Goal: Task Accomplishment & Management: Manage account settings

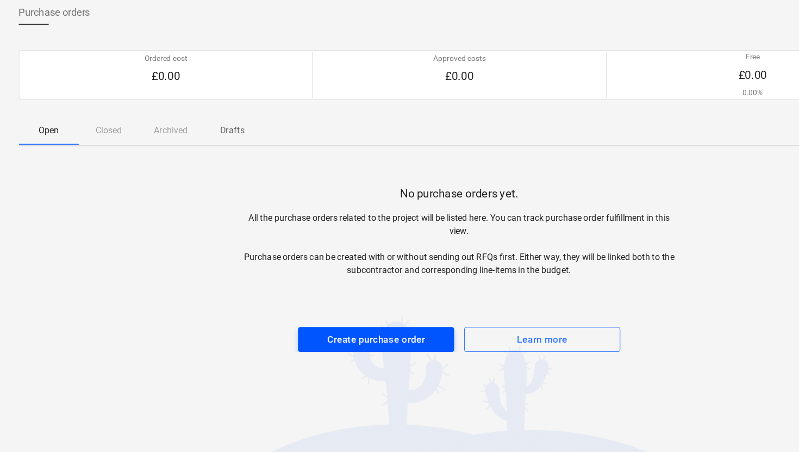
click at [314, 352] on div "Create purchase order" at bounding box center [327, 354] width 85 height 14
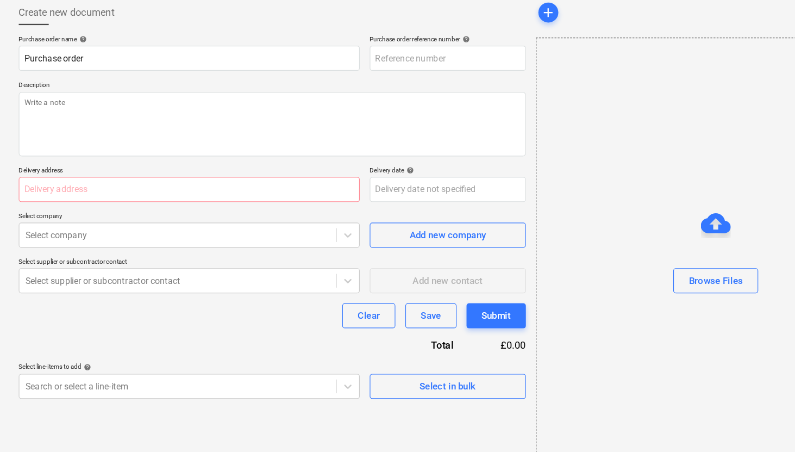
type textarea "x"
type input "PR-0010-PO-002"
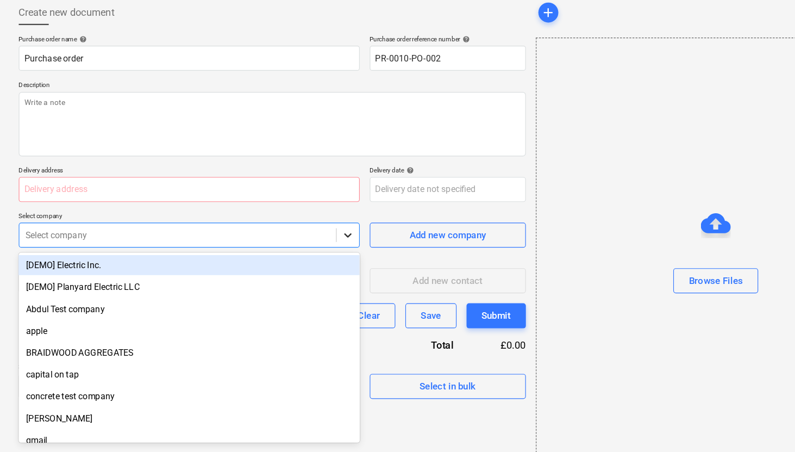
click at [303, 263] on icon at bounding box center [302, 263] width 11 height 11
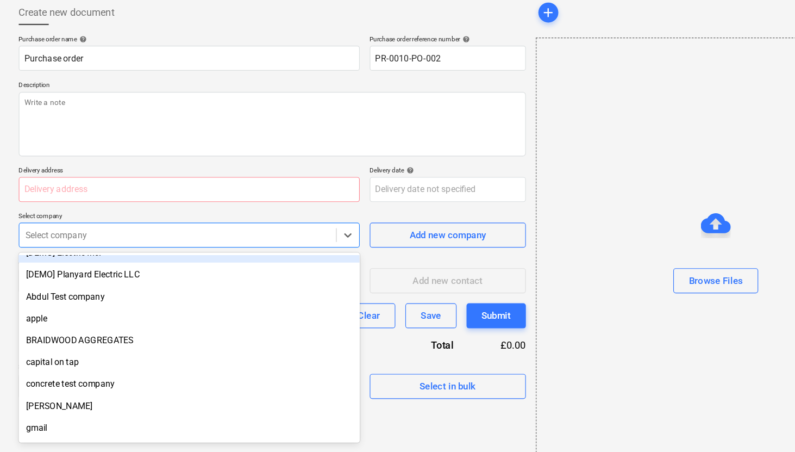
scroll to position [12, 0]
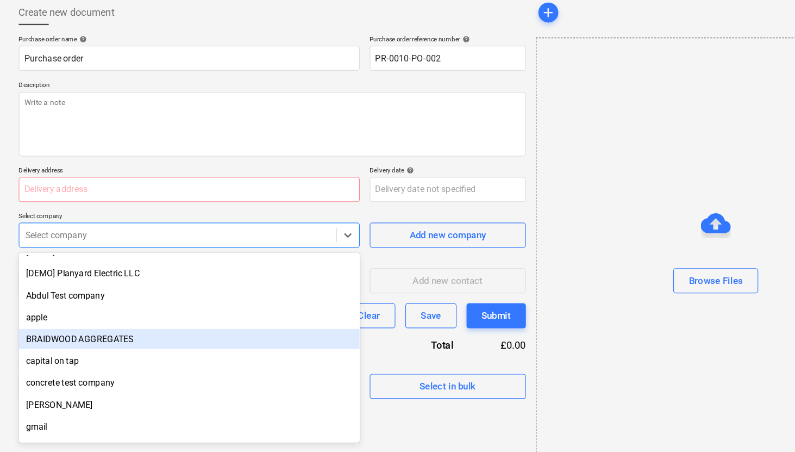
click at [117, 348] on div "BRAIDWOOD AGGREGATES" at bounding box center [164, 353] width 297 height 17
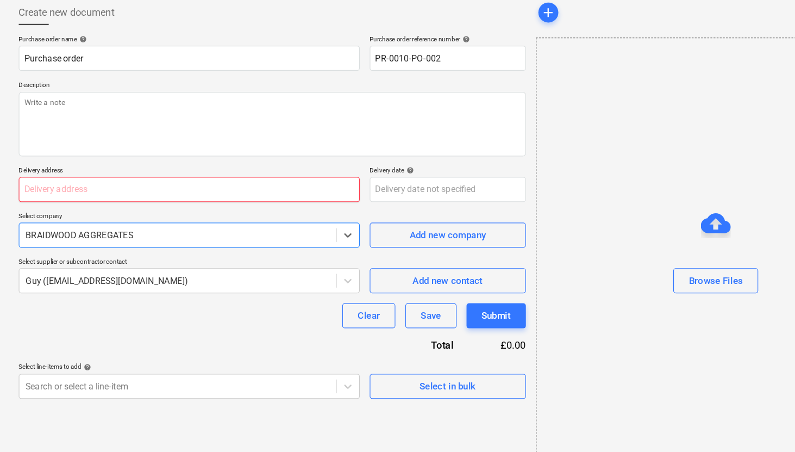
click at [282, 223] on input "text" at bounding box center [164, 224] width 297 height 22
type textarea "x"
type input "H"
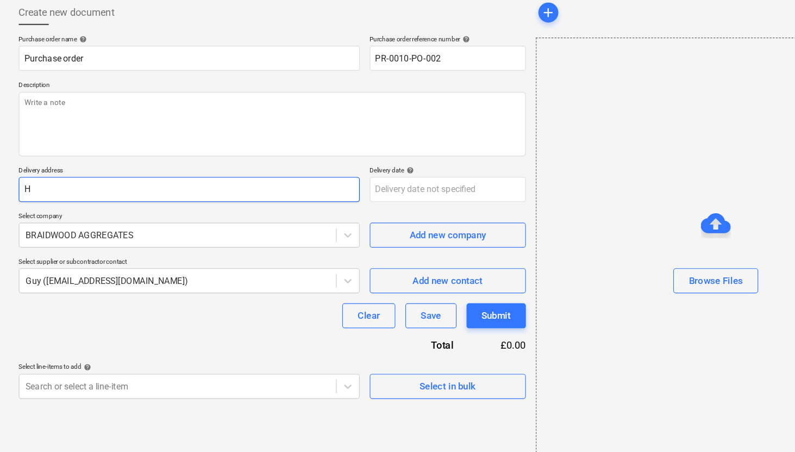
type textarea "x"
type input "Ho"
type textarea "x"
type input "Hol"
type textarea "x"
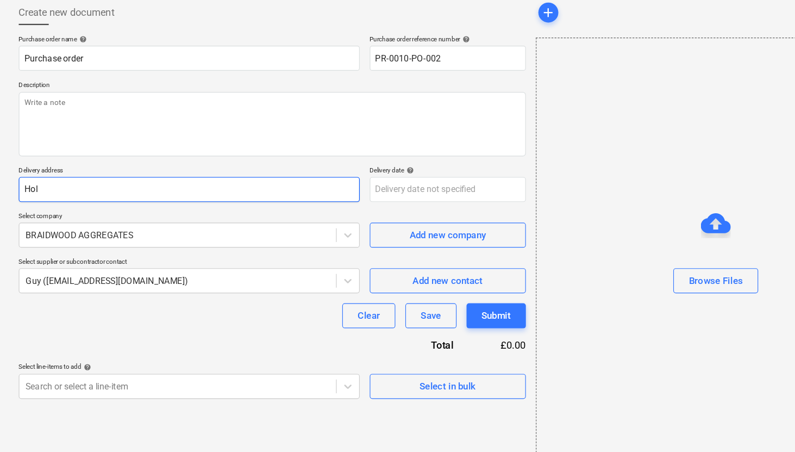
type input "[PERSON_NAME]"
type textarea "x"
type input "[PERSON_NAME]"
type textarea "x"
type input "Hollym"
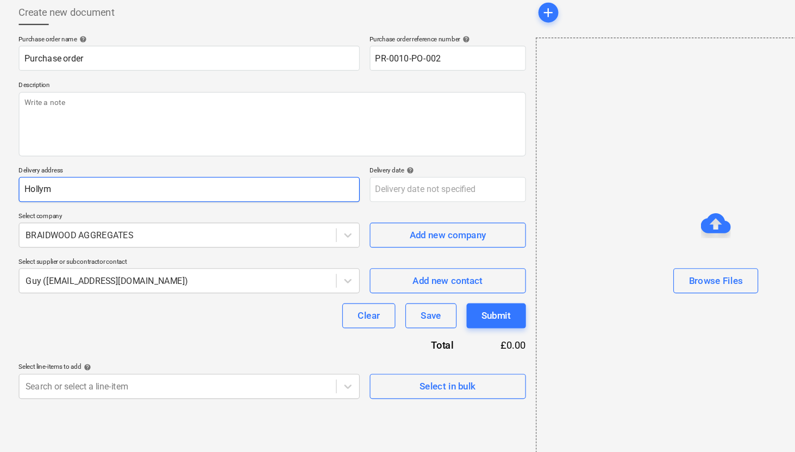
type textarea "x"
type input "Hollymo"
type textarea "x"
type input "Hollymou"
type textarea "x"
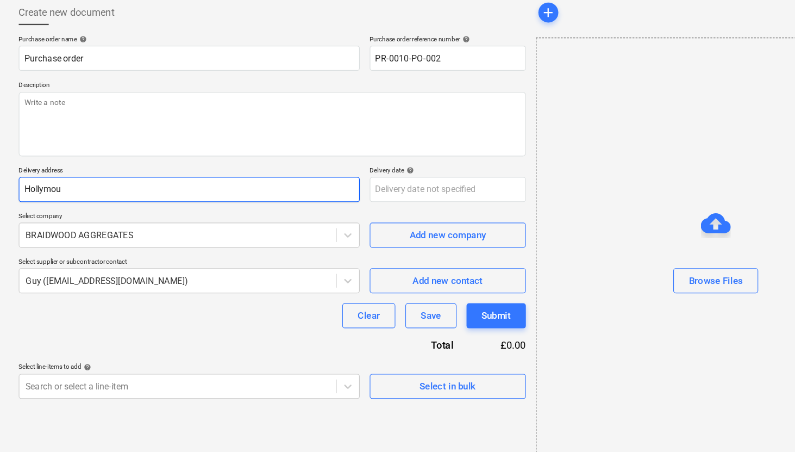
type input "Hollymoun"
type textarea "x"
type input "Hollymount"
type textarea "x"
type input "Hollymount"
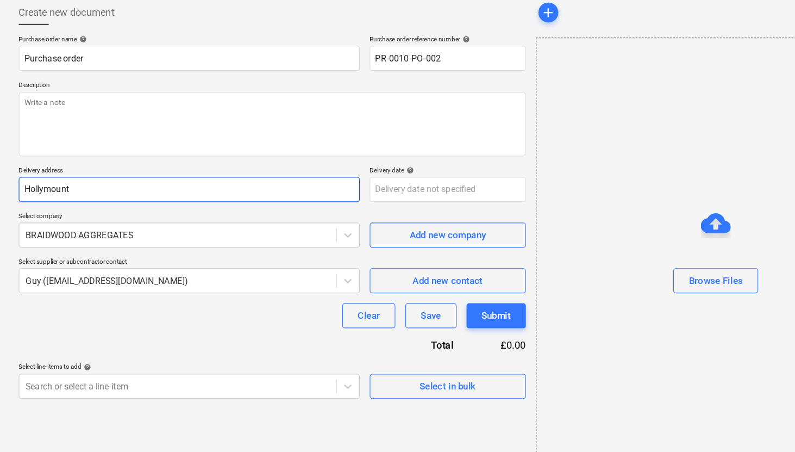
type textarea "x"
type input "Hollymount F"
type textarea "x"
type input "Hollymount Fa"
type textarea "x"
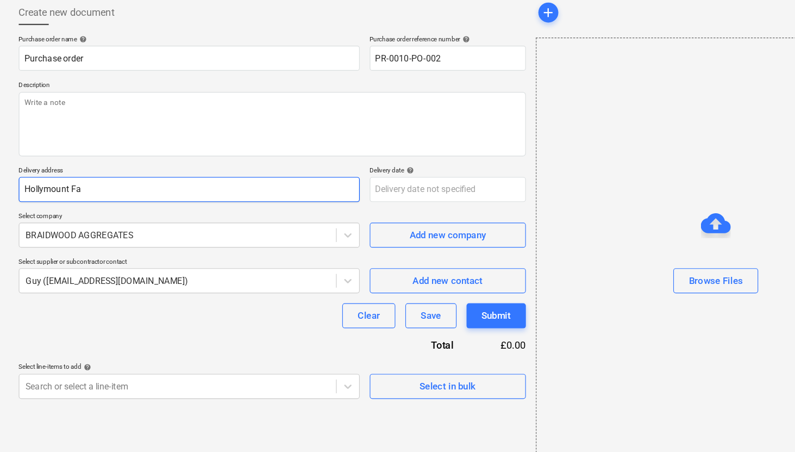
type input "Hollymount Far"
type textarea "x"
type input "[GEOGRAPHIC_DATA]"
type textarea "x"
type input "[GEOGRAPHIC_DATA],"
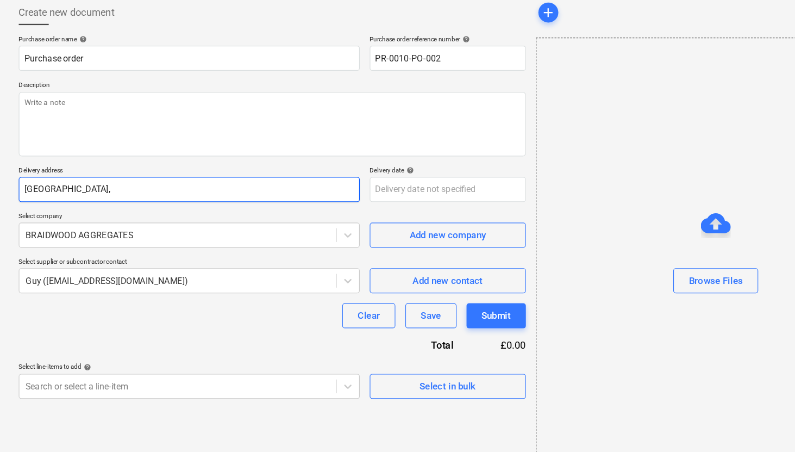
type textarea "x"
type input "[GEOGRAPHIC_DATA],"
type textarea "x"
type input "[GEOGRAPHIC_DATA], B"
type textarea "x"
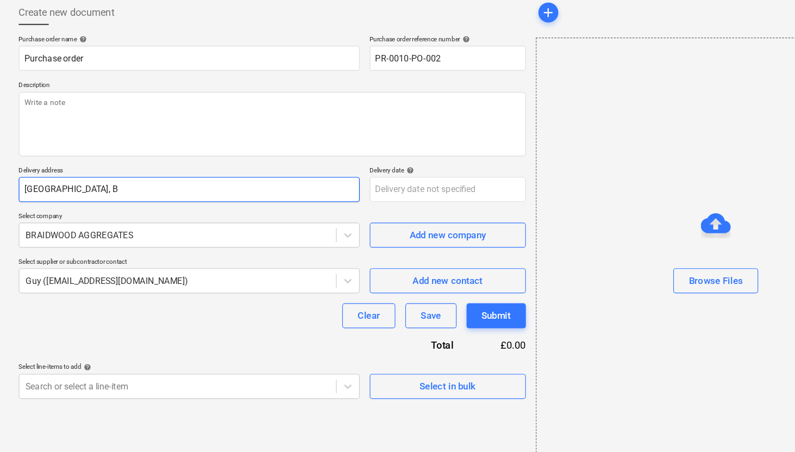
type input "[GEOGRAPHIC_DATA], Bu"
type textarea "x"
type input "[GEOGRAPHIC_DATA], Bur"
type textarea "x"
type input "[GEOGRAPHIC_DATA], [GEOGRAPHIC_DATA]"
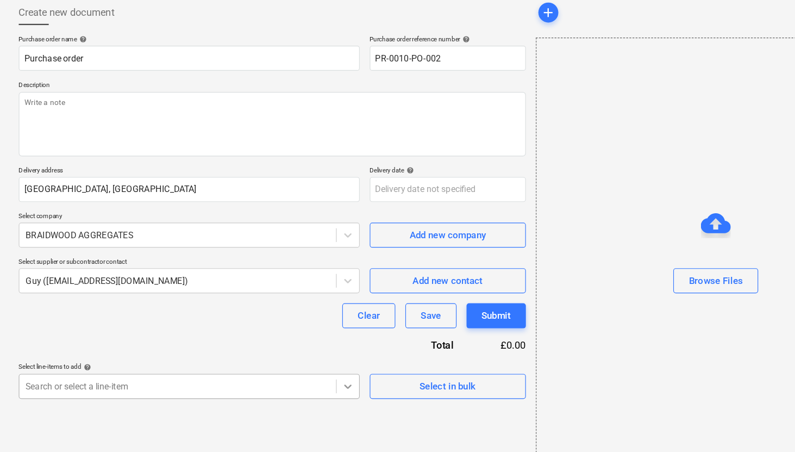
click at [303, 392] on body "Sales Projects Contacts Company Inbox format_size keyboard_arrow_down help sear…" at bounding box center [397, 226] width 795 height 452
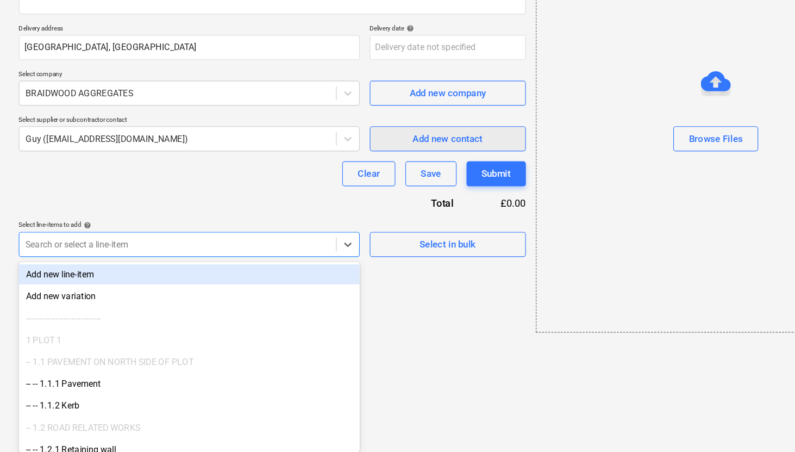
click at [357, 268] on div "Purchase order name help Purchase order Purchase order reference number help PR…" at bounding box center [236, 124] width 441 height 316
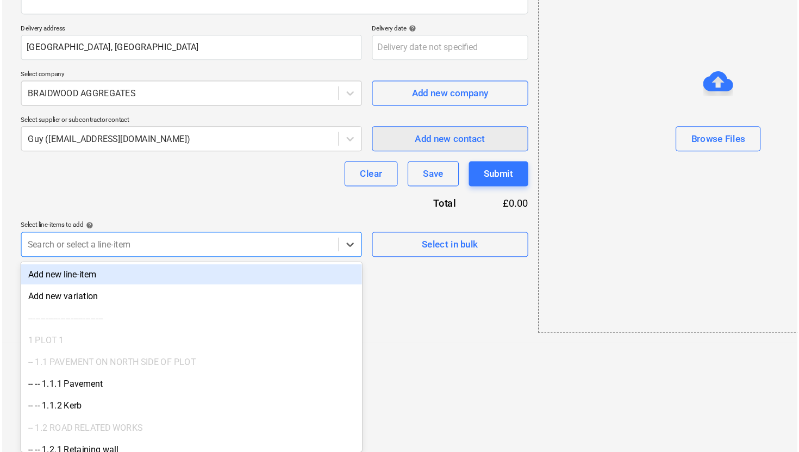
scroll to position [28, 0]
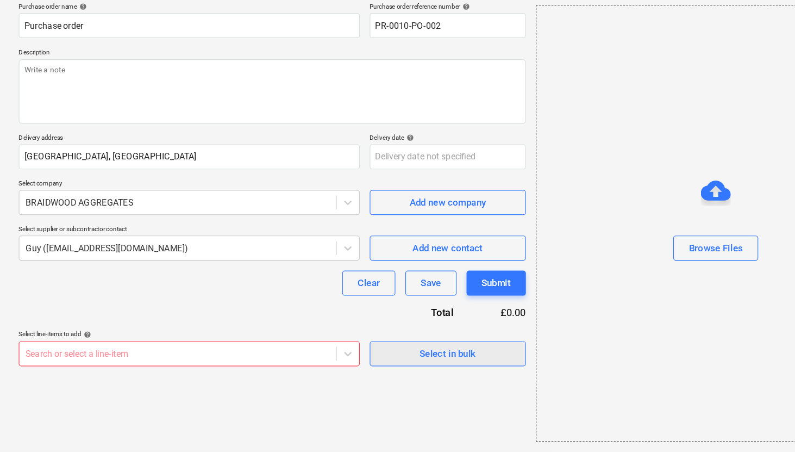
click at [344, 361] on span "Select in bulk" at bounding box center [389, 366] width 109 height 14
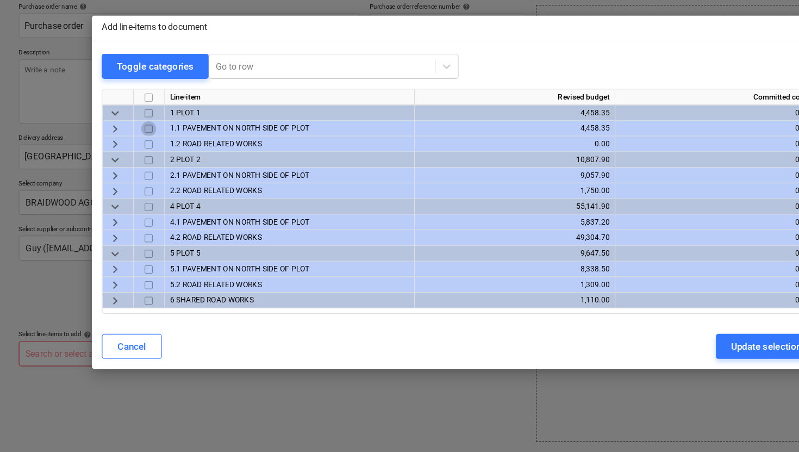
click at [130, 168] on input "checkbox" at bounding box center [129, 170] width 13 height 13
click at [130, 210] on input "checkbox" at bounding box center [129, 211] width 13 height 13
click at [132, 251] on input "checkbox" at bounding box center [129, 252] width 13 height 13
click at [132, 291] on input "checkbox" at bounding box center [129, 292] width 13 height 13
click at [102, 213] on span "keyboard_arrow_right" at bounding box center [99, 211] width 13 height 13
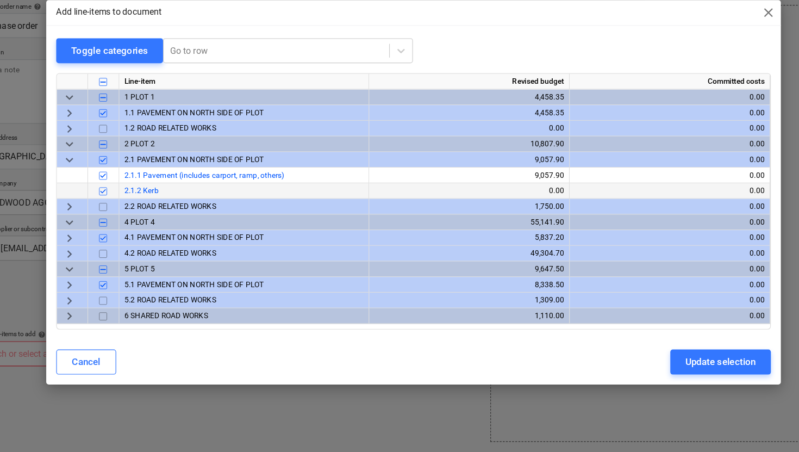
click at [129, 223] on input "checkbox" at bounding box center [129, 224] width 13 height 13
click at [98, 158] on span "keyboard_arrow_right" at bounding box center [99, 157] width 13 height 13
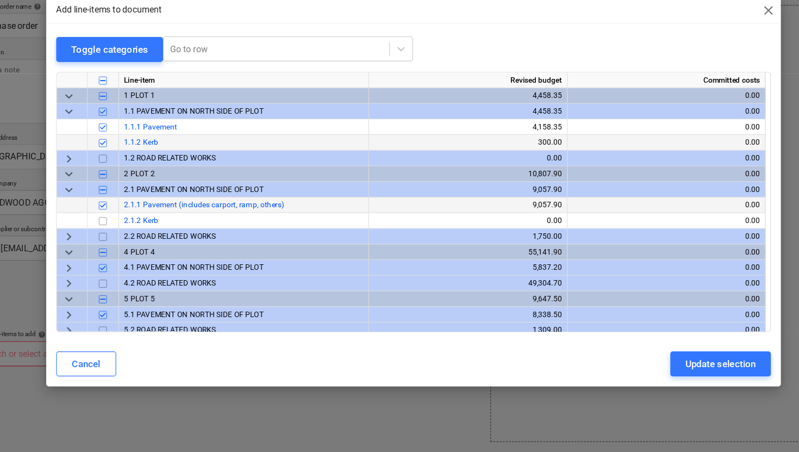
click at [129, 182] on input "checkbox" at bounding box center [129, 182] width 13 height 13
click at [99, 191] on span "keyboard_arrow_right" at bounding box center [99, 196] width 13 height 13
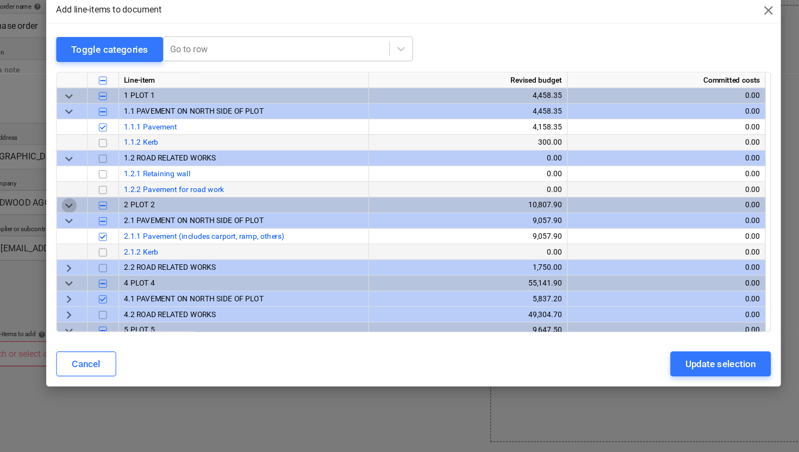
click at [101, 238] on span "keyboard_arrow_down" at bounding box center [99, 236] width 13 height 13
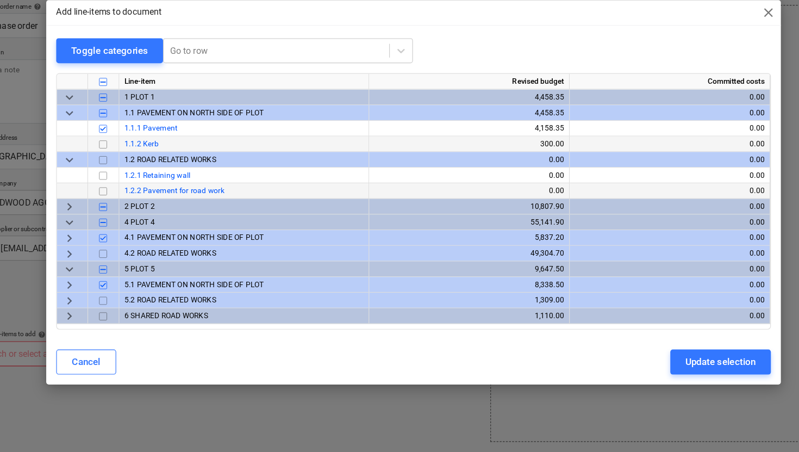
click at [101, 238] on span "keyboard_arrow_right" at bounding box center [99, 238] width 13 height 13
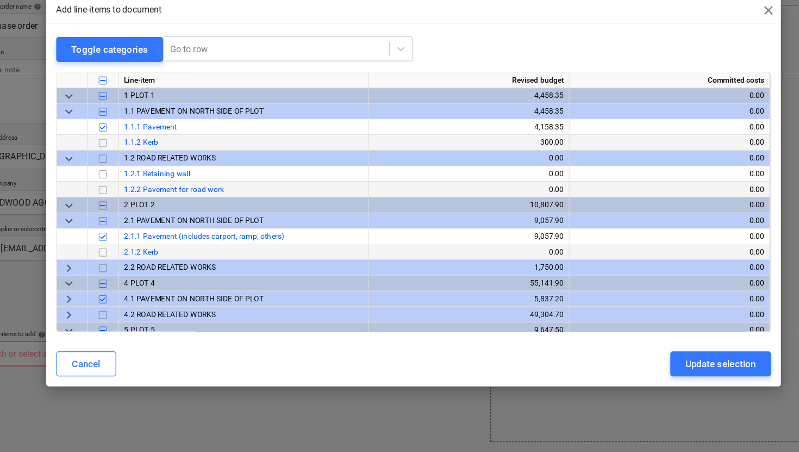
click at [101, 294] on span "keyboard_arrow_right" at bounding box center [99, 291] width 13 height 13
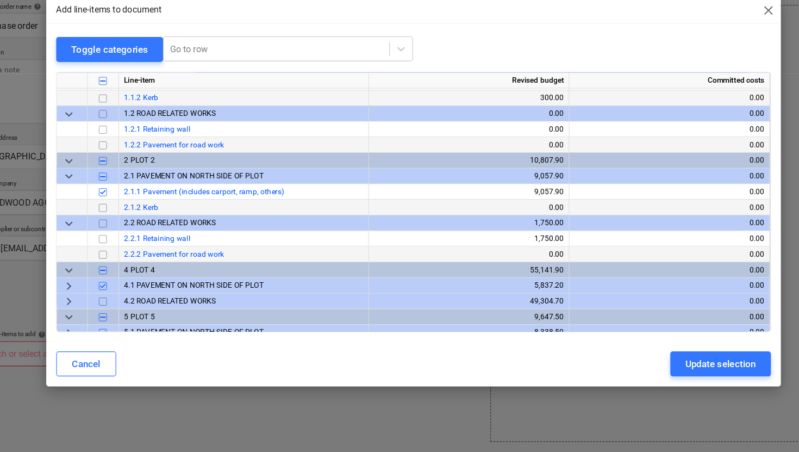
scroll to position [78, 0]
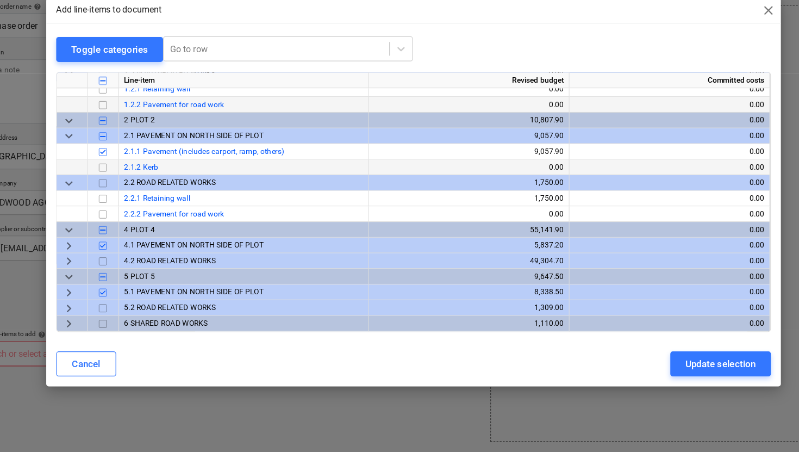
click at [103, 257] on span "keyboard_arrow_down" at bounding box center [99, 258] width 13 height 13
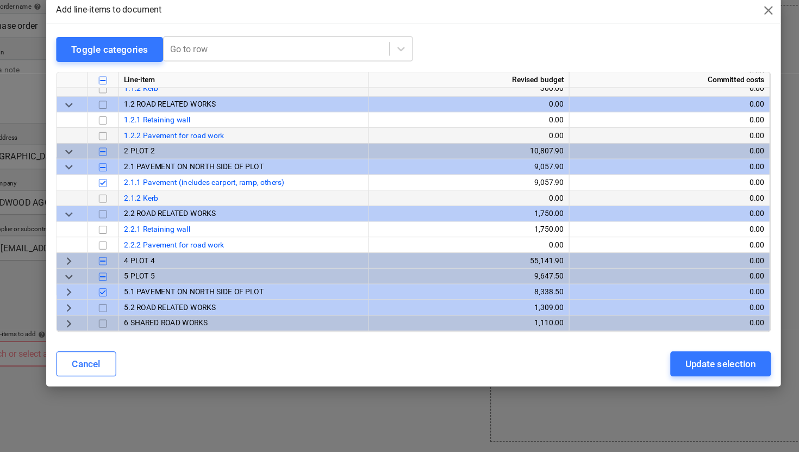
scroll to position [51, 0]
click at [98, 282] on span "keyboard_arrow_right" at bounding box center [99, 285] width 13 height 13
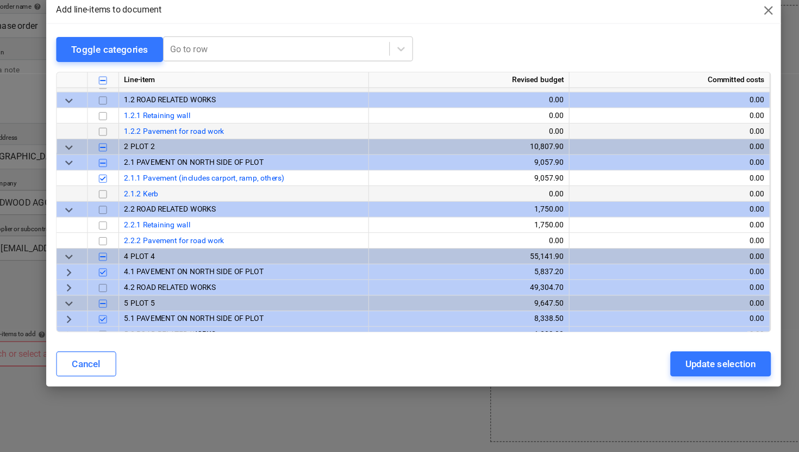
click at [98, 297] on span "keyboard_arrow_right" at bounding box center [99, 295] width 13 height 13
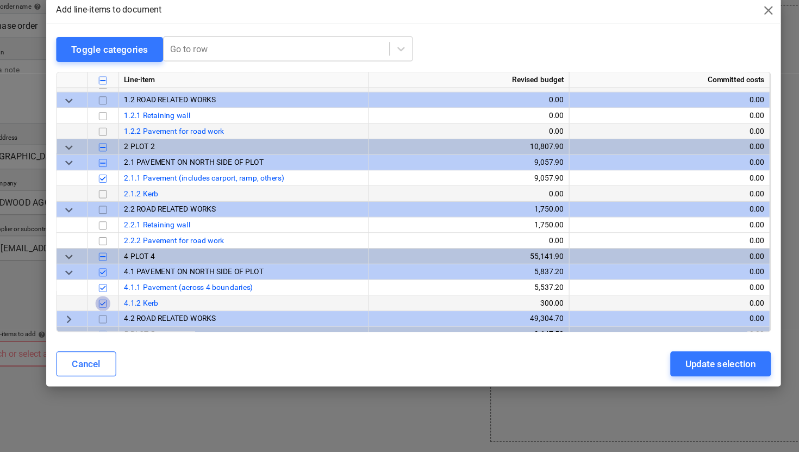
click at [128, 323] on input "checkbox" at bounding box center [129, 322] width 13 height 13
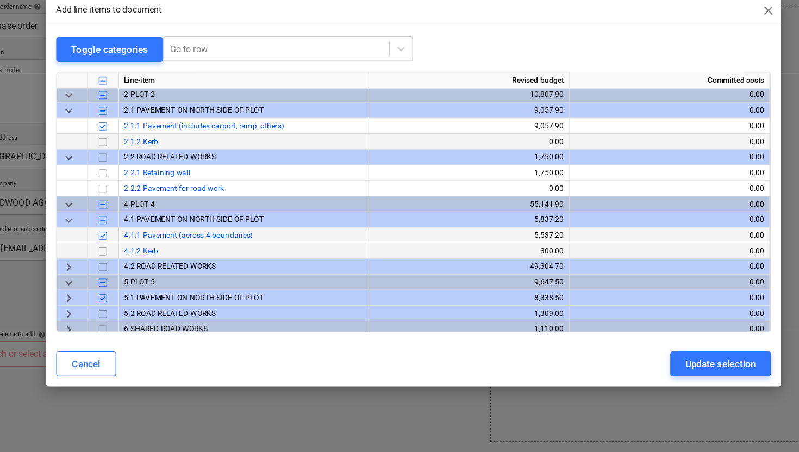
scroll to position [105, 0]
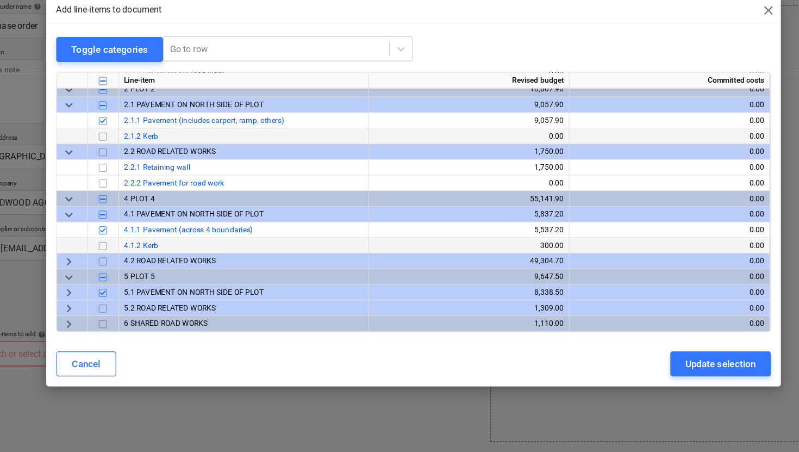
click at [101, 311] on span "keyboard_arrow_right" at bounding box center [99, 312] width 13 height 13
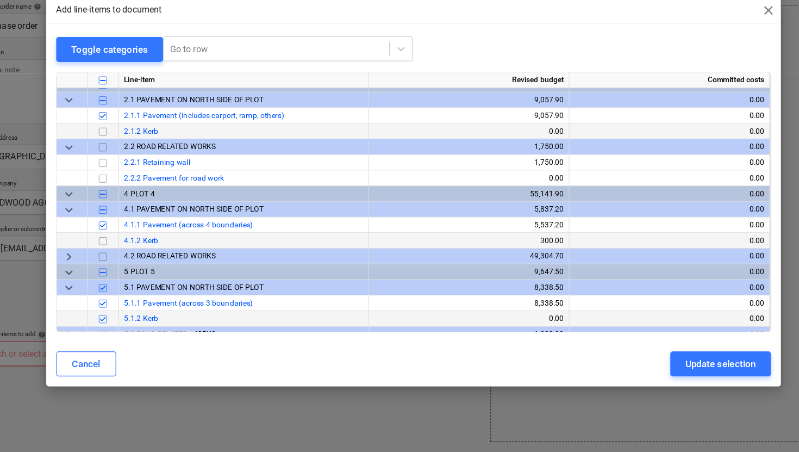
click at [128, 332] on input "checkbox" at bounding box center [129, 335] width 13 height 13
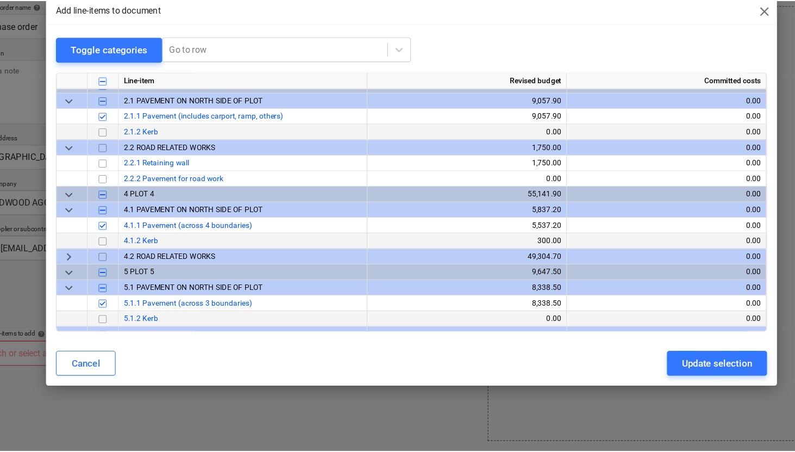
scroll to position [132, 0]
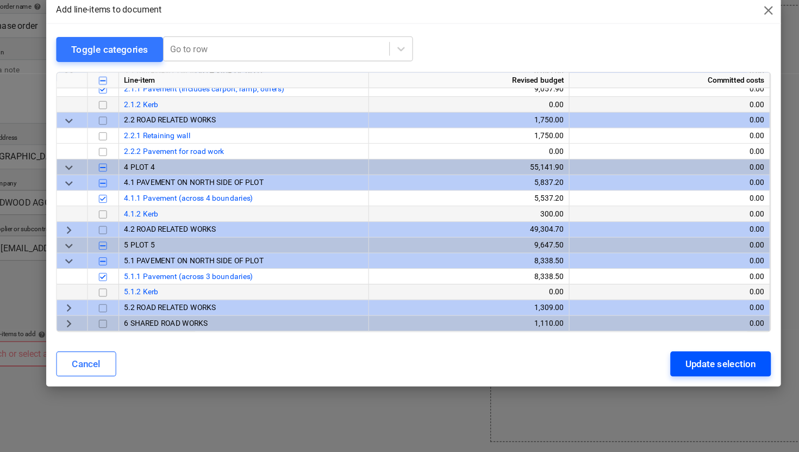
click at [647, 376] on div "Update selection" at bounding box center [666, 375] width 61 height 14
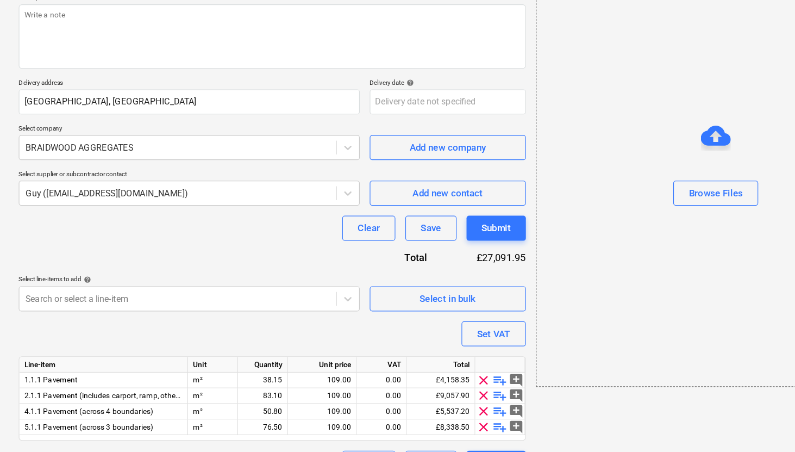
scroll to position [105, 0]
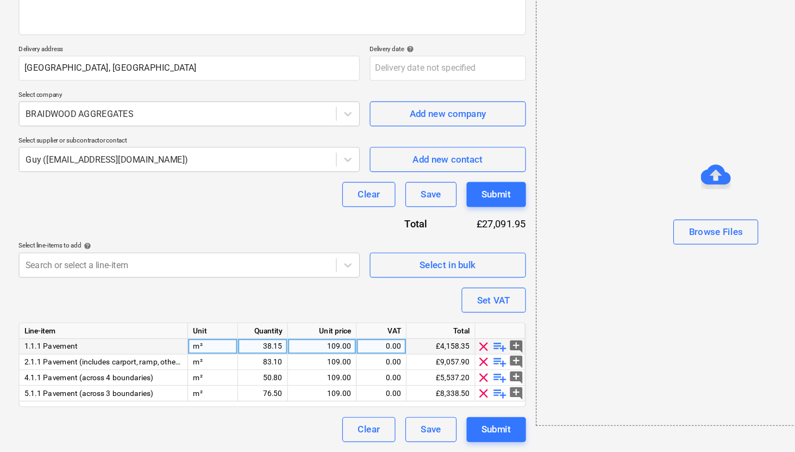
click at [23, 359] on span "1.1.1 Pavement" at bounding box center [44, 360] width 46 height 8
click at [449, 357] on span "add_comment" at bounding box center [449, 359] width 13 height 13
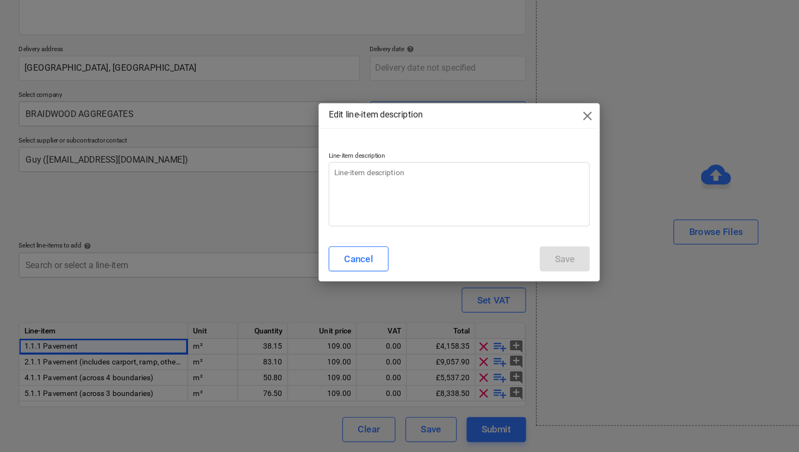
click at [511, 155] on span "close" at bounding box center [510, 159] width 13 height 13
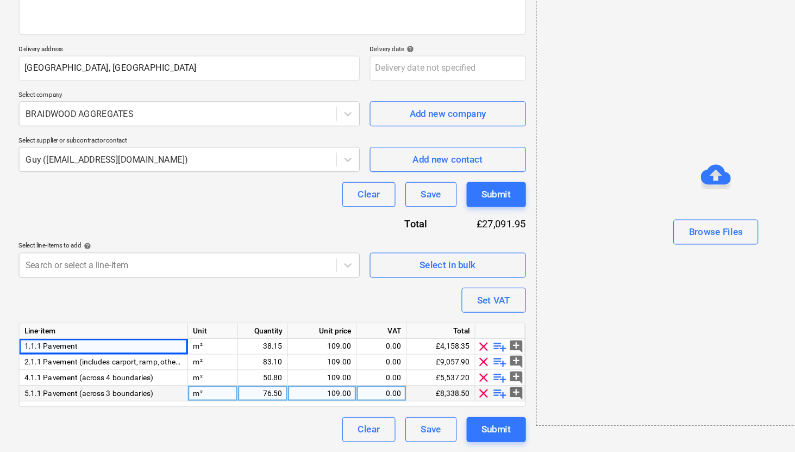
click at [451, 401] on span "add_comment" at bounding box center [449, 400] width 13 height 13
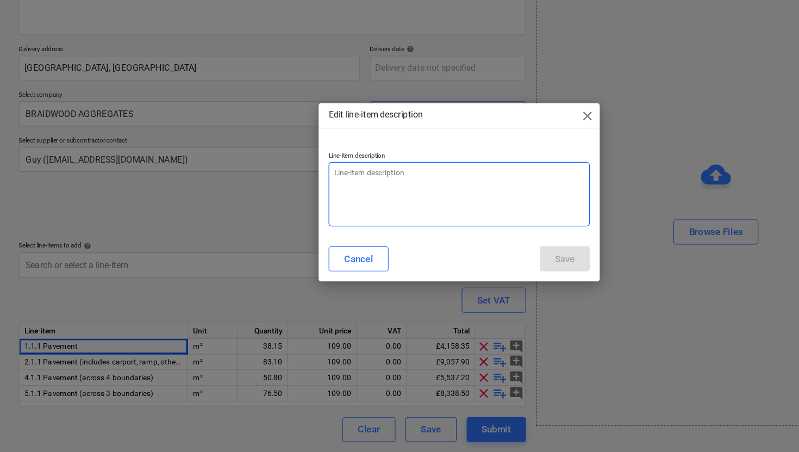
click at [345, 212] on textarea at bounding box center [399, 227] width 227 height 56
type textarea "x"
type textarea "M"
type textarea "x"
type textarea "MO"
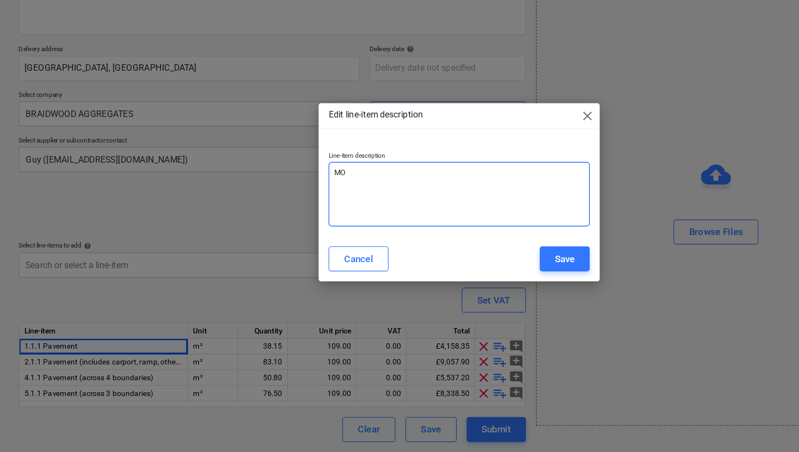
type textarea "x"
type textarea "MOT"
type textarea "x"
type textarea "MOT"
type textarea "x"
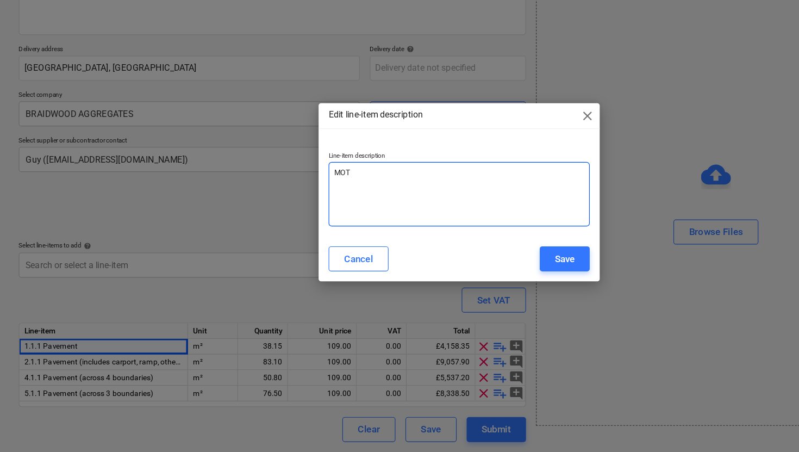
type textarea "MOT S"
type textarea "x"
type textarea "MOT Su"
type textarea "x"
type textarea "MOT Sub"
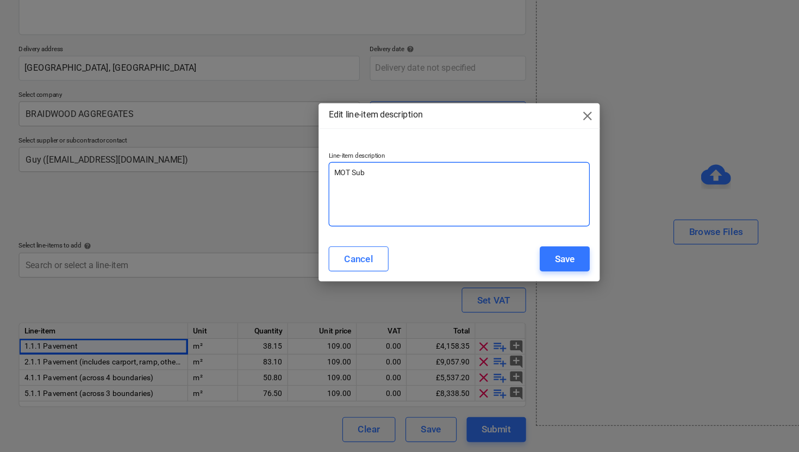
type textarea "x"
type textarea "MOT Subb"
type textarea "x"
type textarea "MOT [PERSON_NAME]"
type textarea "x"
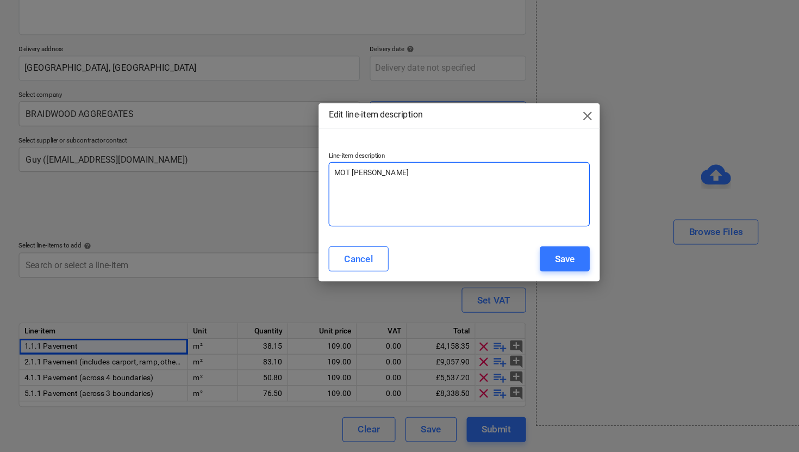
type textarea "MOT Subbas"
type textarea "x"
type textarea "MOT Subbase"
type textarea "x"
type textarea "MOT Subbase"
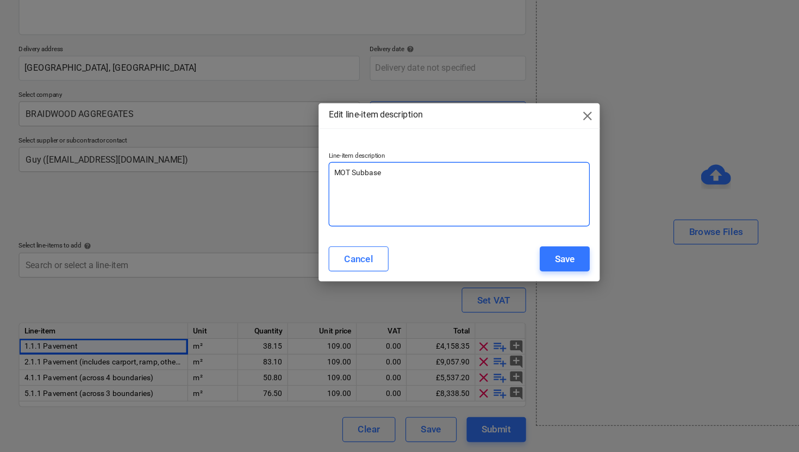
click at [291, 207] on textarea "MOT Subbase" at bounding box center [399, 227] width 227 height 56
type textarea "x"
type textarea "RMOT Subbase"
type textarea "x"
type textarea "ReMOT Subbase"
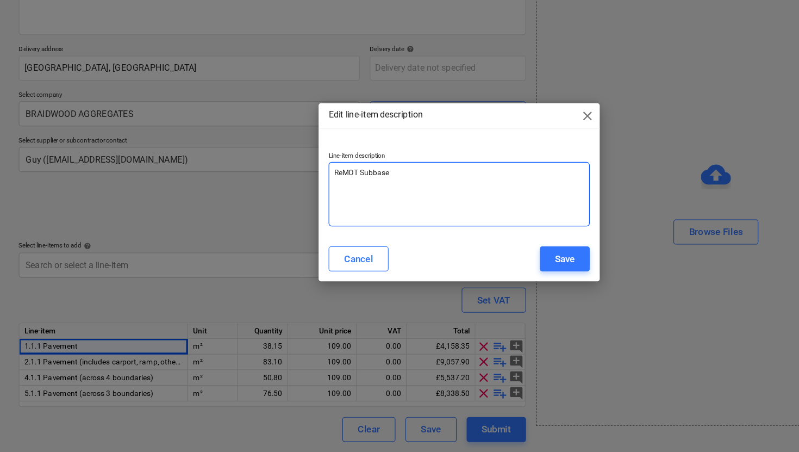
type textarea "x"
type textarea "RecMOT Subbase"
type textarea "x"
type textarea "RecyMOT Subbase"
type textarea "x"
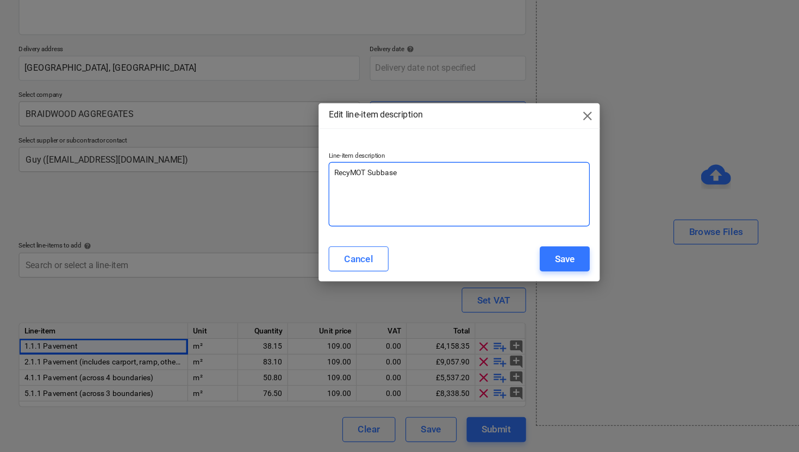
type textarea "RecycMOT Subbase"
type textarea "x"
type textarea "RecyMOT Subbase"
type textarea "x"
type textarea "RecMOT Subbase"
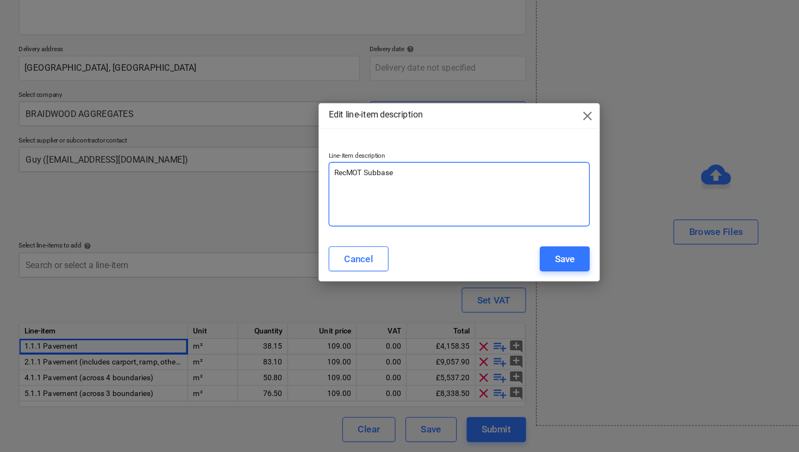
type textarea "x"
type textarea "RecyMOT Subbase"
type textarea "x"
type textarea "RecycMOT Subbase"
type textarea "x"
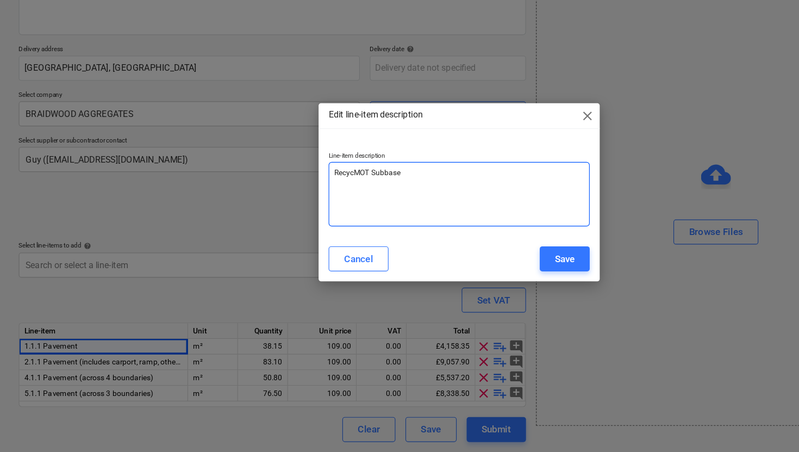
type textarea "RecyclMOT Subbase"
type textarea "x"
type textarea "RecycleMOT Subbase"
type textarea "x"
type textarea "RecycledMOT Subbase"
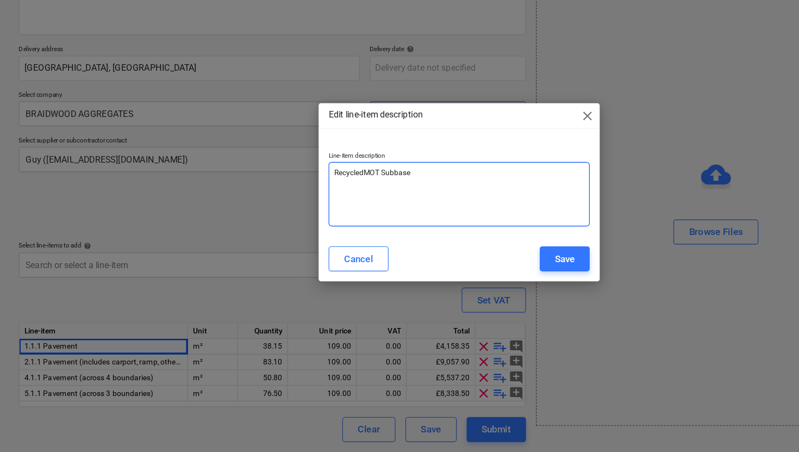
type textarea "x"
type textarea "Recycled MOT Subbase"
click at [365, 207] on textarea "Recycled MOT Subbase" at bounding box center [399, 227] width 227 height 56
type textarea "x"
type textarea "Recycled MOT Subbase f"
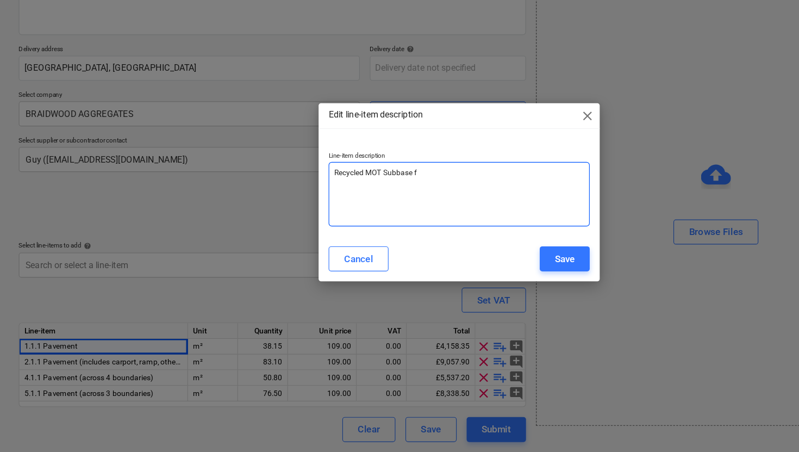
type textarea "x"
type textarea "Recycled MOT Subbase fo"
type textarea "x"
type textarea "Recycled MOT Subbase for"
type textarea "x"
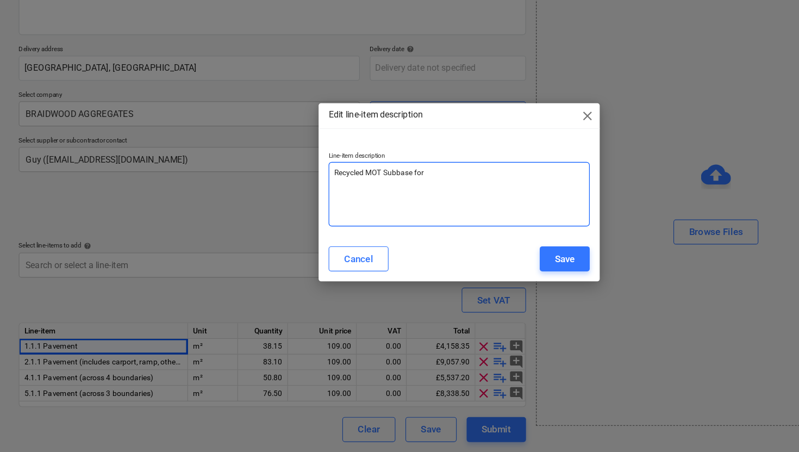
type textarea "Recycled MOT Subbase for"
type textarea "x"
type textarea "Recycled MOT Subbase for p"
type textarea "x"
type textarea "Recycled MOT Subbase for pa"
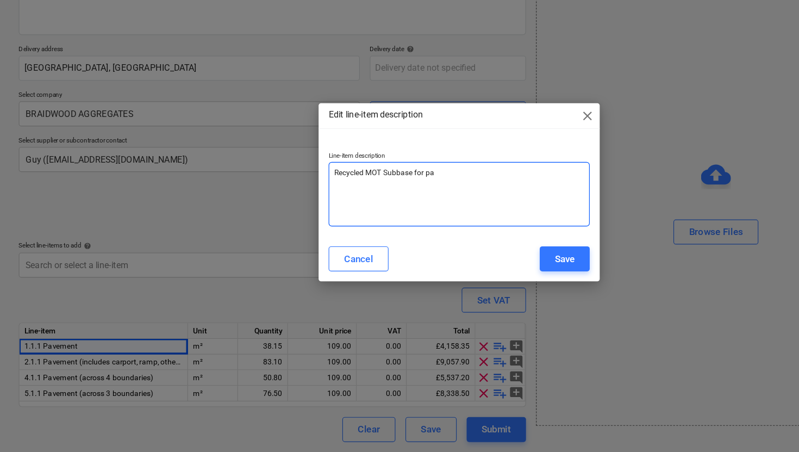
type textarea "x"
type textarea "Recycled MOT Subbase for pav"
type textarea "x"
type textarea "Recycled MOT Subbase for pavi"
type textarea "x"
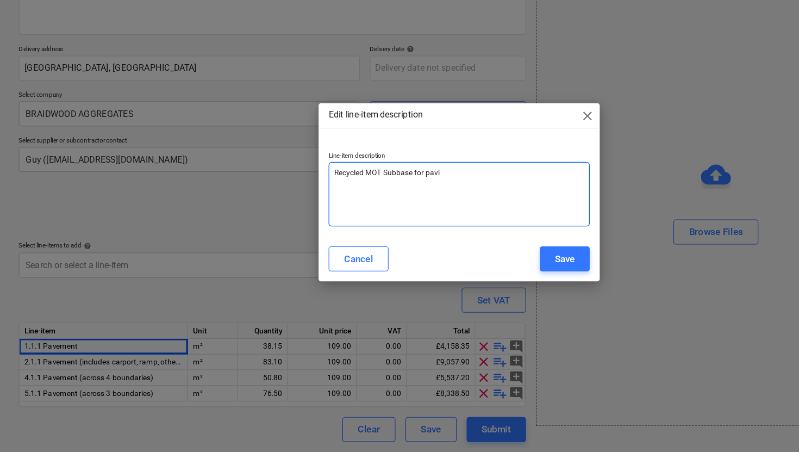
type textarea "Recycled MOT Subbase for pavin"
type textarea "x"
type textarea "Recycled MOT Subbase for paving"
type textarea "x"
type textarea "Recycled MOT Subbase for paving"
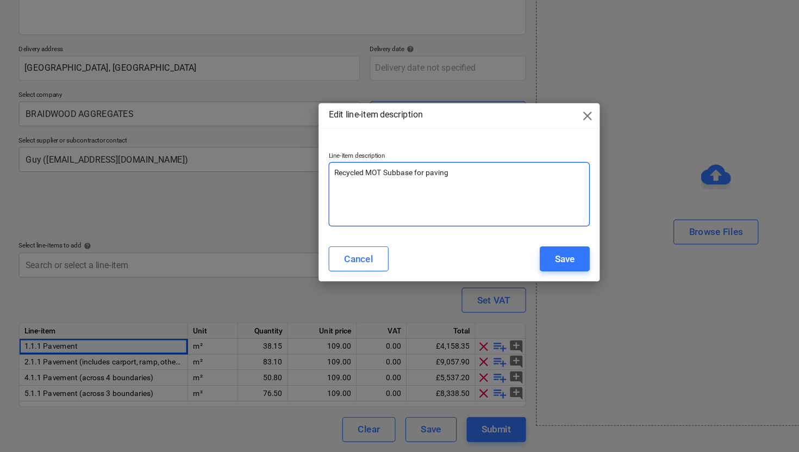
type textarea "x"
type textarea "Recycled MOT Subbase for paving ("
type textarea "x"
type textarea "Recycled MOT Subbase for paving (1"
type textarea "x"
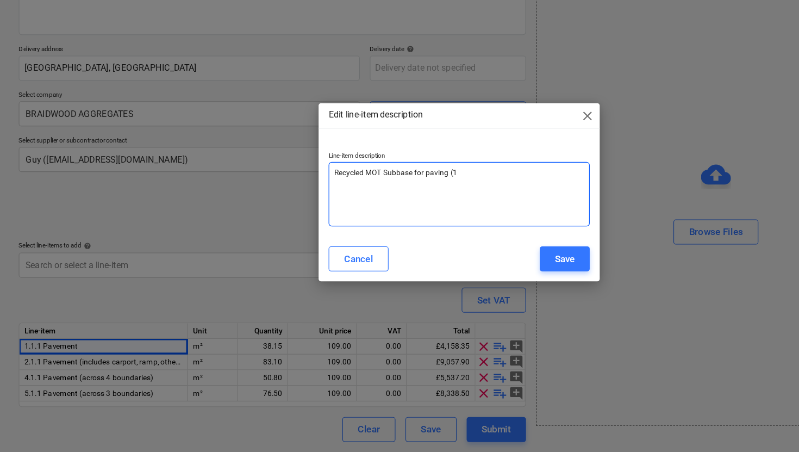
type textarea "Recycled MOT Subbase for paving (15"
type textarea "x"
type textarea "Recycled MOT Subbase for paving (150"
type textarea "x"
type textarea "Recycled MOT Subbase for paving (150m"
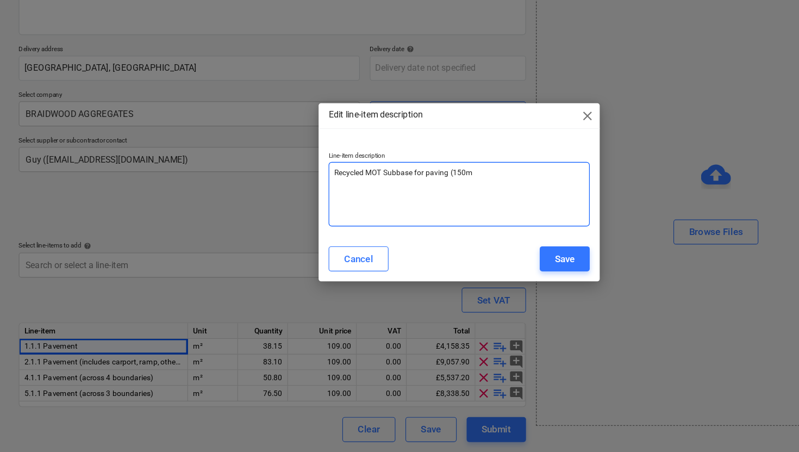
type textarea "x"
type textarea "Recycled MOT Subbase for paving (150mm"
type textarea "x"
type textarea "Recycled MOT Subbase for paving (150mm)"
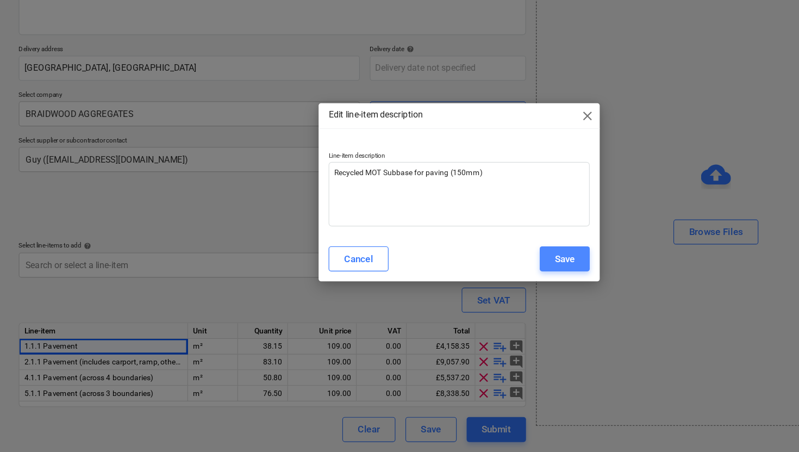
click at [490, 287] on div "Save" at bounding box center [491, 284] width 17 height 14
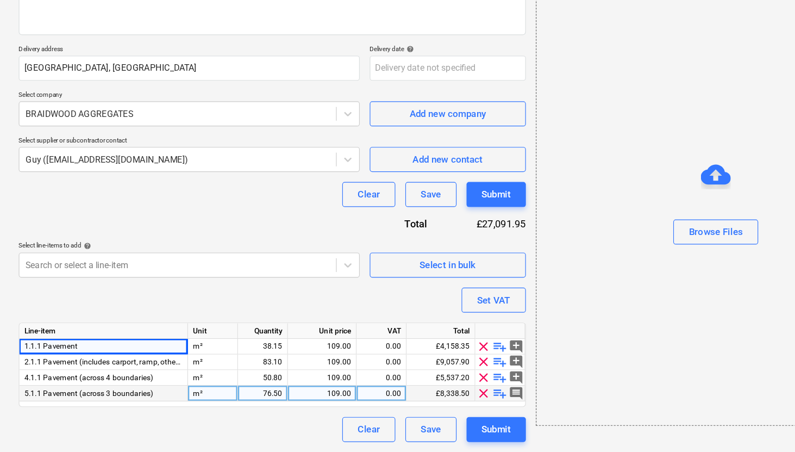
click at [435, 400] on span "playlist_add" at bounding box center [435, 400] width 13 height 13
type textarea "x"
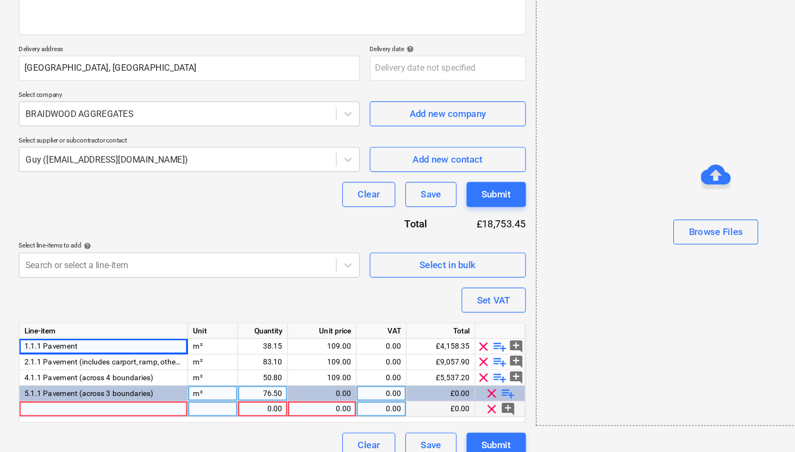
click at [99, 414] on div at bounding box center [90, 415] width 147 height 14
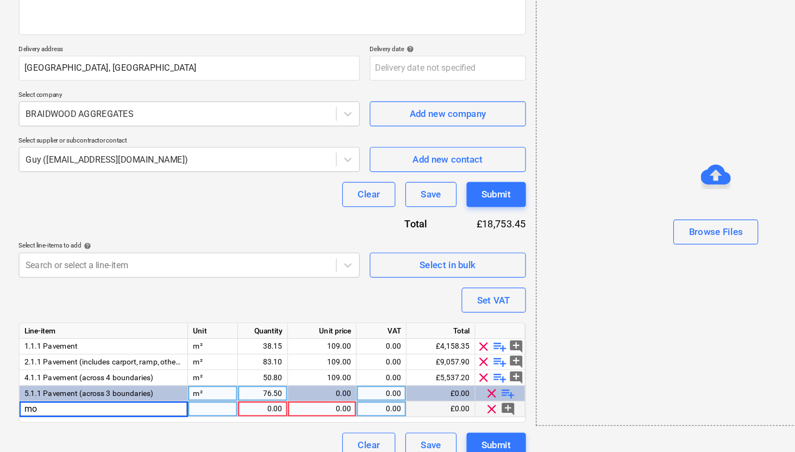
type input "m"
type input "MOT"
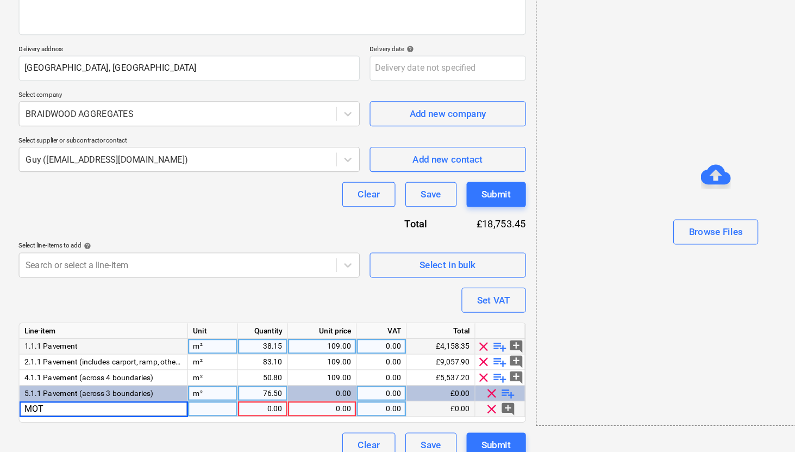
type textarea "x"
click at [236, 360] on div "38.15" at bounding box center [228, 360] width 34 height 14
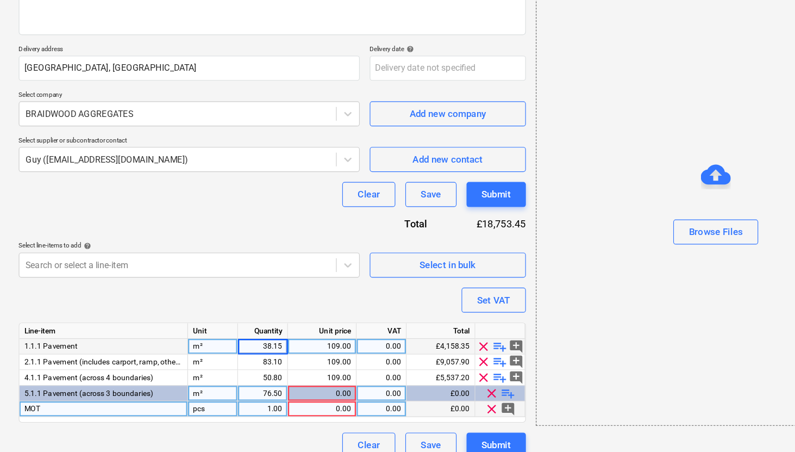
type input "0"
click at [419, 357] on span "clear" at bounding box center [421, 359] width 13 height 13
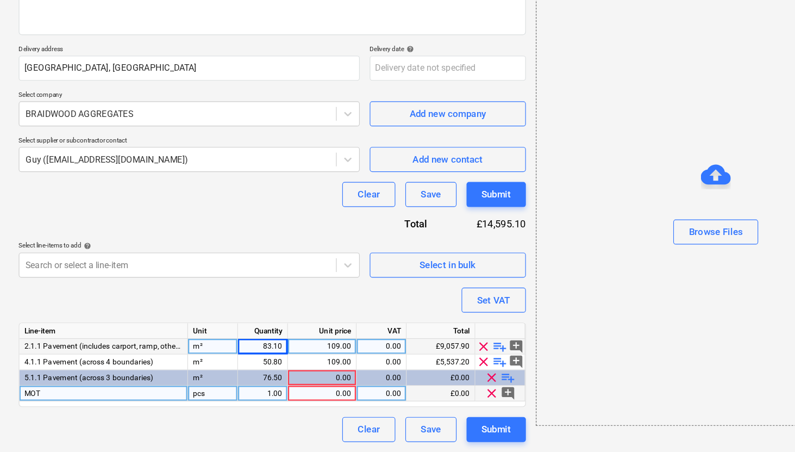
click at [419, 357] on span "clear" at bounding box center [421, 359] width 13 height 13
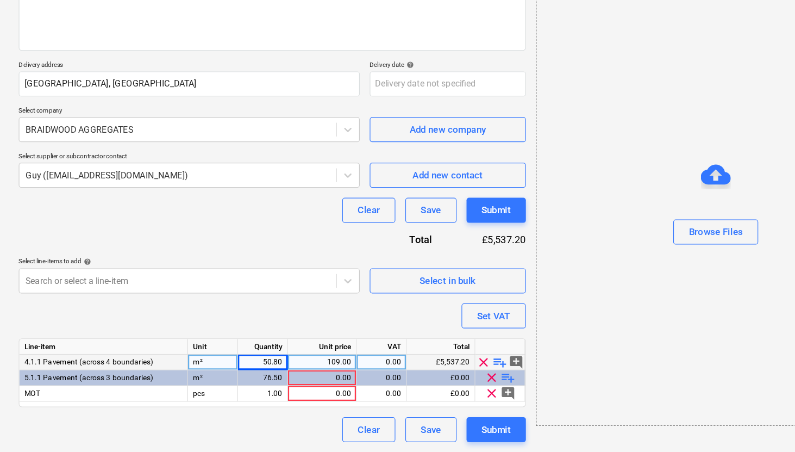
scroll to position [92, 0]
click at [419, 370] on span "clear" at bounding box center [421, 373] width 13 height 13
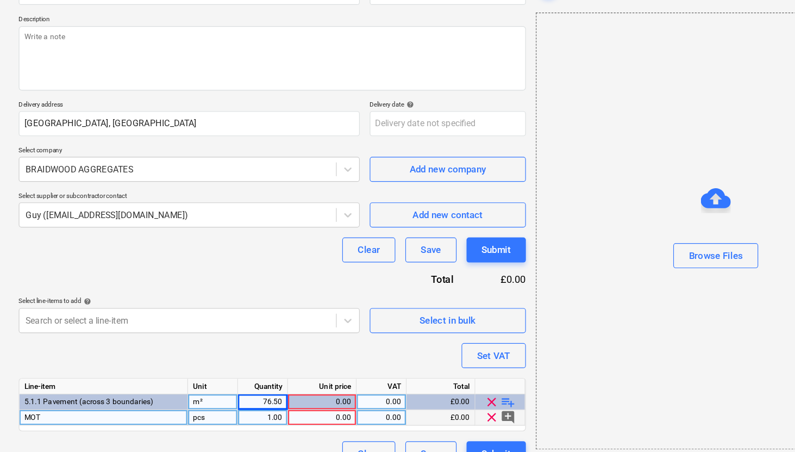
scroll to position [78, 0]
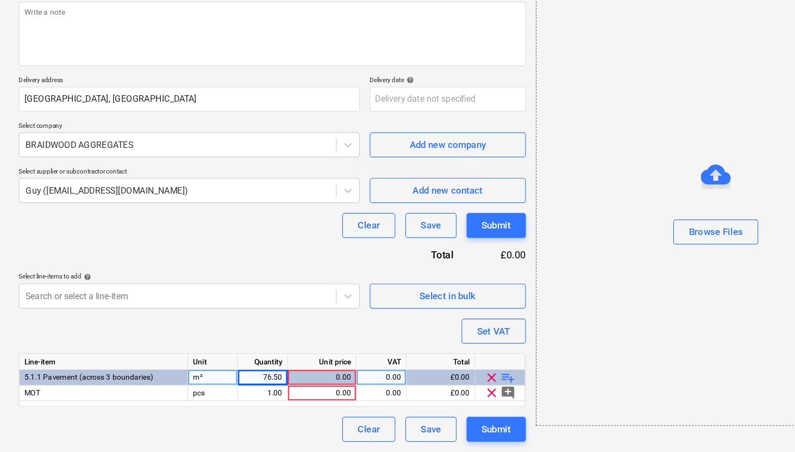
click at [427, 388] on span "clear" at bounding box center [428, 386] width 13 height 13
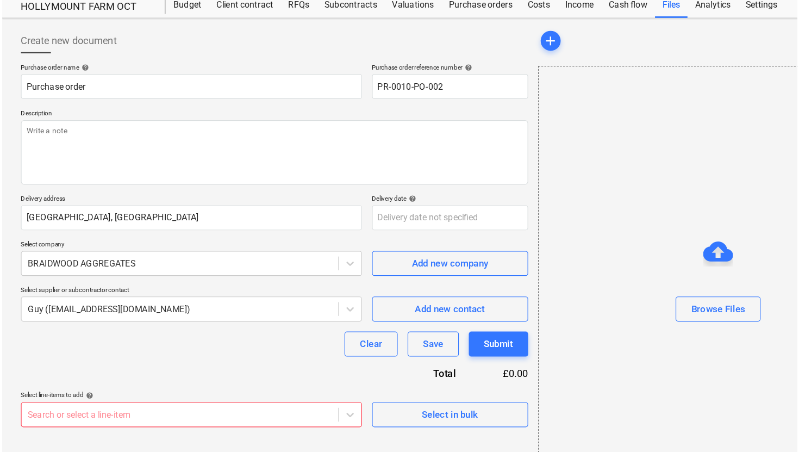
scroll to position [28, 0]
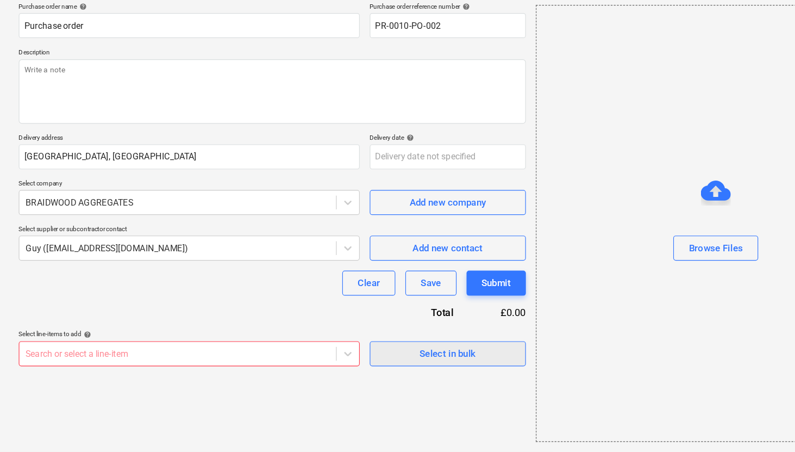
click at [401, 365] on div "Select in bulk" at bounding box center [389, 366] width 49 height 14
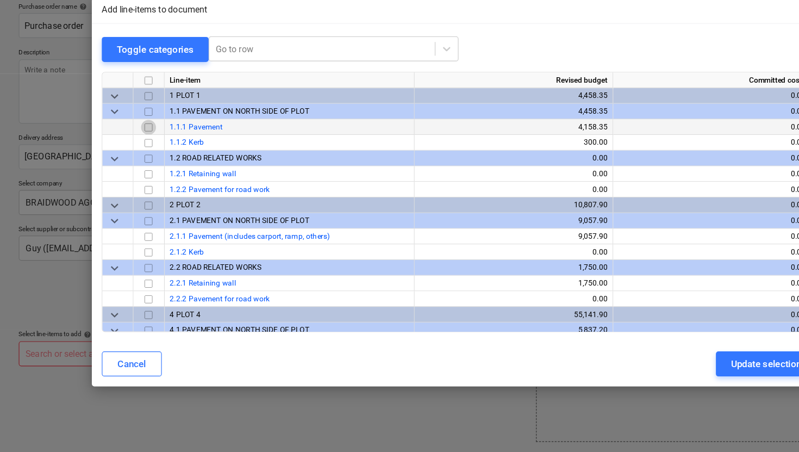
click at [132, 171] on input "checkbox" at bounding box center [129, 169] width 13 height 13
click at [99, 237] on span "keyboard_arrow_down" at bounding box center [99, 236] width 13 height 13
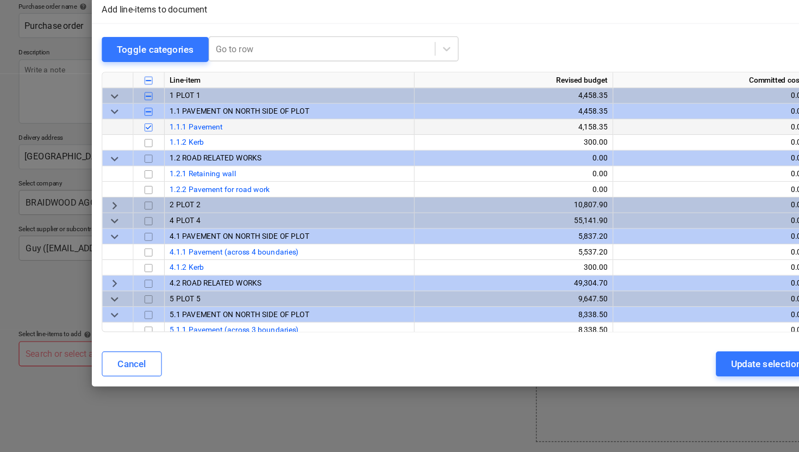
click at [99, 237] on span "keyboard_arrow_right" at bounding box center [99, 236] width 13 height 13
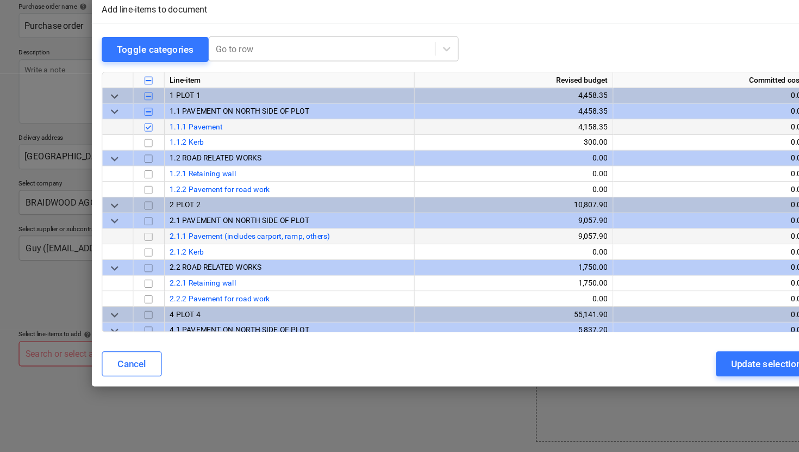
click at [129, 264] on input "checkbox" at bounding box center [129, 264] width 13 height 13
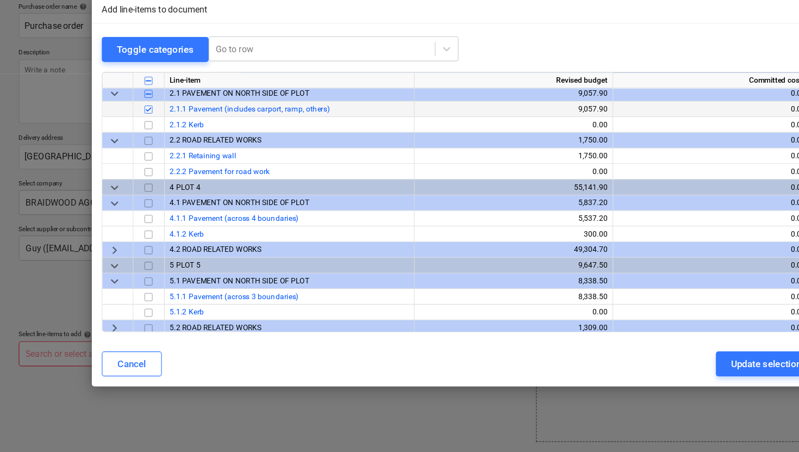
scroll to position [115, 0]
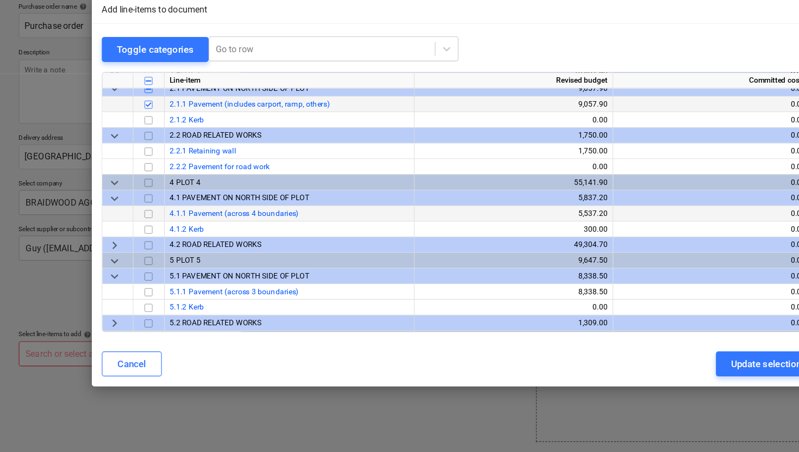
click at [129, 245] on input "checkbox" at bounding box center [129, 244] width 13 height 13
click at [127, 310] on input "checkbox" at bounding box center [129, 311] width 13 height 13
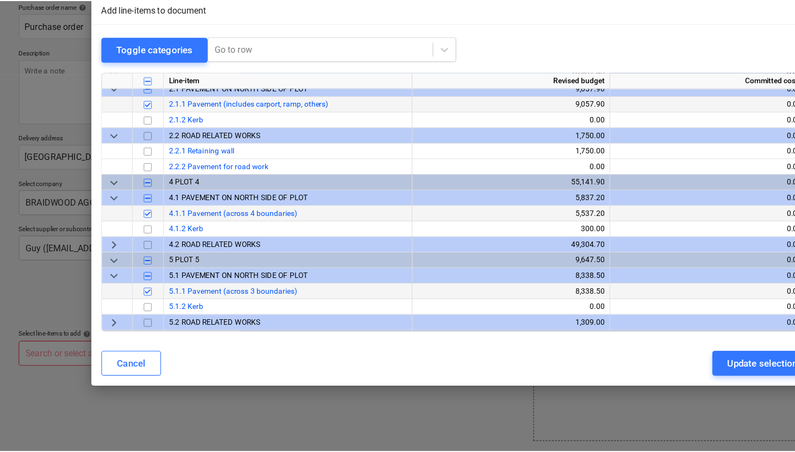
scroll to position [128, 0]
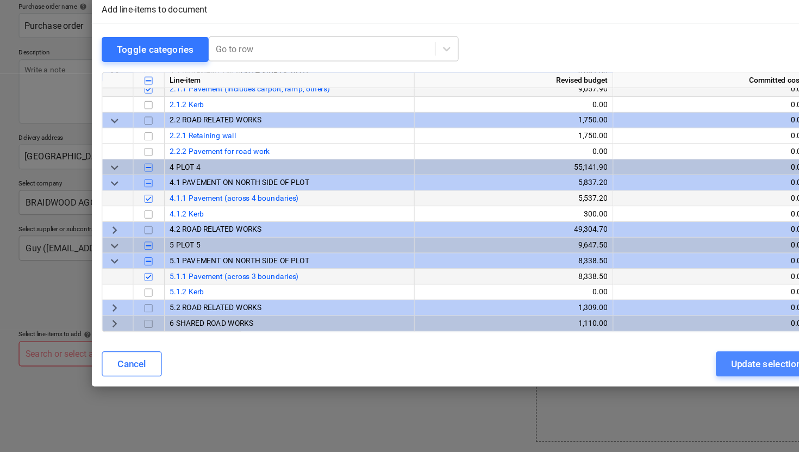
click at [641, 376] on div "Update selection" at bounding box center [666, 375] width 61 height 14
type textarea "x"
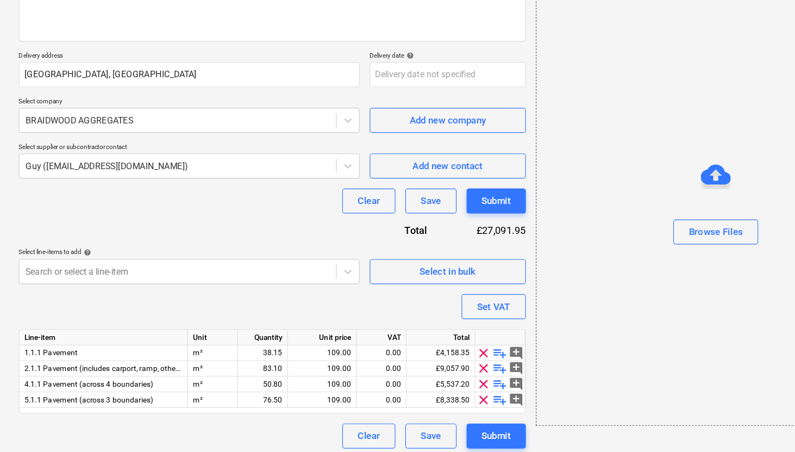
scroll to position [105, 0]
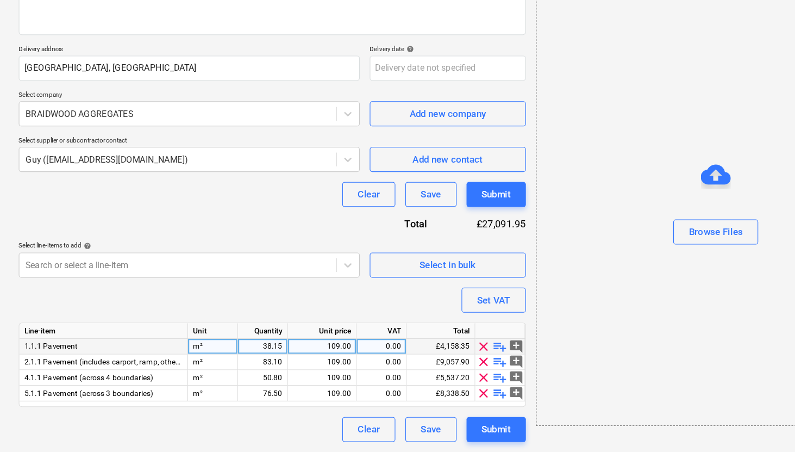
click at [189, 357] on div "m²" at bounding box center [185, 360] width 43 height 14
type input "M"
type input "m3"
type textarea "x"
click at [229, 359] on div "38.15" at bounding box center [228, 360] width 34 height 14
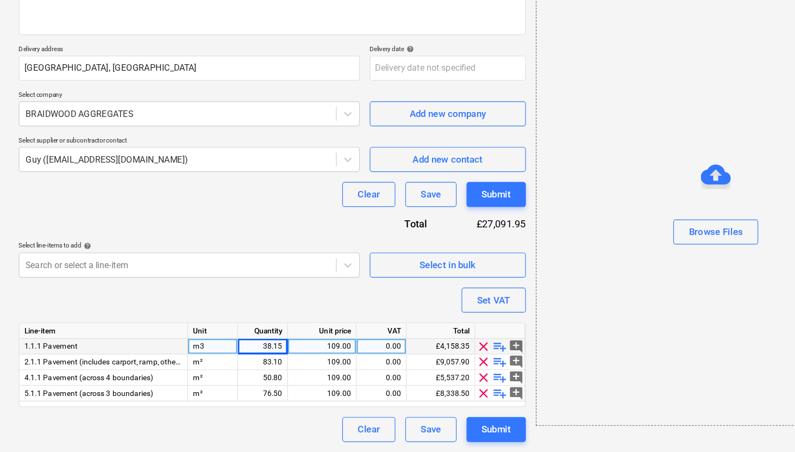
click at [192, 363] on div "m3" at bounding box center [185, 360] width 43 height 14
type input "tonnes"
type textarea "x"
click at [240, 361] on div "38.15" at bounding box center [228, 360] width 34 height 14
type input "10.26"
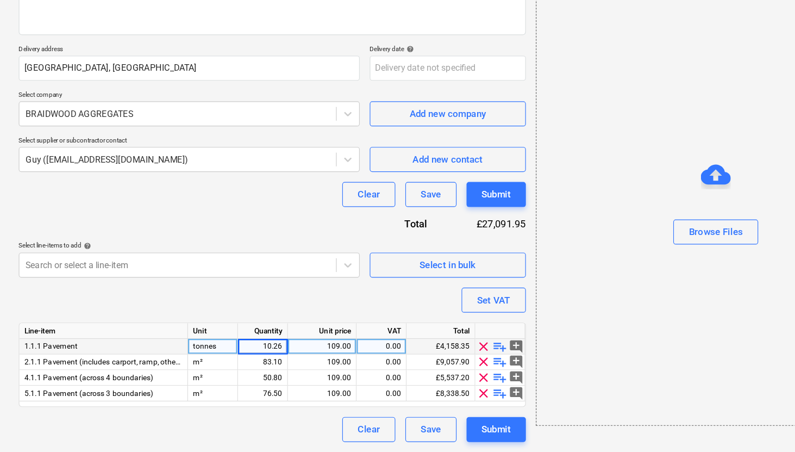
type textarea "x"
click at [282, 419] on div "Purchase order name help Purchase order Purchase order reference number help PR…" at bounding box center [236, 213] width 441 height 459
click at [298, 359] on div "109.00" at bounding box center [280, 360] width 51 height 14
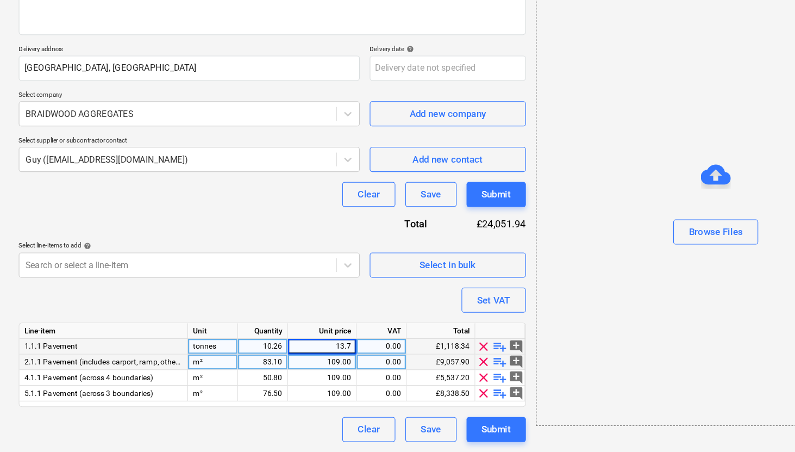
type input "13.75"
type textarea "x"
click at [341, 360] on div "0.00" at bounding box center [332, 360] width 34 height 14
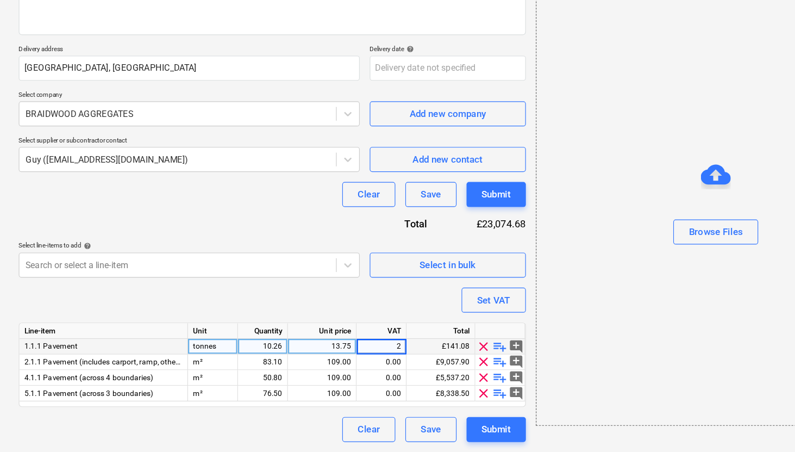
type input "20"
type textarea "x"
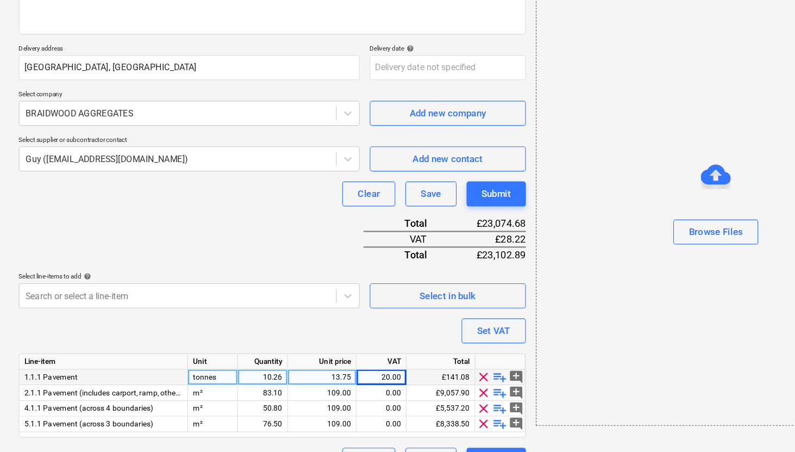
scroll to position [133, 0]
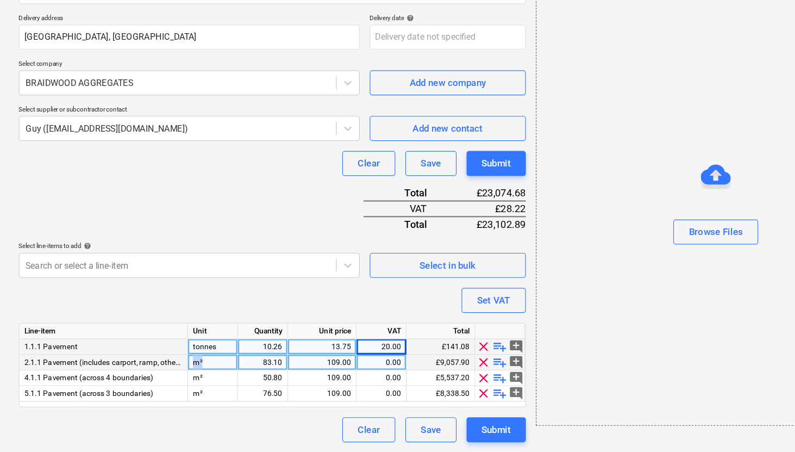
drag, startPoint x: 180, startPoint y: 373, endPoint x: 160, endPoint y: 373, distance: 20.1
click at [0, 0] on div "2.1.1 Pavement (includes carport, ramp, others) m² 83.10 109.00 0.00 £9,057.90 …" at bounding box center [0, 0] width 0 height 0
drag, startPoint x: 195, startPoint y: 364, endPoint x: 157, endPoint y: 363, distance: 38.1
click at [0, 0] on div "1.1.1 Pavement tonnes 10.26 13.75 20.00 £141.08 clear playlist_add add_comment" at bounding box center [0, 0] width 0 height 0
copy div "tonnes"
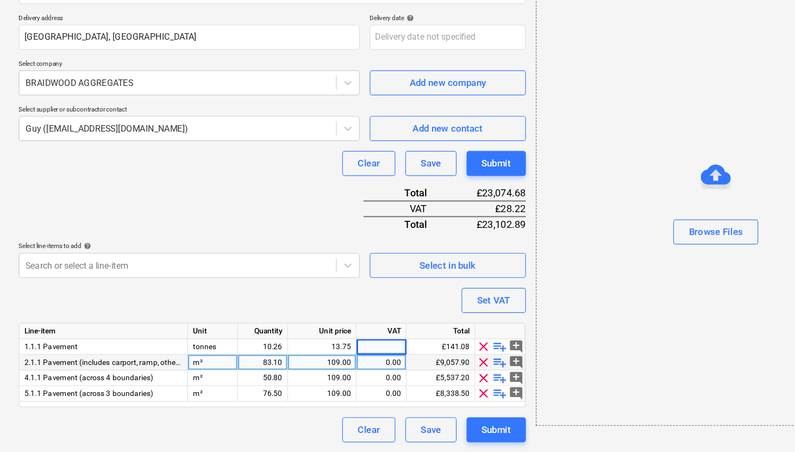
click at [179, 371] on div "m²" at bounding box center [185, 374] width 43 height 14
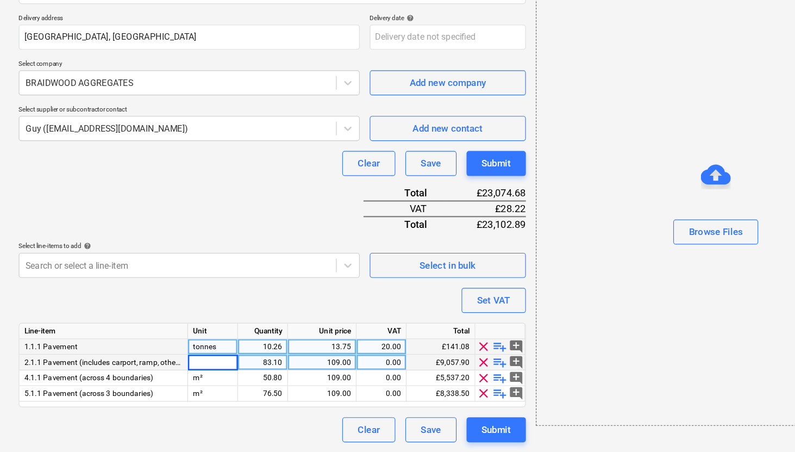
type textarea "x"
drag, startPoint x: 189, startPoint y: 360, endPoint x: 159, endPoint y: 360, distance: 30.4
click at [0, 0] on div "1.1.1 Pavement tonnes 10.26 13.75 20.00 £141.08 clear playlist_add add_comment" at bounding box center [0, 0] width 0 height 0
click at [182, 360] on div "tonnes" at bounding box center [185, 360] width 43 height 14
click at [182, 360] on input "tonnes" at bounding box center [185, 359] width 43 height 13
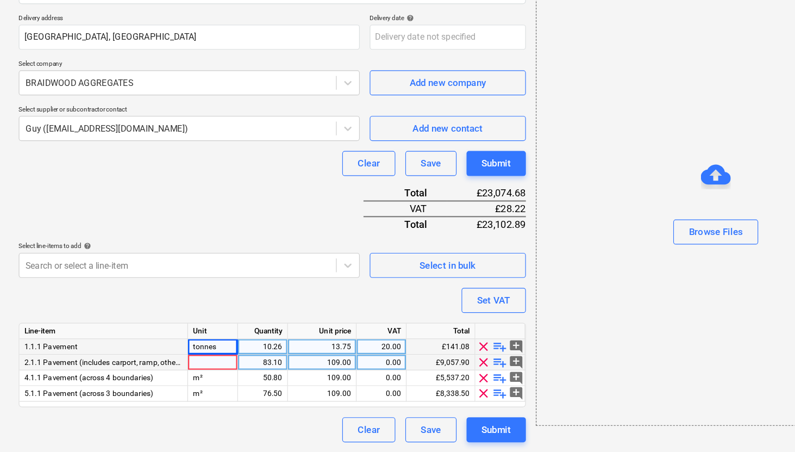
click at [180, 372] on div at bounding box center [185, 374] width 43 height 14
type input "tonnes"
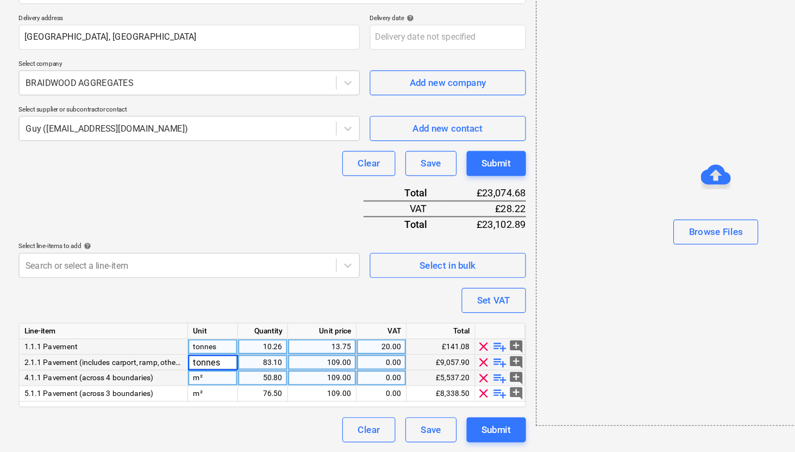
type textarea "x"
click at [180, 384] on div "m²" at bounding box center [185, 387] width 43 height 14
type input "tonnes"
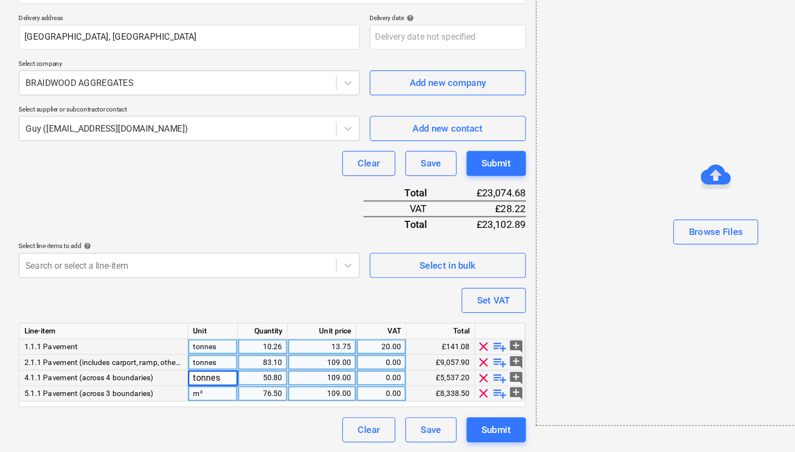
type textarea "x"
click at [179, 399] on div "m²" at bounding box center [185, 401] width 43 height 14
type input "tonnes"
type textarea "x"
click at [201, 433] on div "Clear Save Submit" at bounding box center [236, 432] width 441 height 22
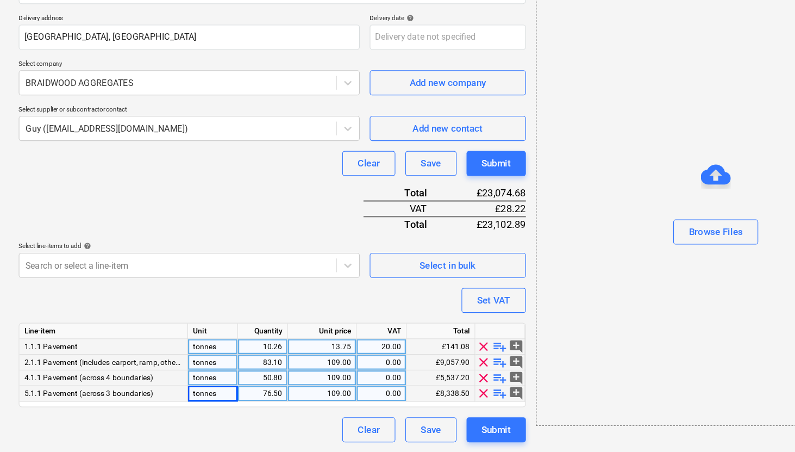
click at [236, 376] on div "83.10" at bounding box center [228, 374] width 34 height 14
type input "12.5"
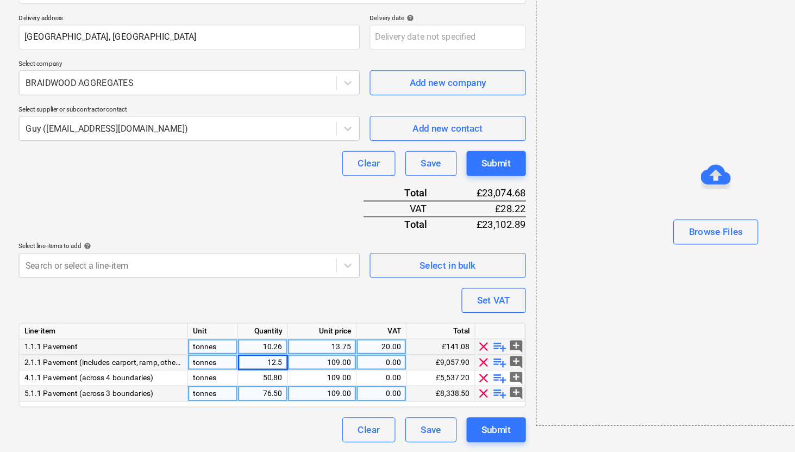
type textarea "x"
click at [243, 420] on div "Purchase order name help Purchase order Purchase order reference number help PR…" at bounding box center [236, 200] width 441 height 486
click at [239, 371] on div "12.50" at bounding box center [228, 374] width 34 height 14
type input "22.5"
type textarea "x"
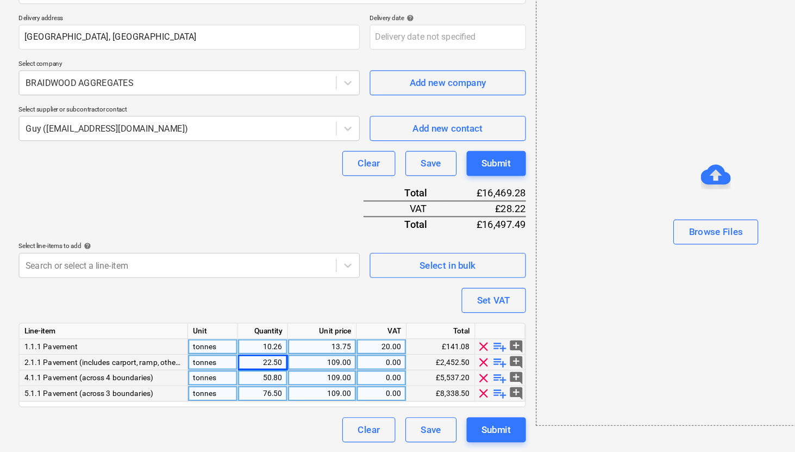
click at [238, 383] on div "50.80" at bounding box center [228, 387] width 34 height 14
type input "14"
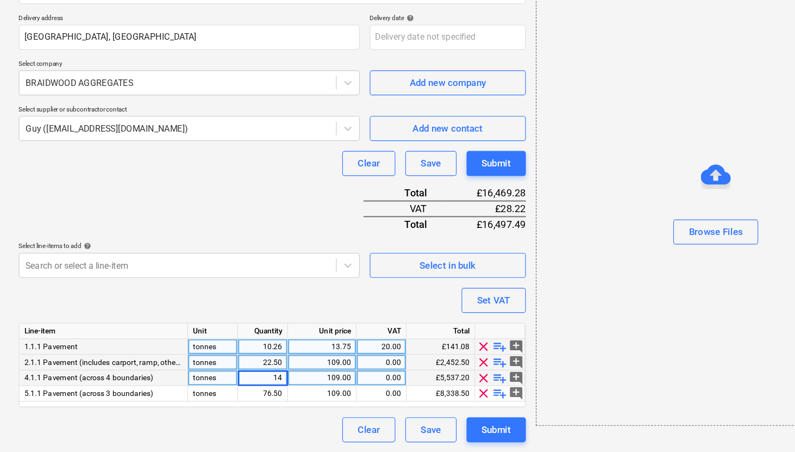
type textarea "x"
click at [214, 431] on div "Clear Save Submit" at bounding box center [236, 432] width 441 height 22
click at [239, 360] on div "10.26" at bounding box center [228, 360] width 34 height 14
type input "11"
type textarea "x"
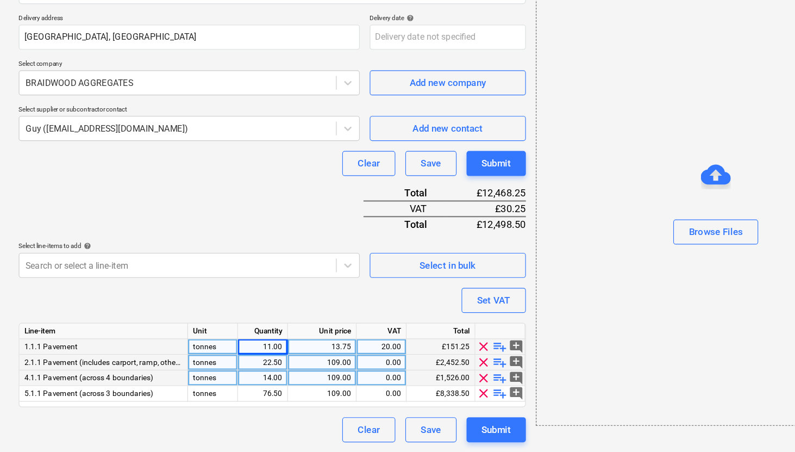
click at [230, 370] on div "22.50" at bounding box center [228, 374] width 34 height 14
type input "23"
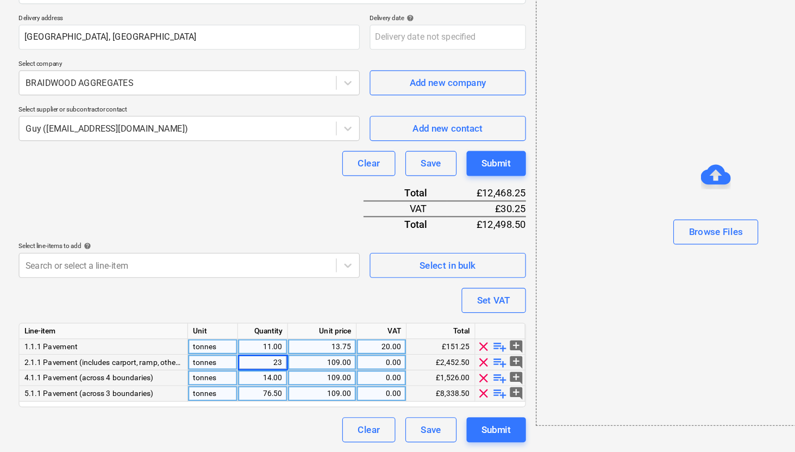
type textarea "x"
click at [238, 395] on div "76.50" at bounding box center [228, 401] width 34 height 14
type input "21"
type textarea "x"
click at [433, 317] on div "Set VAT" at bounding box center [429, 320] width 29 height 14
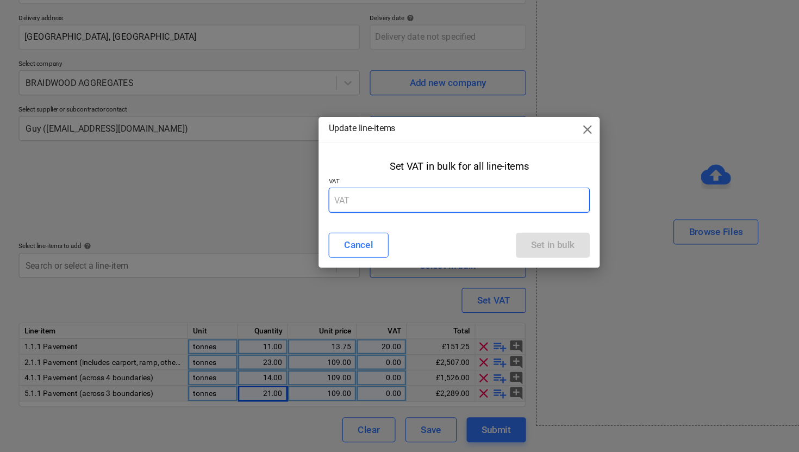
click at [349, 233] on input "text" at bounding box center [399, 233] width 227 height 22
type input "20"
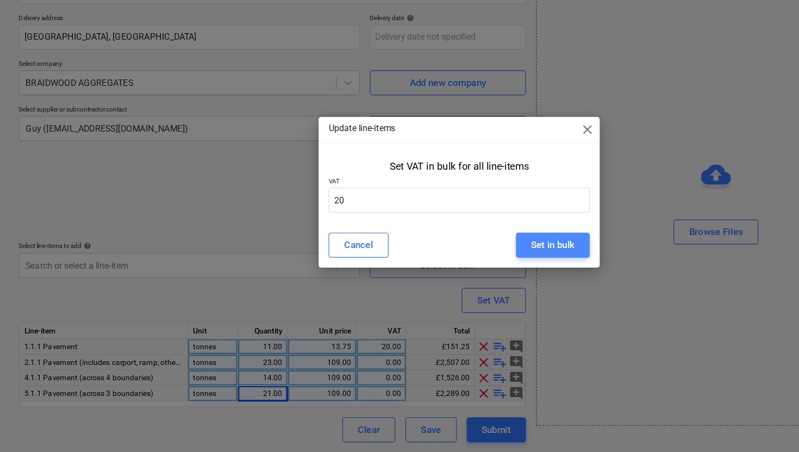
click at [485, 268] on div "Set in bulk" at bounding box center [481, 272] width 38 height 14
type textarea "x"
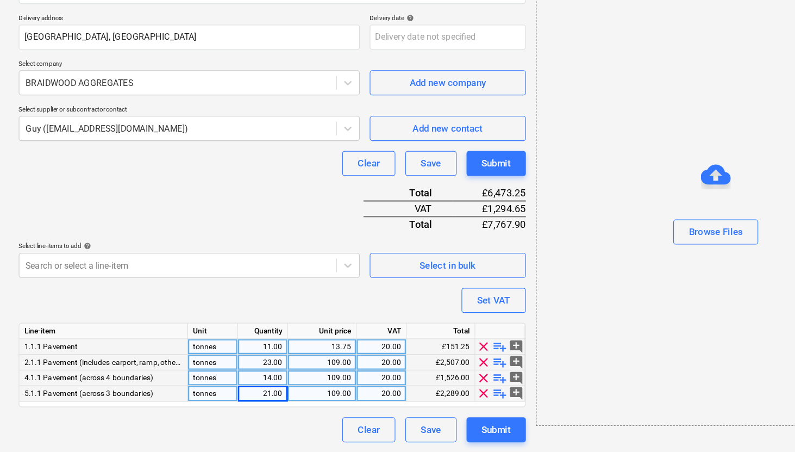
click at [292, 373] on div "109.00" at bounding box center [280, 374] width 51 height 14
click at [298, 360] on div "13.75" at bounding box center [280, 360] width 51 height 14
click at [292, 372] on div "109.00" at bounding box center [280, 374] width 51 height 14
type input "13.75"
type textarea "x"
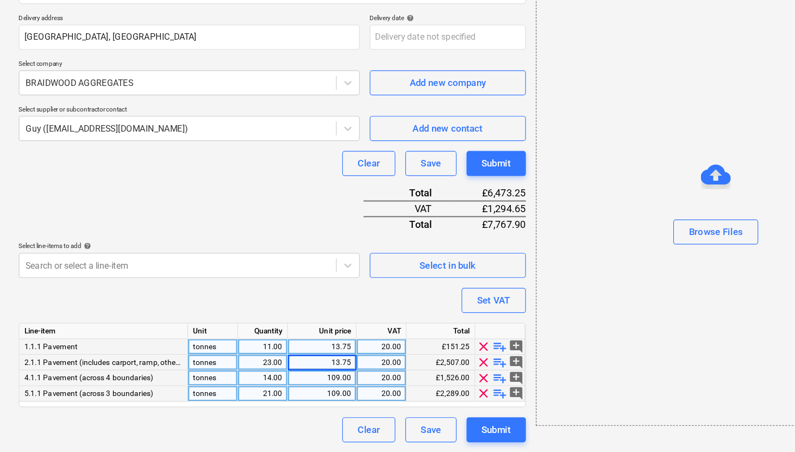
click at [289, 382] on div "109.00" at bounding box center [280, 387] width 51 height 14
type input "13.75"
type textarea "x"
click at [291, 399] on div "109.00" at bounding box center [280, 401] width 51 height 14
type input "13.75"
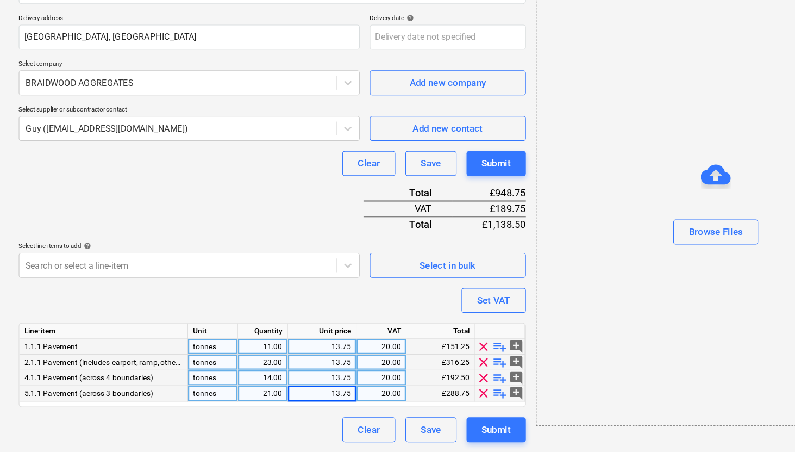
click at [281, 421] on div "Clear Save Submit" at bounding box center [236, 432] width 441 height 22
click at [69, 359] on div "1.1.1 Pavement" at bounding box center [90, 360] width 147 height 14
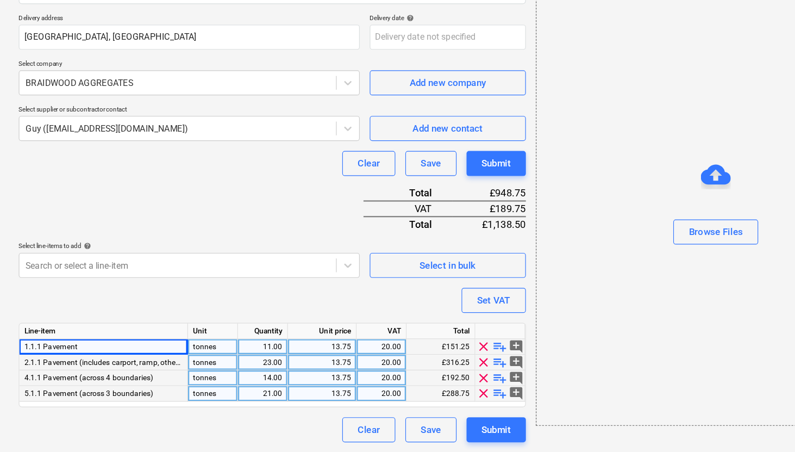
click at [65, 360] on span "1.1.1 Pavement" at bounding box center [44, 360] width 46 height 8
drag, startPoint x: 73, startPoint y: 360, endPoint x: 38, endPoint y: 361, distance: 35.3
click at [38, 361] on div "1.1.1 Pavement" at bounding box center [90, 360] width 147 height 14
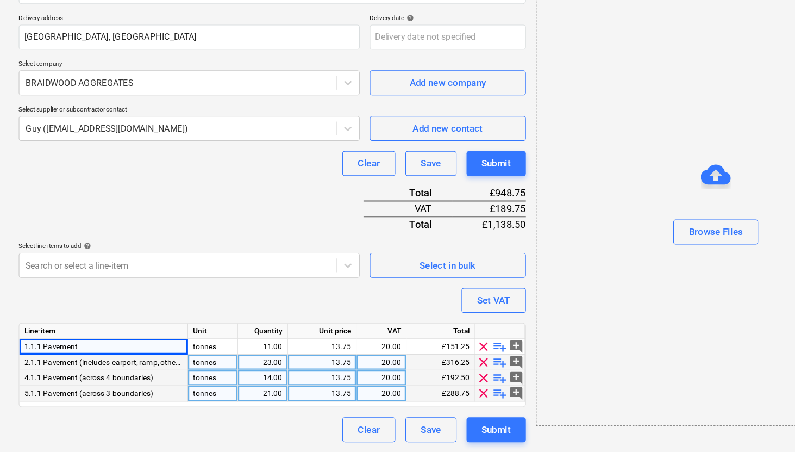
click at [82, 391] on div "4.1.1 Pavement (across 4 boundaries)" at bounding box center [90, 387] width 147 height 14
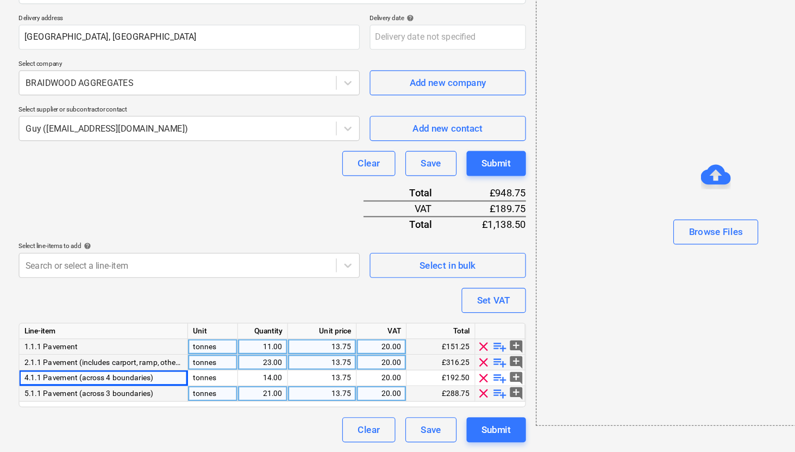
click at [129, 363] on div "1.1.1 Pavement" at bounding box center [90, 360] width 147 height 14
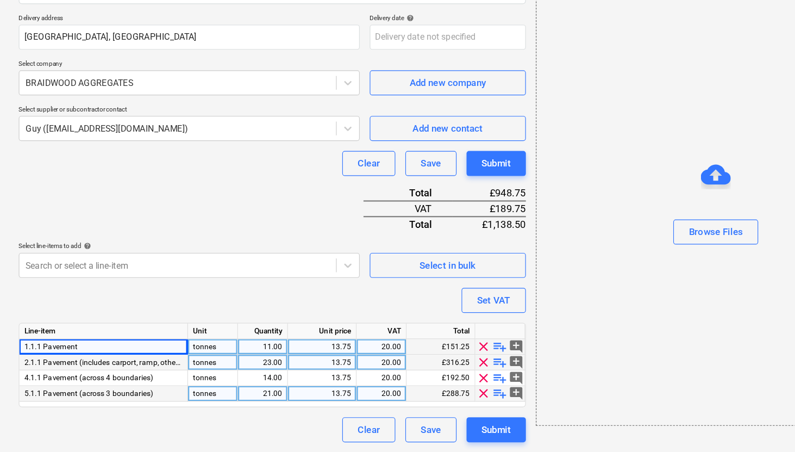
click at [451, 359] on span "add_comment" at bounding box center [449, 359] width 13 height 13
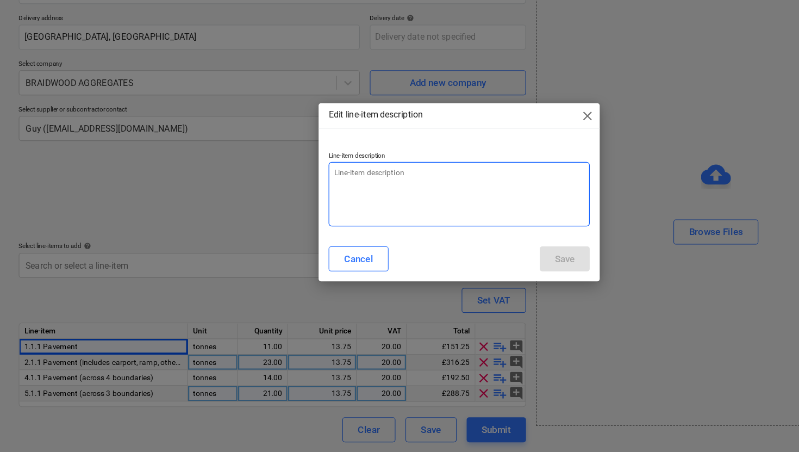
click at [344, 209] on textarea at bounding box center [399, 227] width 227 height 56
type textarea "x"
type textarea "M"
type textarea "x"
type textarea "MO"
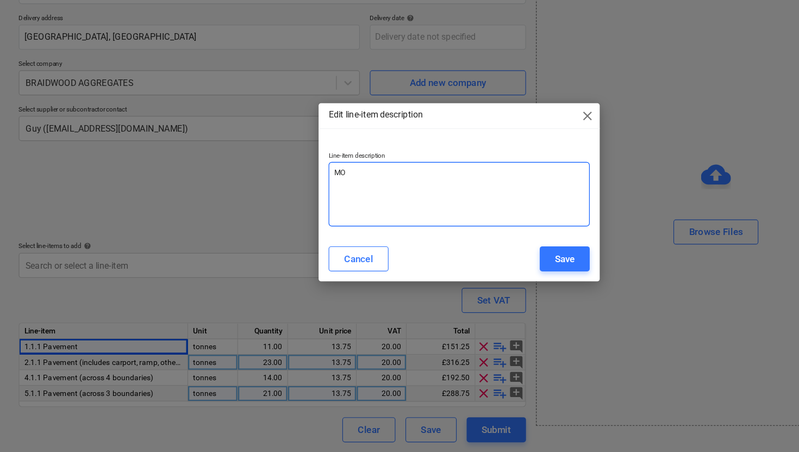
type textarea "x"
type textarea "M"
type textarea "x"
type textarea "R"
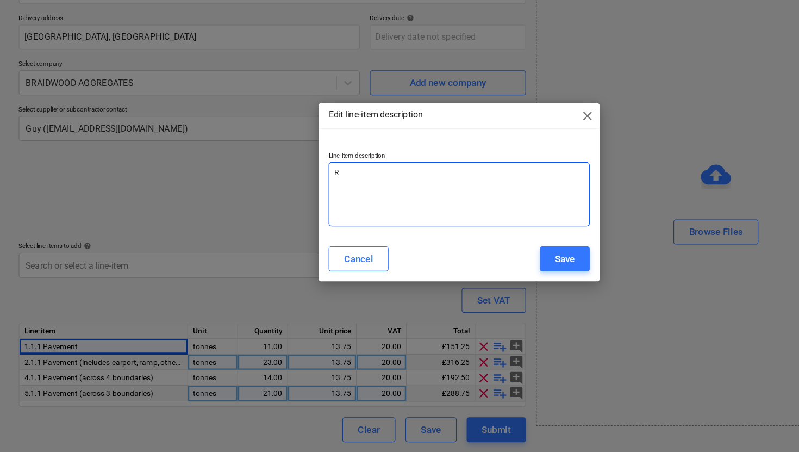
type textarea "x"
type textarea "Re"
type textarea "x"
type textarea "Rec"
type textarea "x"
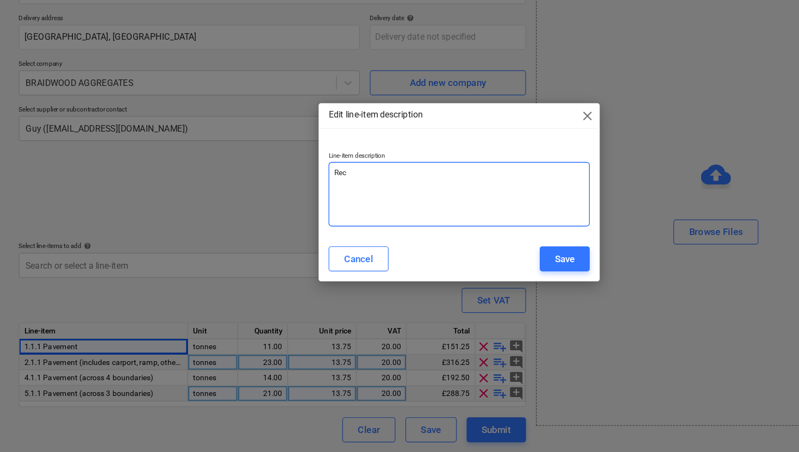
type textarea "Recy"
type textarea "x"
type textarea "Recyc"
type textarea "x"
type textarea "Recycl"
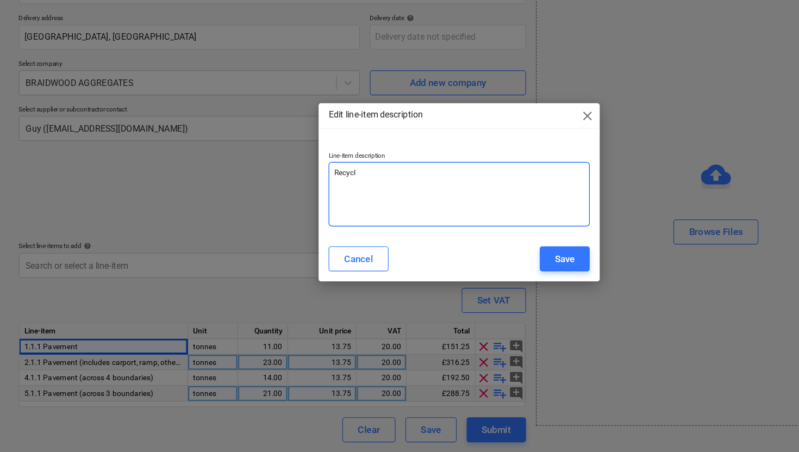
type textarea "x"
type textarea "Recycle"
type textarea "x"
type textarea "Recycled"
type textarea "x"
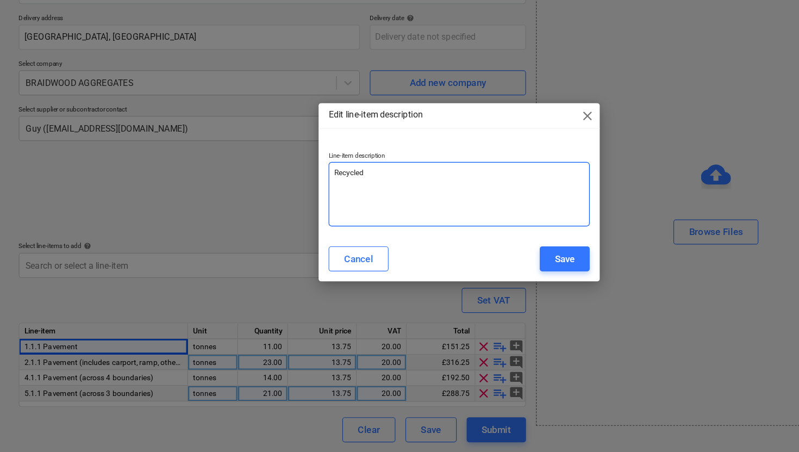
type textarea "Recycled"
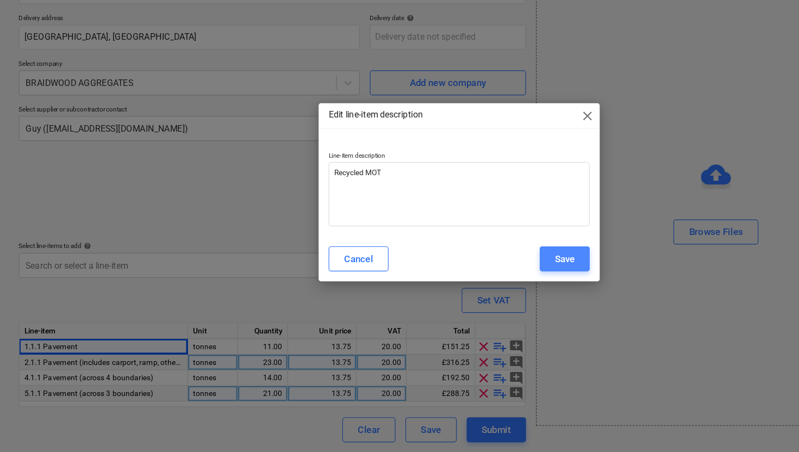
click at [489, 282] on div "Save" at bounding box center [491, 284] width 17 height 14
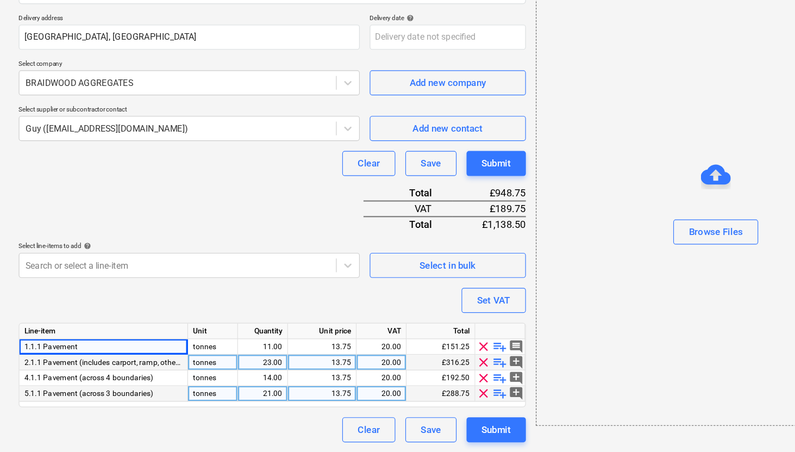
click at [439, 374] on span "playlist_add" at bounding box center [435, 373] width 13 height 13
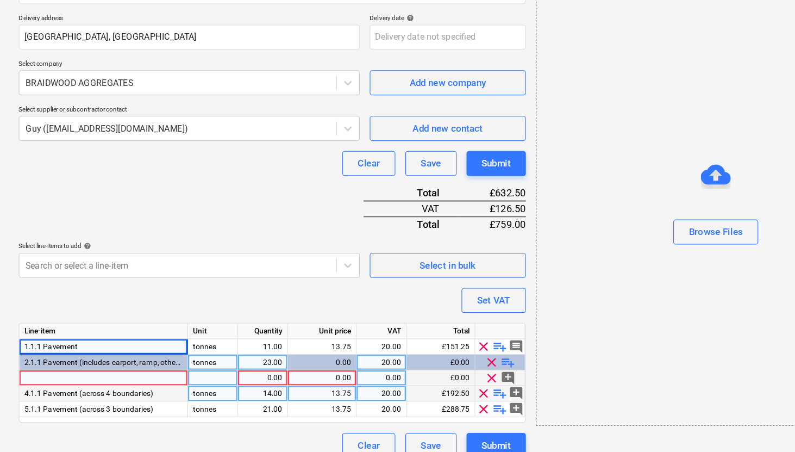
click at [428, 386] on span "clear" at bounding box center [428, 386] width 13 height 13
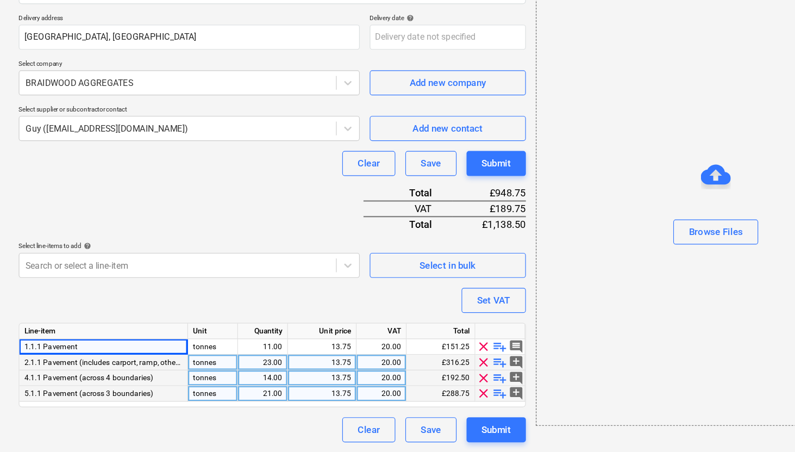
click at [452, 372] on span "add_comment" at bounding box center [449, 373] width 13 height 13
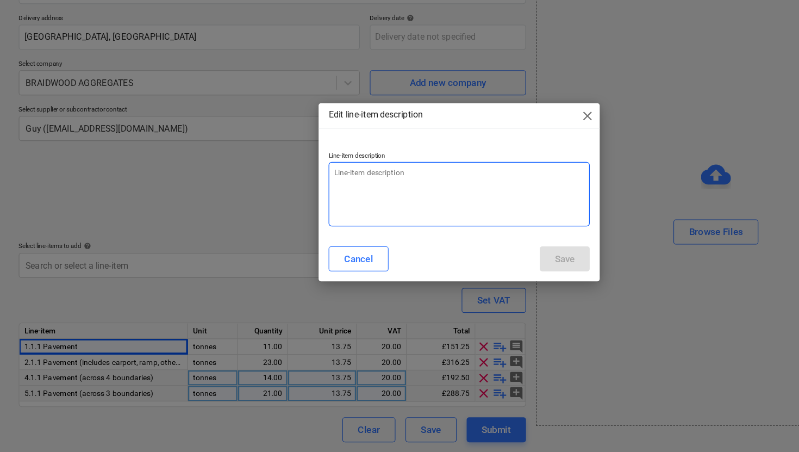
click at [310, 213] on textarea at bounding box center [399, 227] width 227 height 56
drag, startPoint x: 335, startPoint y: 209, endPoint x: 265, endPoint y: 210, distance: 70.7
click at [265, 210] on div "Edit line-item description close Line-item description Reycled MOT Cancel Save" at bounding box center [399, 226] width 799 height 452
click at [296, 212] on textarea "Reycled MOT" at bounding box center [399, 227] width 227 height 56
click at [300, 212] on textarea "Reycled MOT" at bounding box center [399, 227] width 227 height 56
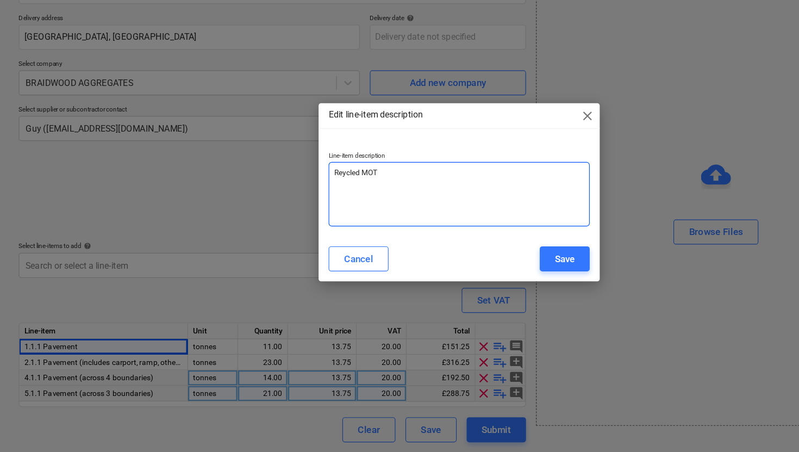
click at [298, 211] on textarea "Reycled MOT" at bounding box center [399, 227] width 227 height 56
drag, startPoint x: 339, startPoint y: 207, endPoint x: 282, endPoint y: 207, distance: 57.1
click at [282, 207] on div "Line-item description Recycled MOT" at bounding box center [399, 223] width 245 height 83
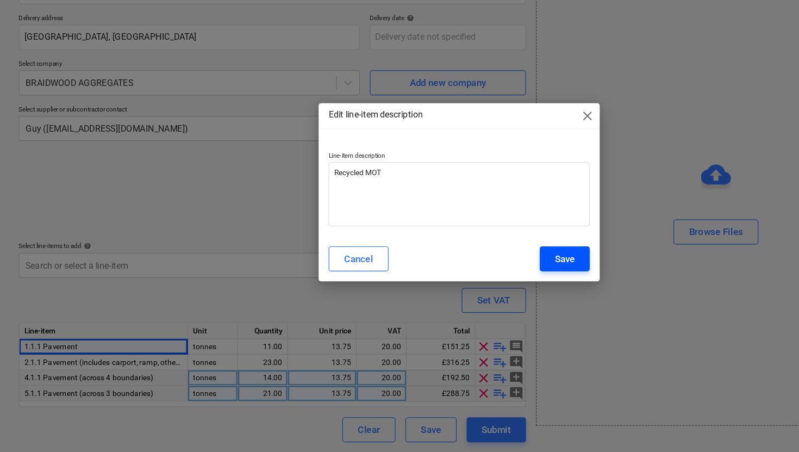
click at [483, 285] on div "Save" at bounding box center [491, 284] width 17 height 14
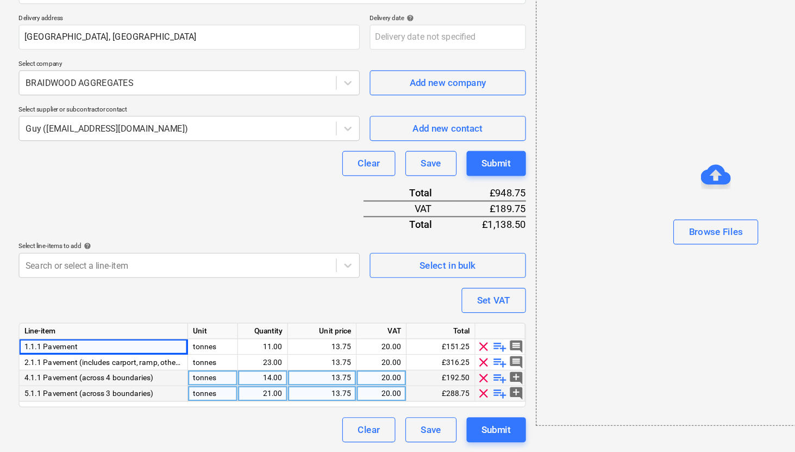
click at [448, 386] on span "add_comment" at bounding box center [449, 386] width 13 height 13
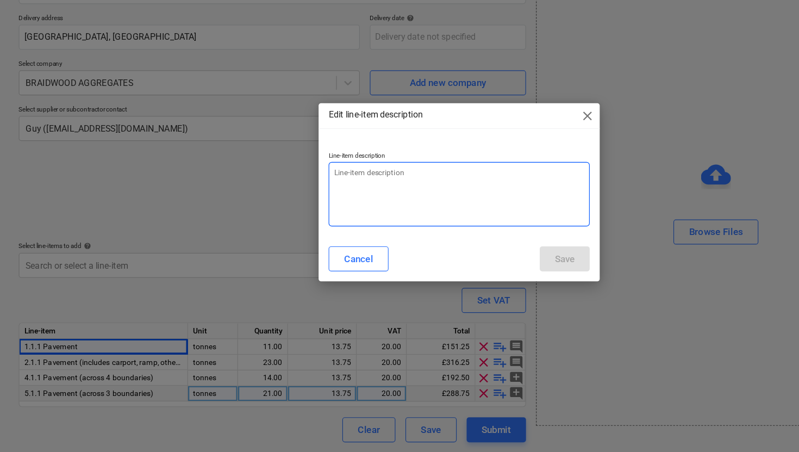
click at [344, 218] on textarea at bounding box center [399, 227] width 227 height 56
paste textarea "Recycled MOT"
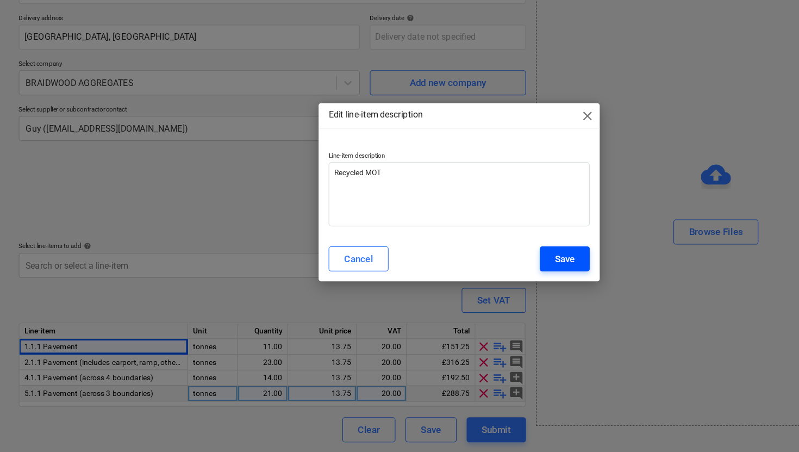
click at [476, 280] on button "Save" at bounding box center [491, 284] width 43 height 22
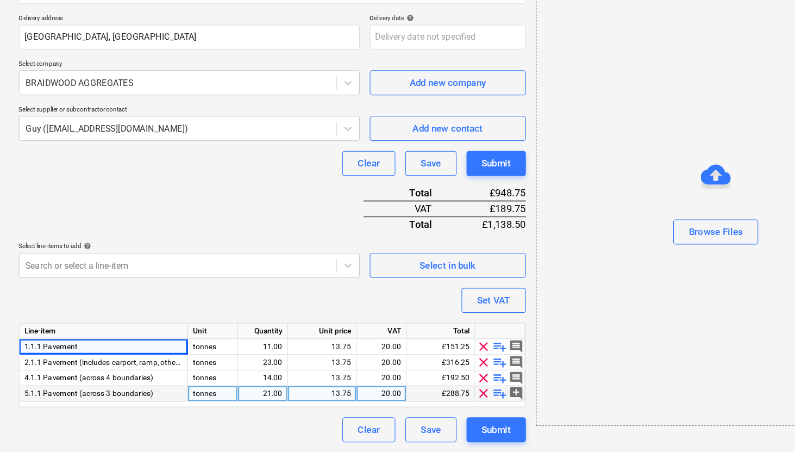
click at [447, 399] on span "add_comment" at bounding box center [449, 400] width 13 height 13
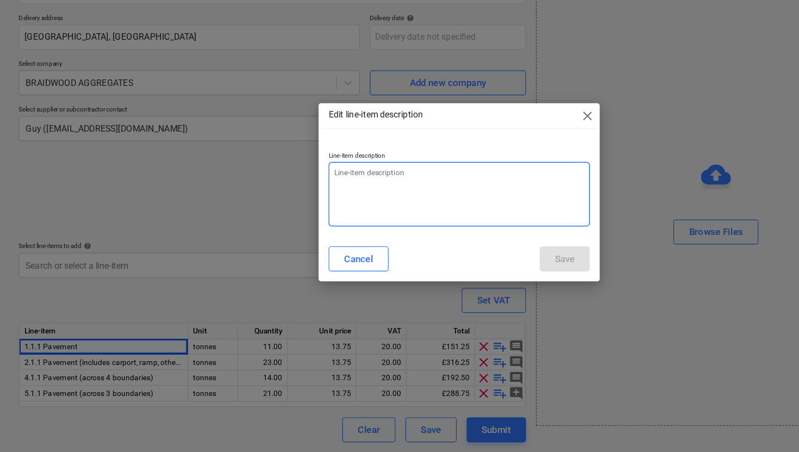
click at [338, 208] on textarea at bounding box center [399, 227] width 227 height 56
paste textarea "Recycled MOT"
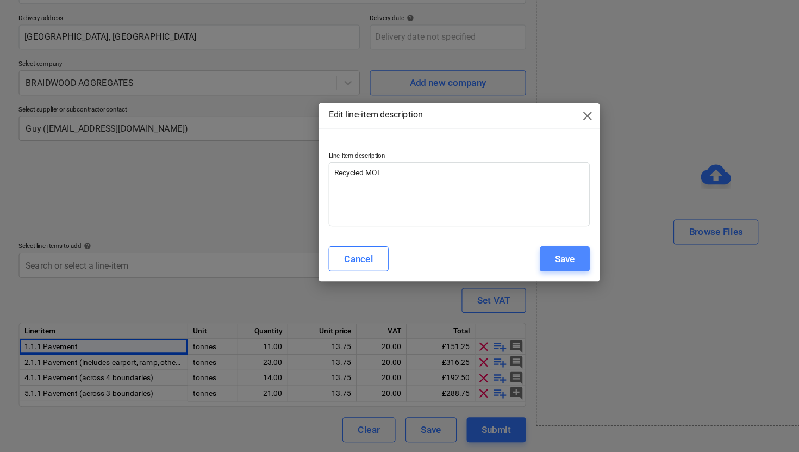
click at [485, 286] on div "Save" at bounding box center [491, 284] width 17 height 14
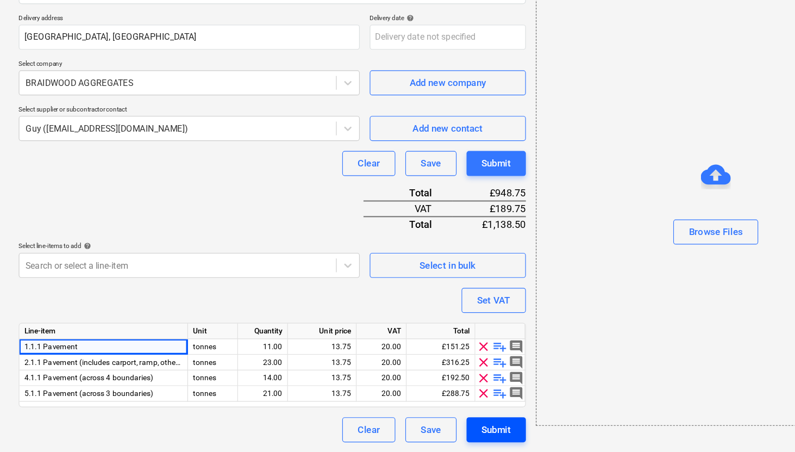
click at [435, 430] on div "Submit" at bounding box center [432, 432] width 26 height 14
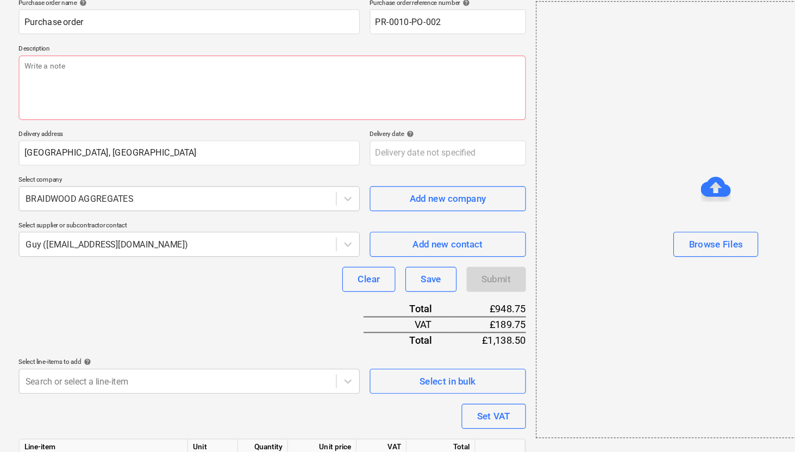
scroll to position [0, 0]
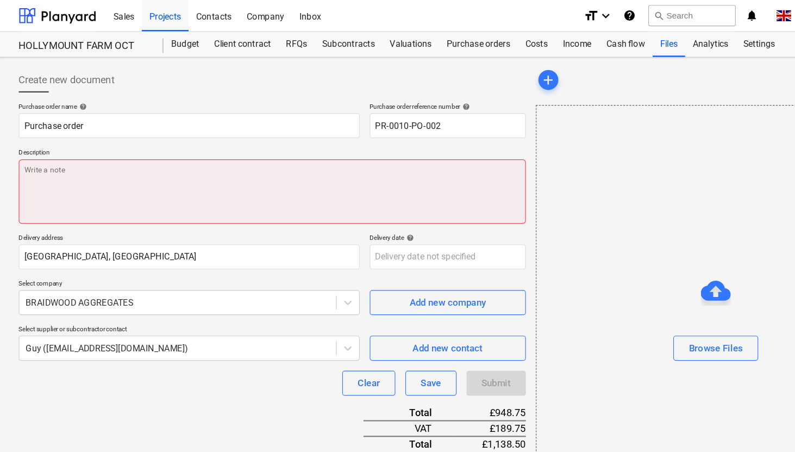
click at [43, 146] on textarea at bounding box center [236, 167] width 441 height 56
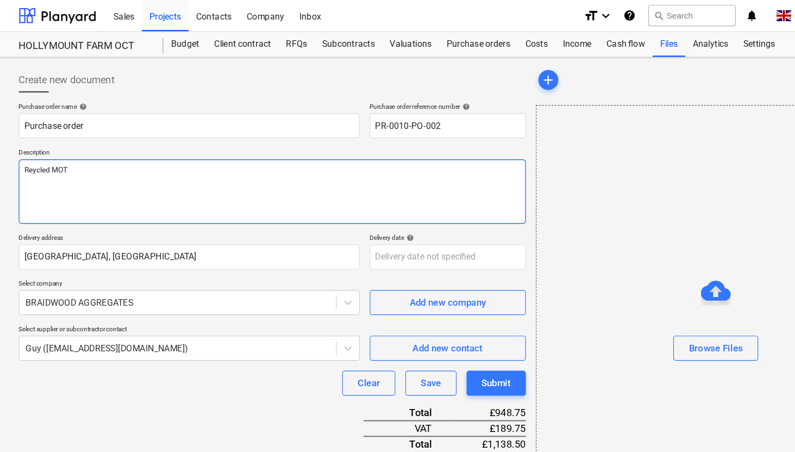
click at [28, 148] on textarea "Reycled MOT" at bounding box center [236, 167] width 441 height 56
click at [80, 148] on textarea "Recycled MOT" at bounding box center [236, 167] width 441 height 56
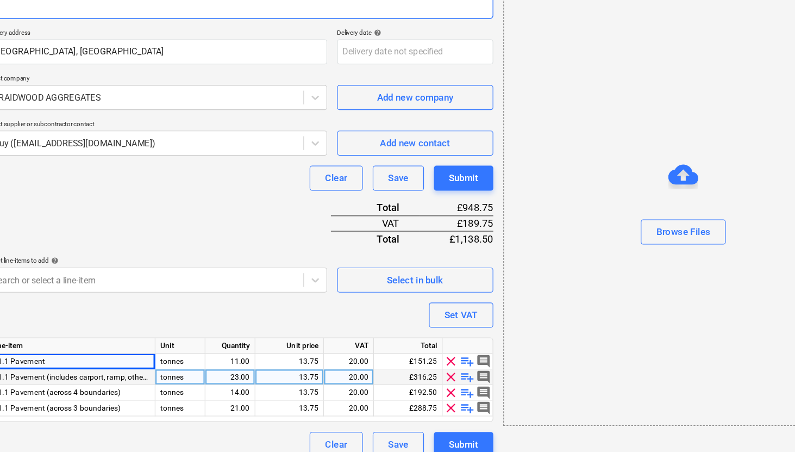
scroll to position [120, 0]
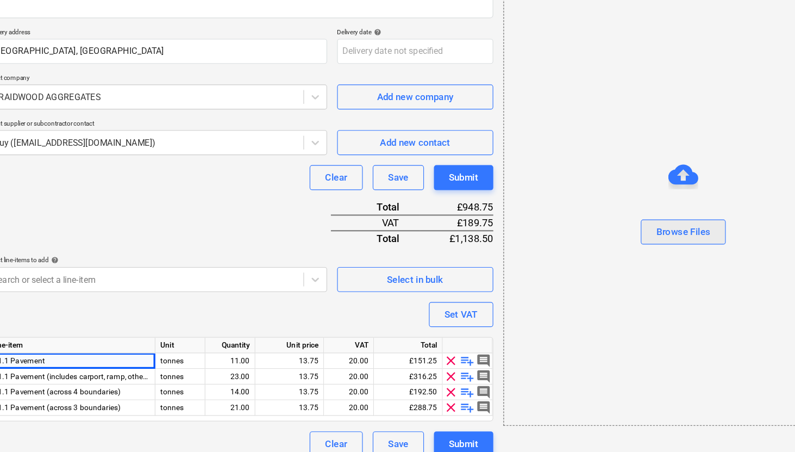
click at [631, 261] on div "Browse Files" at bounding box center [623, 260] width 47 height 14
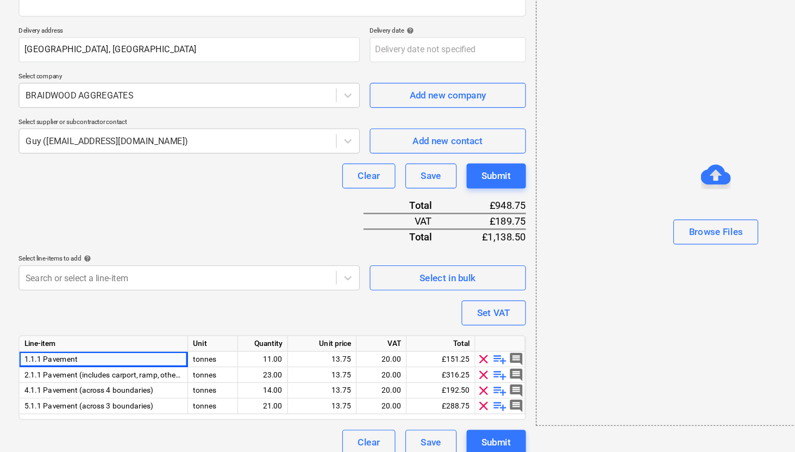
scroll to position [133, 0]
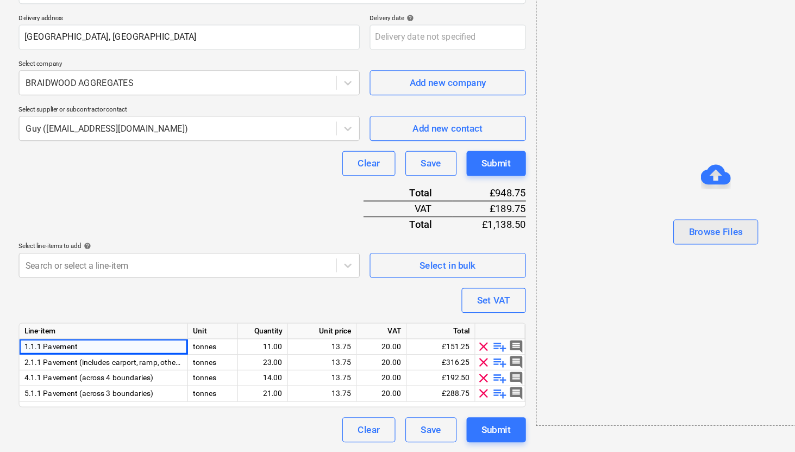
click at [640, 263] on div "Browse Files" at bounding box center [623, 260] width 47 height 14
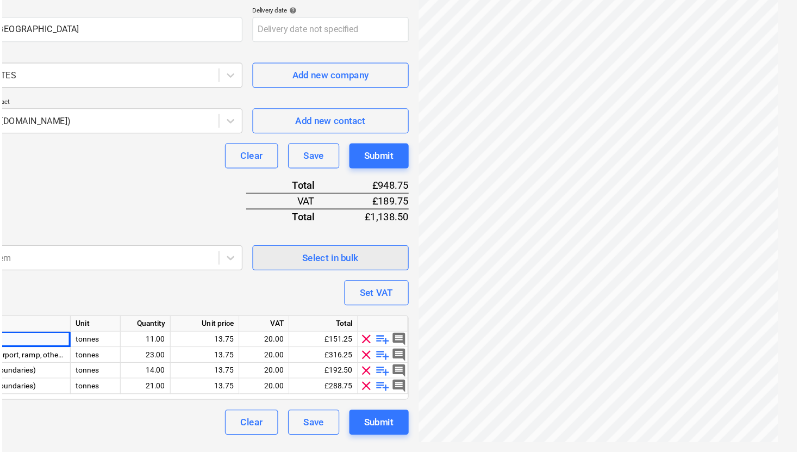
scroll to position [139, 0]
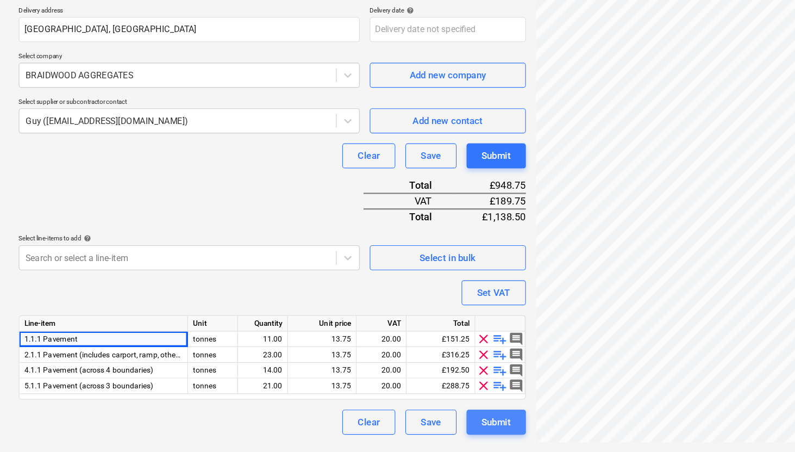
click at [432, 427] on div "Submit" at bounding box center [432, 426] width 26 height 14
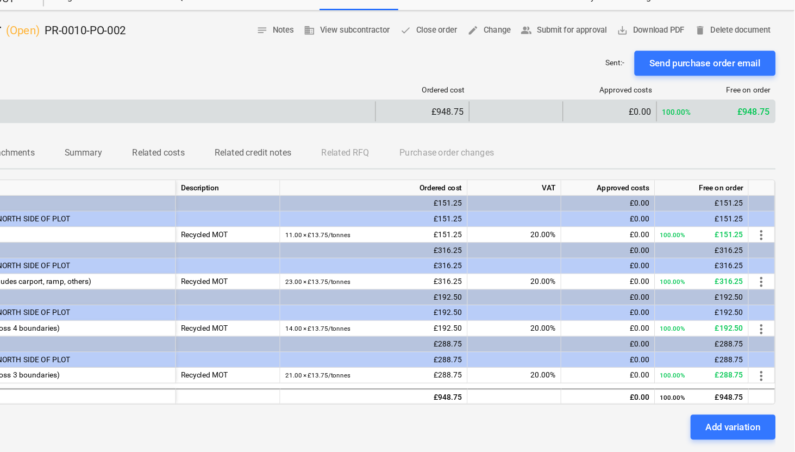
scroll to position [32, 0]
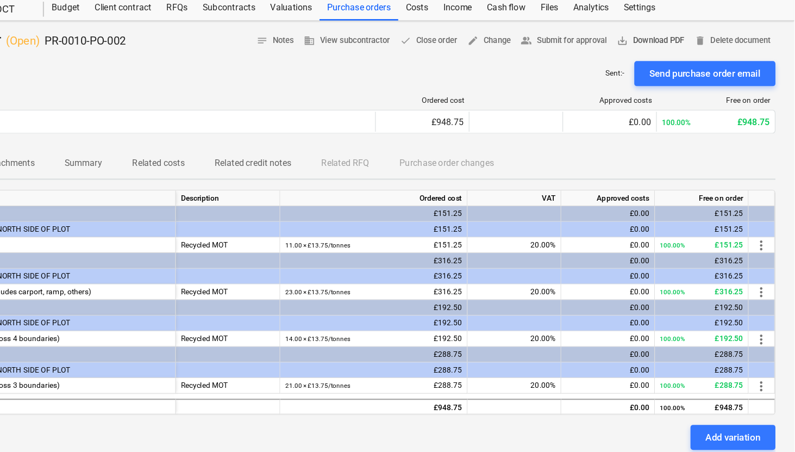
click at [678, 35] on span "save_alt Download PDF" at bounding box center [670, 35] width 59 height 13
click at [716, 67] on div "Send purchase order email" at bounding box center [717, 64] width 97 height 14
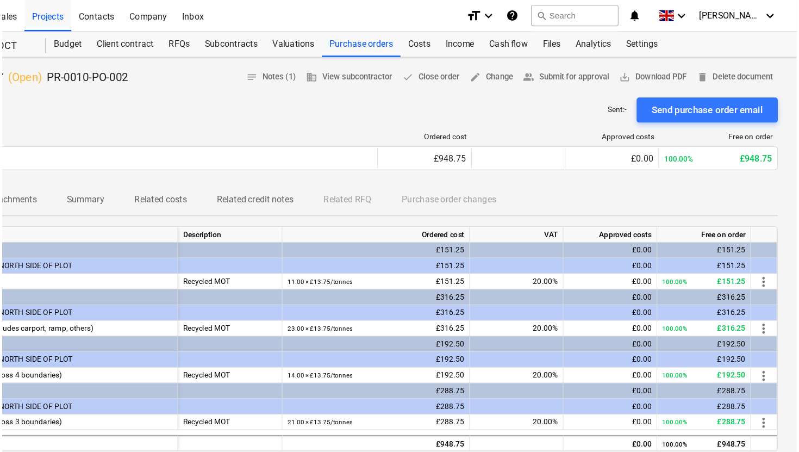
scroll to position [0, 0]
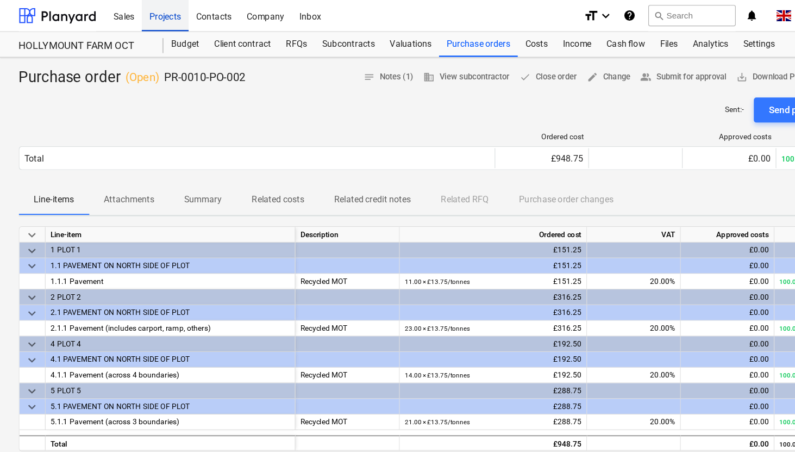
click at [146, 16] on div "Projects" at bounding box center [143, 13] width 41 height 28
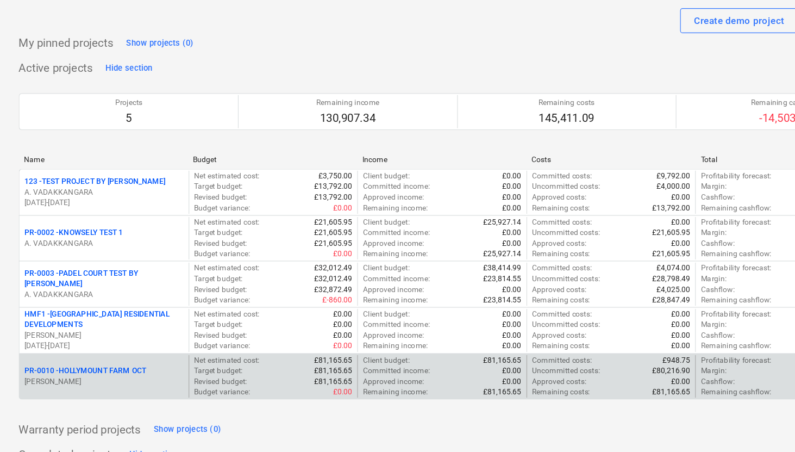
click at [123, 352] on p "PR-0010 - HOLLYMOUNT FARM OCT" at bounding box center [74, 351] width 106 height 9
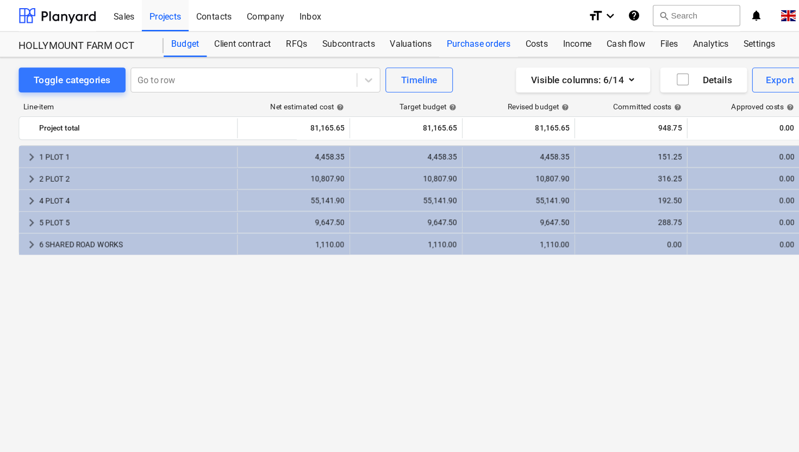
click at [407, 41] on div "Purchase orders" at bounding box center [416, 39] width 68 height 22
click at [408, 42] on div "Purchase orders" at bounding box center [416, 39] width 68 height 22
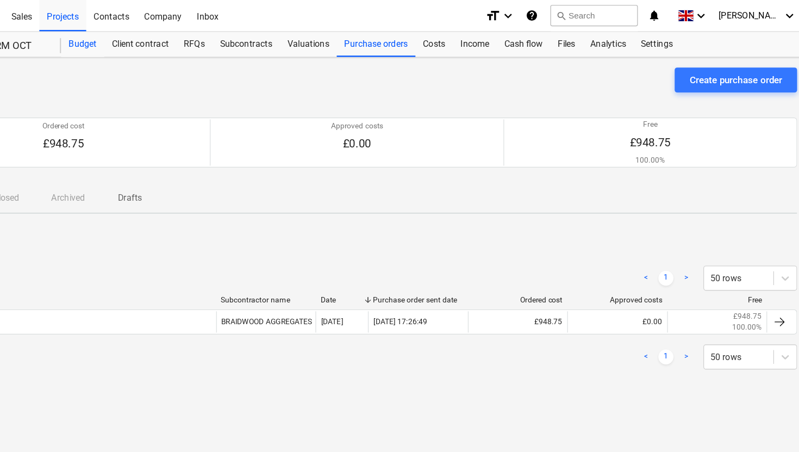
click at [163, 39] on div "Budget" at bounding box center [161, 39] width 38 height 22
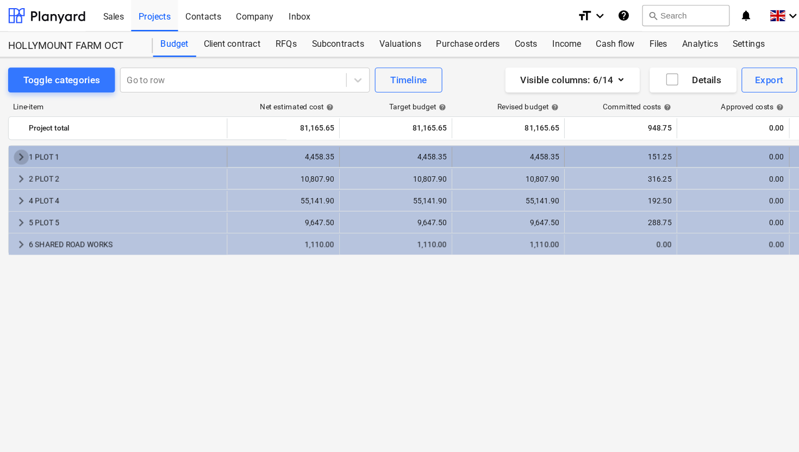
click at [23, 138] on span "keyboard_arrow_right" at bounding box center [27, 136] width 13 height 13
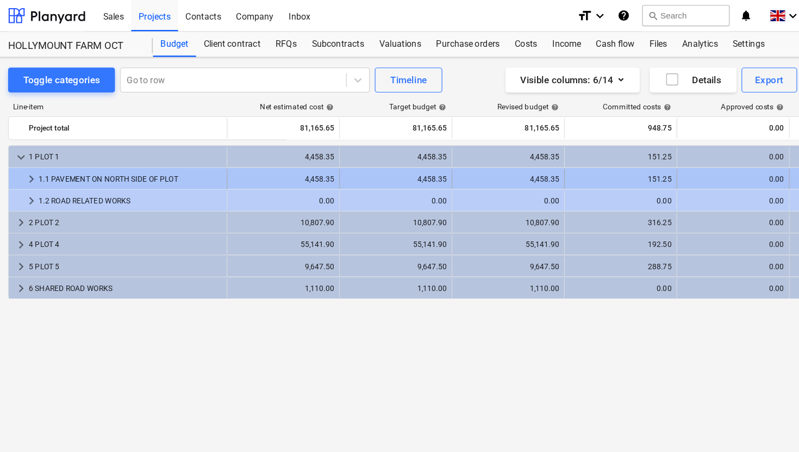
click at [35, 152] on span "keyboard_arrow_right" at bounding box center [36, 155] width 13 height 13
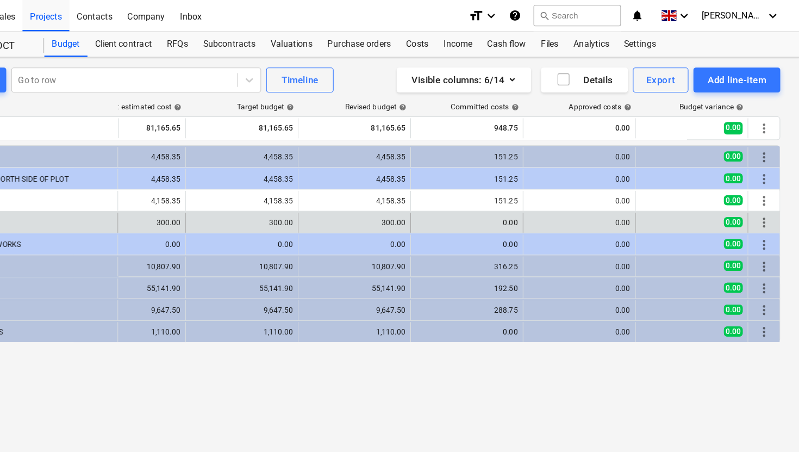
click at [770, 192] on span "more_vert" at bounding box center [768, 193] width 13 height 13
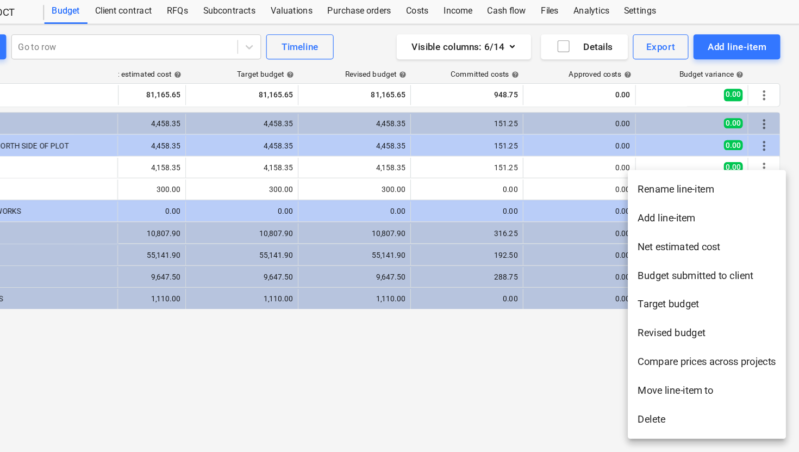
click at [717, 344] on li "Compare prices across projects" at bounding box center [719, 343] width 138 height 25
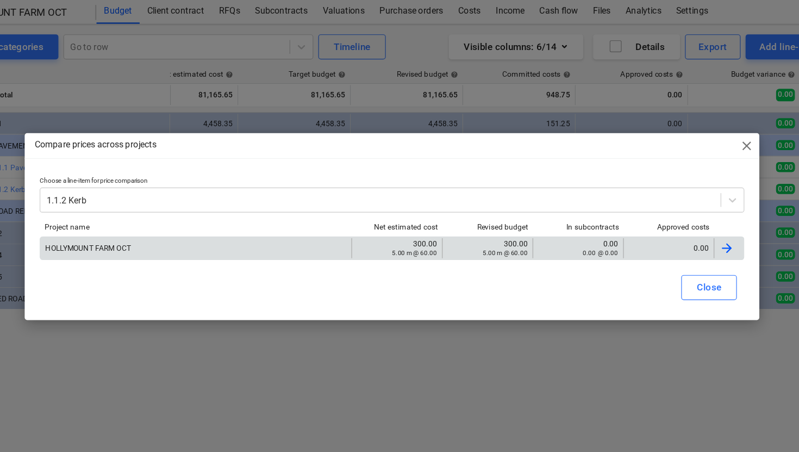
click at [686, 243] on div at bounding box center [690, 244] width 13 height 13
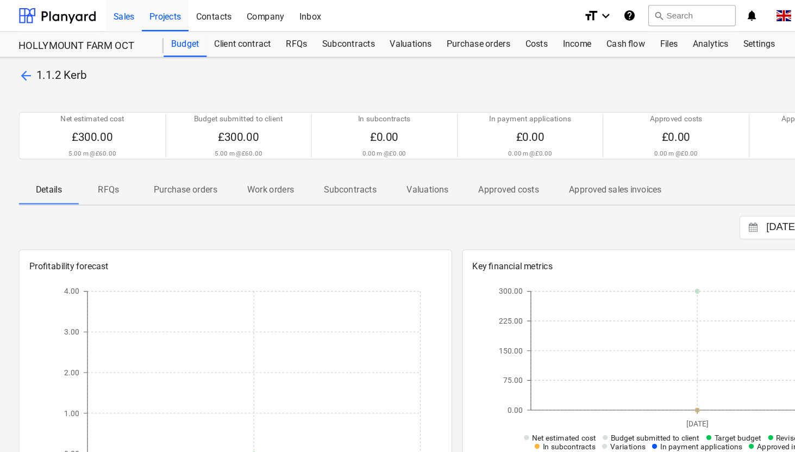
click at [116, 18] on div "Sales" at bounding box center [107, 13] width 31 height 28
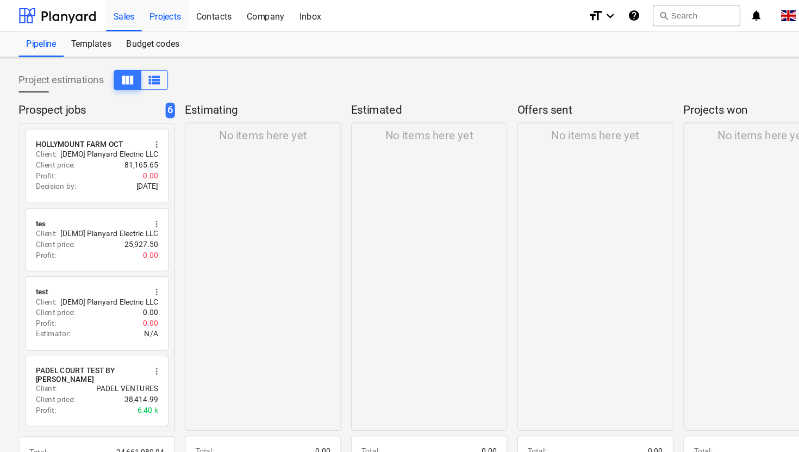
click at [159, 21] on div "Projects" at bounding box center [143, 13] width 41 height 28
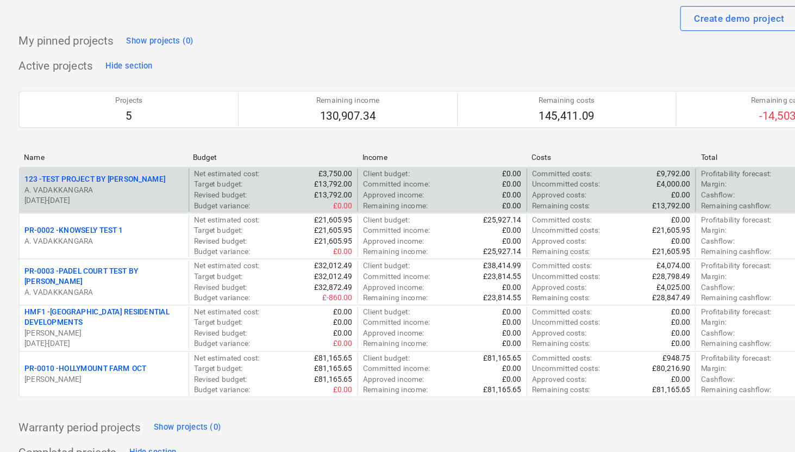
scroll to position [64, 0]
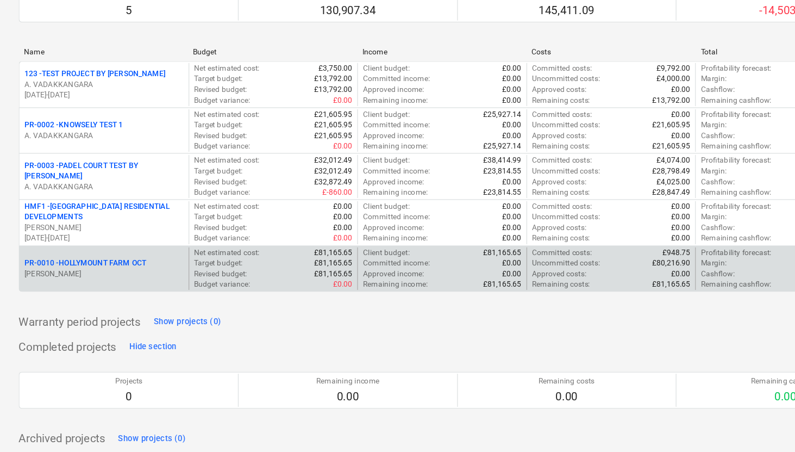
click at [114, 289] on p "PR-0010 - HOLLYMOUNT FARM OCT" at bounding box center [74, 287] width 106 height 9
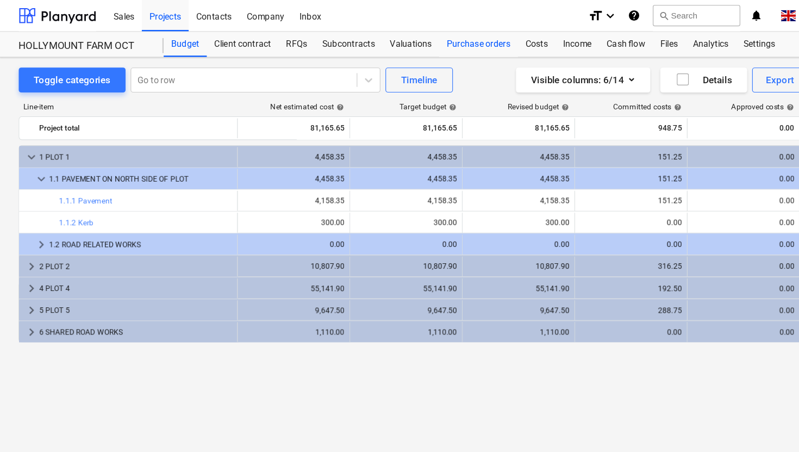
click at [408, 43] on div "Purchase orders" at bounding box center [416, 39] width 68 height 22
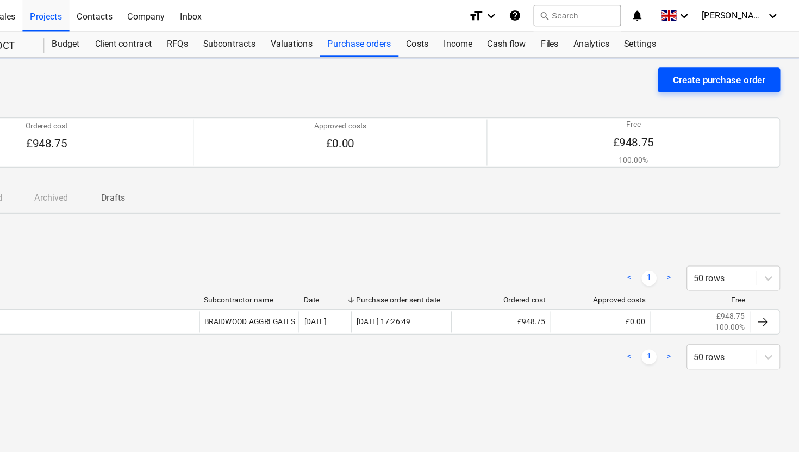
click at [714, 71] on div "Create purchase order" at bounding box center [729, 70] width 80 height 14
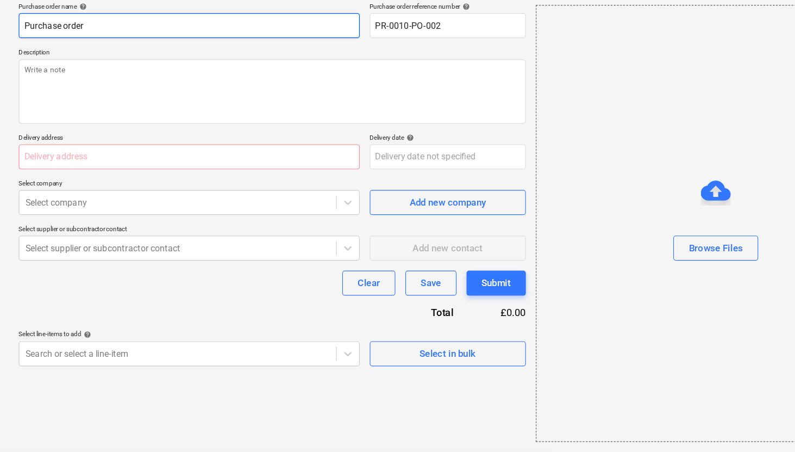
scroll to position [28, 0]
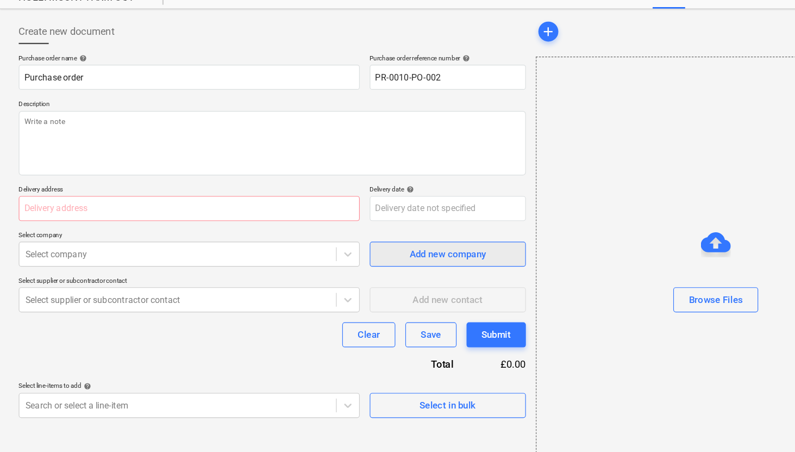
click at [359, 241] on div "Add new company" at bounding box center [390, 235] width 66 height 14
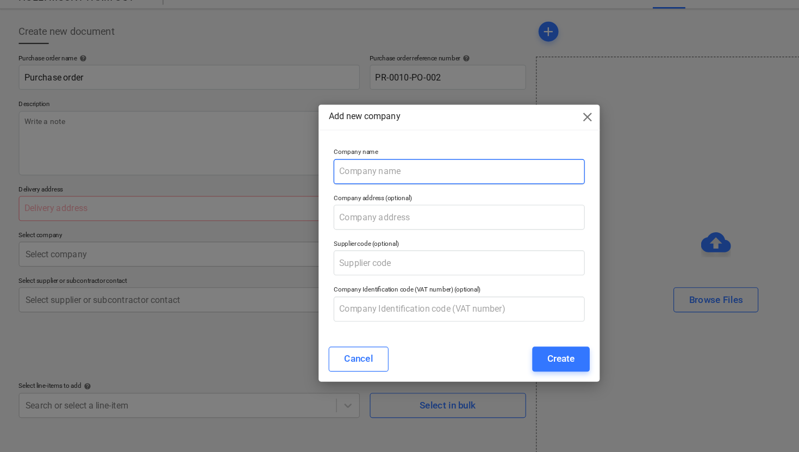
click at [342, 166] on input "text" at bounding box center [399, 164] width 218 height 22
drag, startPoint x: 367, startPoint y: 166, endPoint x: 290, endPoint y: 164, distance: 77.2
click at [289, 164] on div "Company name Cobble Company" at bounding box center [399, 159] width 227 height 40
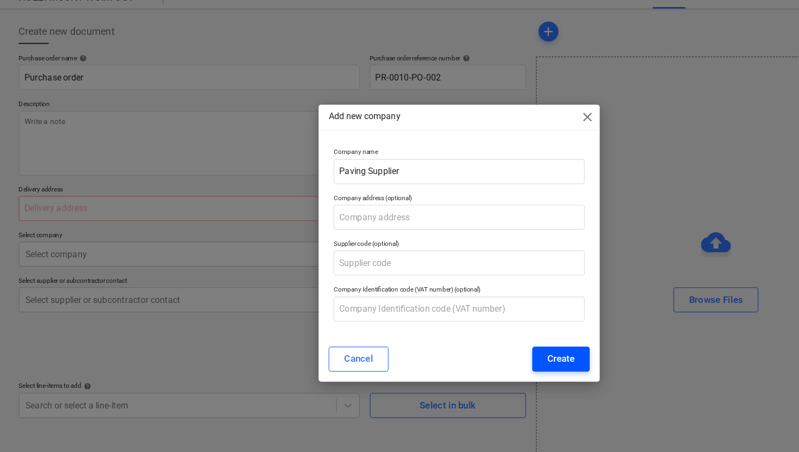
click at [479, 323] on div "Create" at bounding box center [488, 326] width 24 height 14
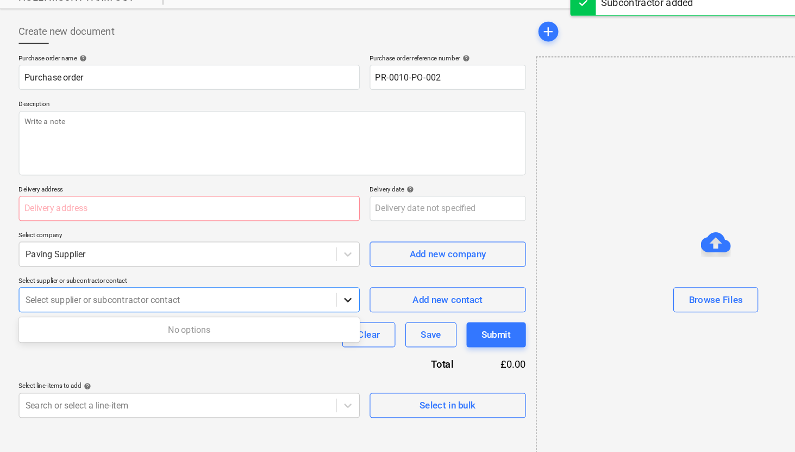
click at [299, 274] on icon at bounding box center [302, 275] width 11 height 11
click at [248, 254] on div "Purchase order name help Purchase order Purchase order reference number help PR…" at bounding box center [236, 219] width 441 height 316
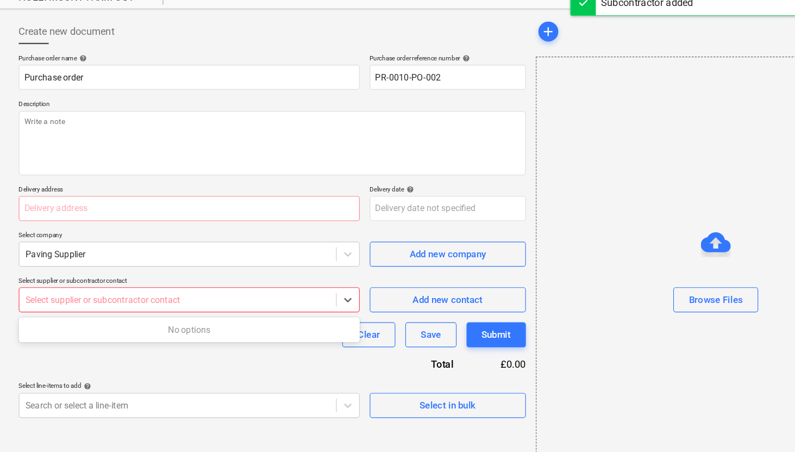
click at [176, 270] on div at bounding box center [154, 275] width 265 height 11
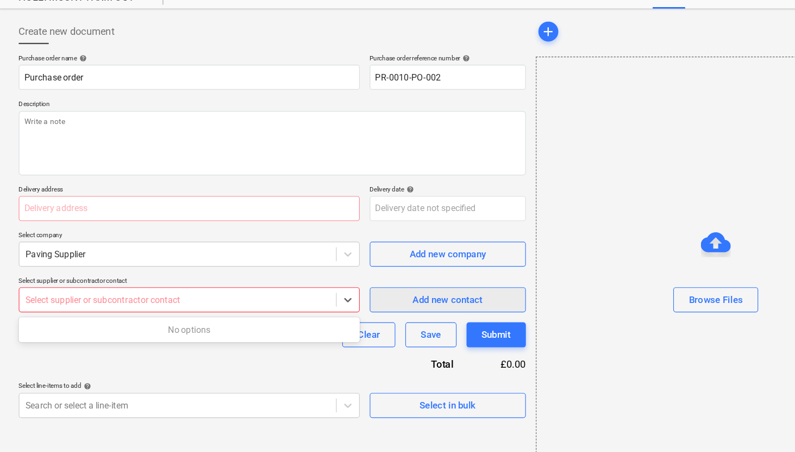
click at [381, 272] on div "Add new contact" at bounding box center [389, 275] width 61 height 14
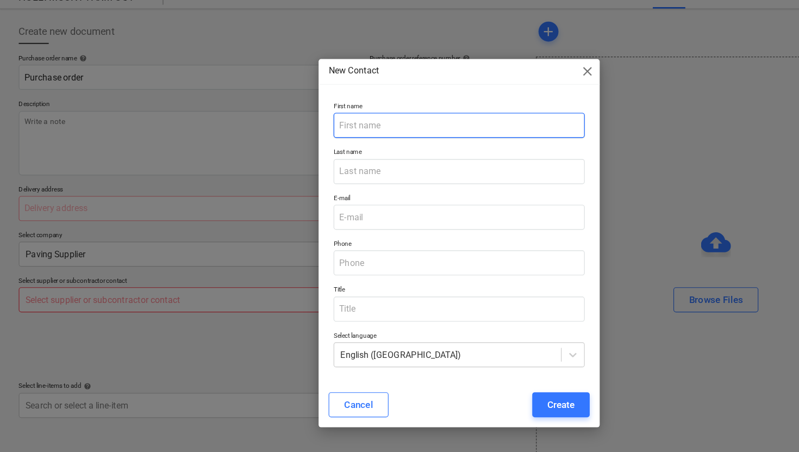
click at [336, 129] on input "text" at bounding box center [399, 124] width 218 height 22
click at [519, 75] on div "New Contact close" at bounding box center [399, 77] width 245 height 22
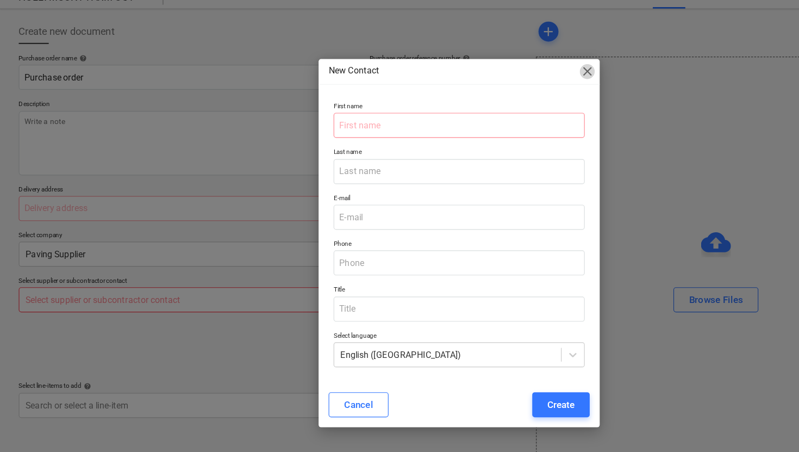
click at [511, 76] on span "close" at bounding box center [510, 76] width 13 height 13
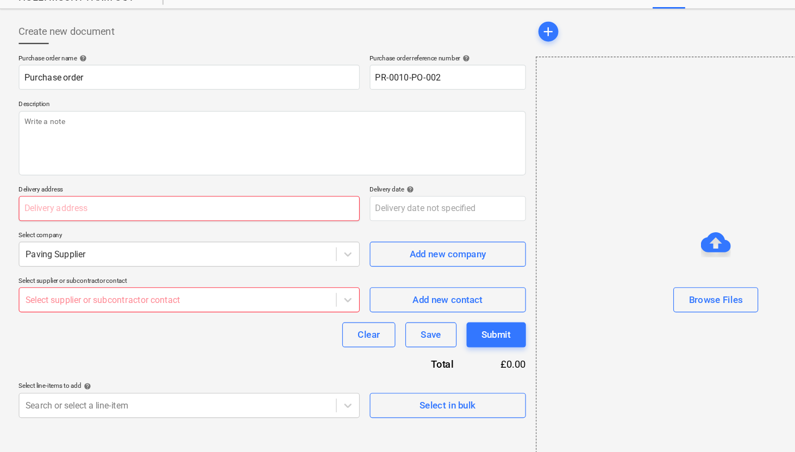
click at [194, 202] on input "text" at bounding box center [164, 196] width 297 height 22
click at [301, 237] on icon at bounding box center [302, 235] width 11 height 11
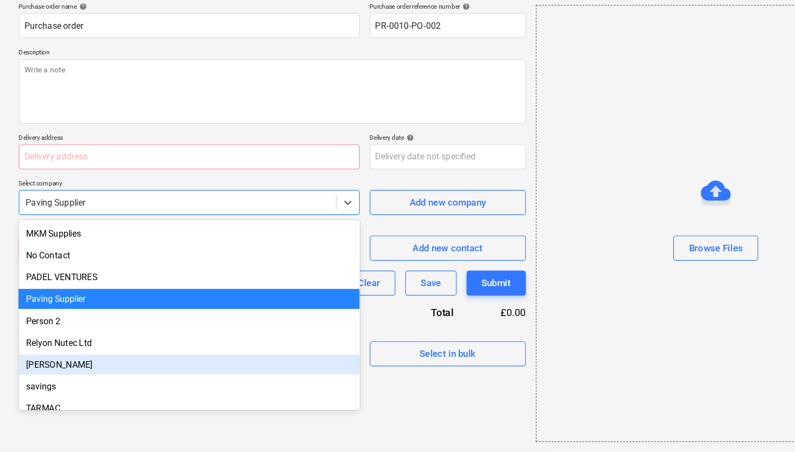
scroll to position [216, 0]
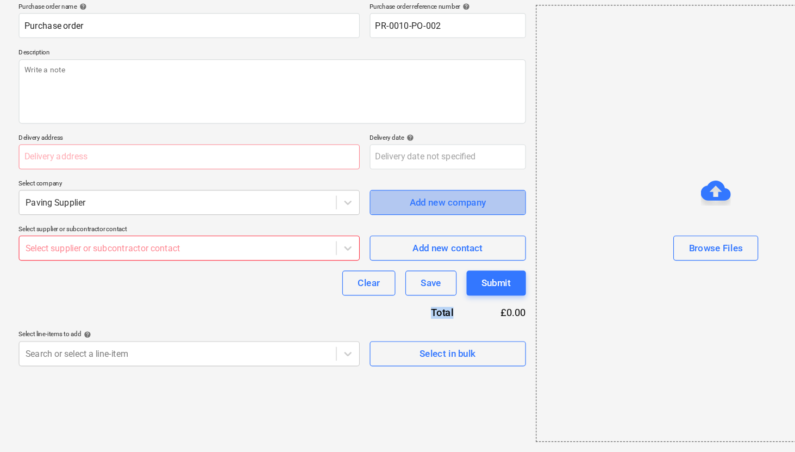
click at [411, 239] on div "Add new company" at bounding box center [390, 235] width 66 height 14
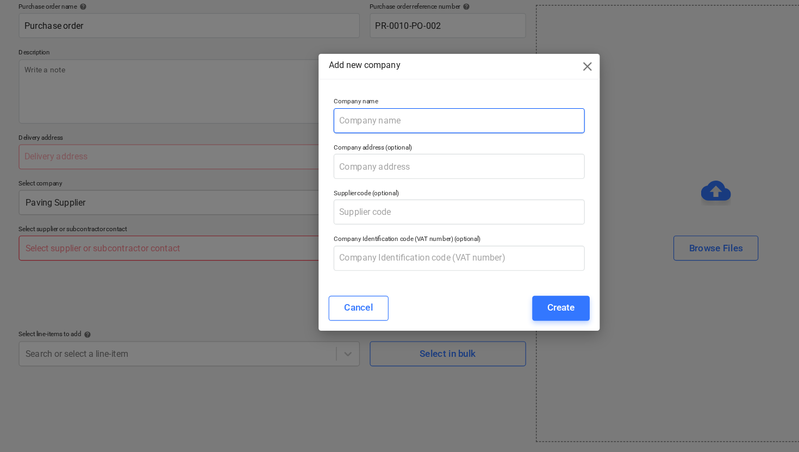
click at [329, 160] on input "text" at bounding box center [399, 164] width 218 height 22
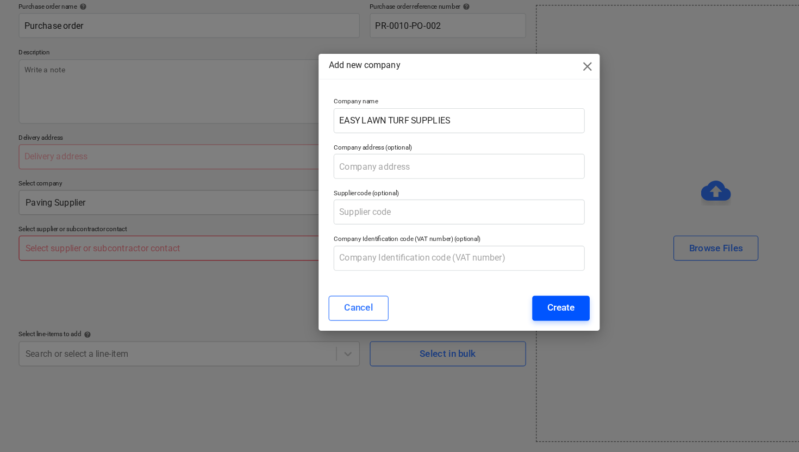
click at [489, 331] on div "Create" at bounding box center [488, 326] width 24 height 14
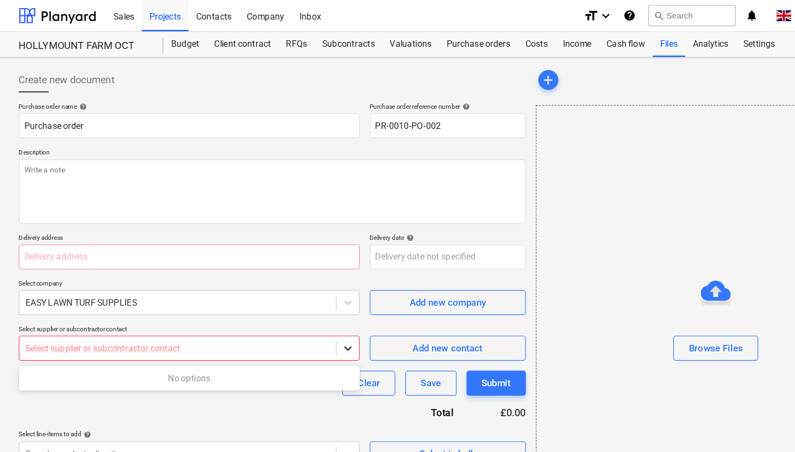
click at [302, 304] on icon at bounding box center [302, 304] width 7 height 4
click at [284, 283] on p "Select supplier or subcontractor contact" at bounding box center [164, 287] width 297 height 9
click at [114, 12] on div "Sales" at bounding box center [107, 13] width 31 height 28
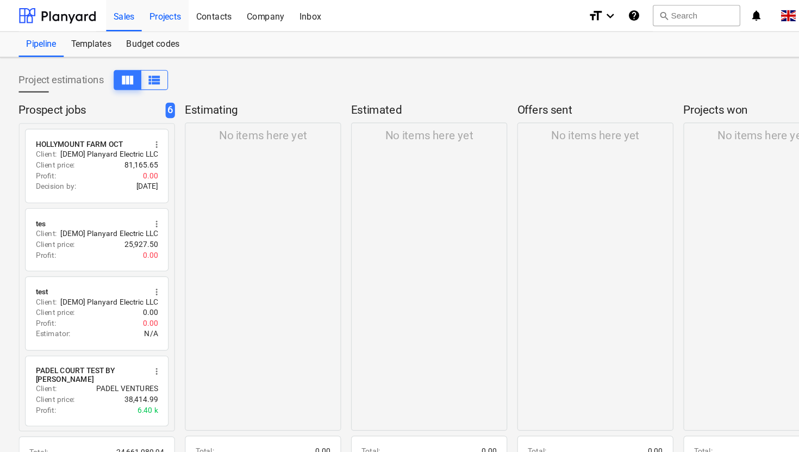
click at [147, 17] on div "Projects" at bounding box center [143, 13] width 41 height 28
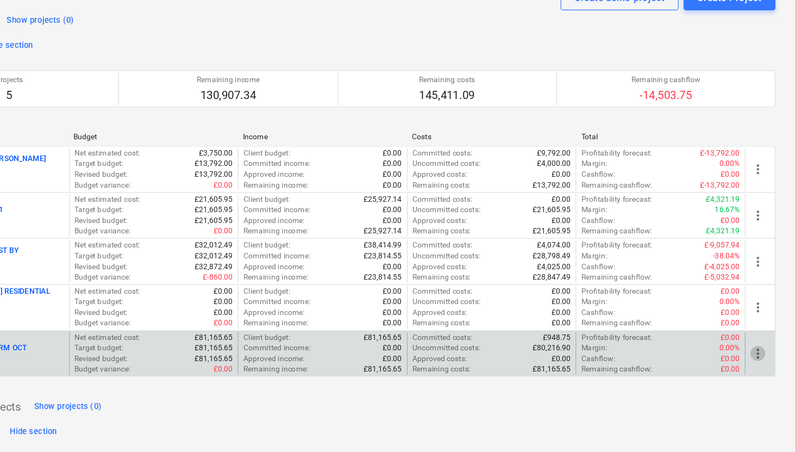
click at [760, 353] on span "more_vert" at bounding box center [763, 356] width 13 height 13
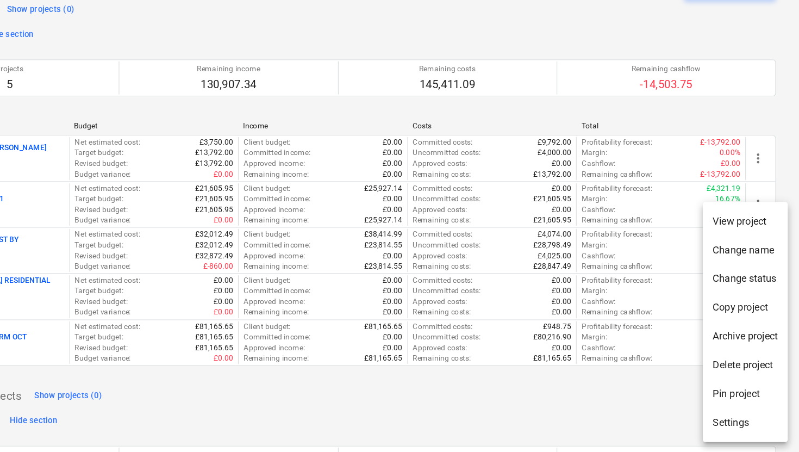
click at [740, 429] on li "Settings" at bounding box center [752, 426] width 74 height 25
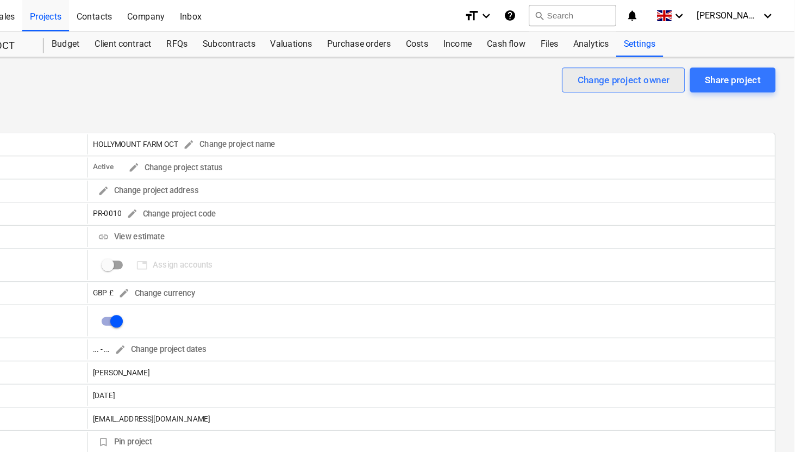
click at [670, 72] on div "Change project owner" at bounding box center [647, 70] width 80 height 14
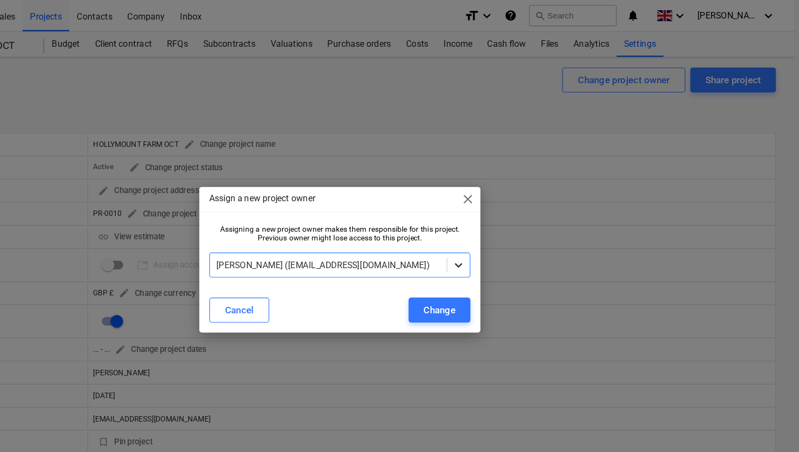
click at [506, 235] on icon at bounding box center [502, 230] width 11 height 11
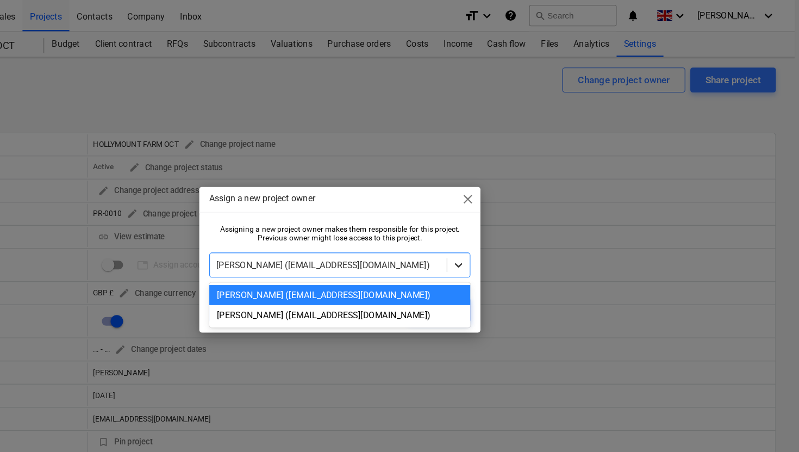
click at [506, 235] on icon at bounding box center [502, 230] width 11 height 11
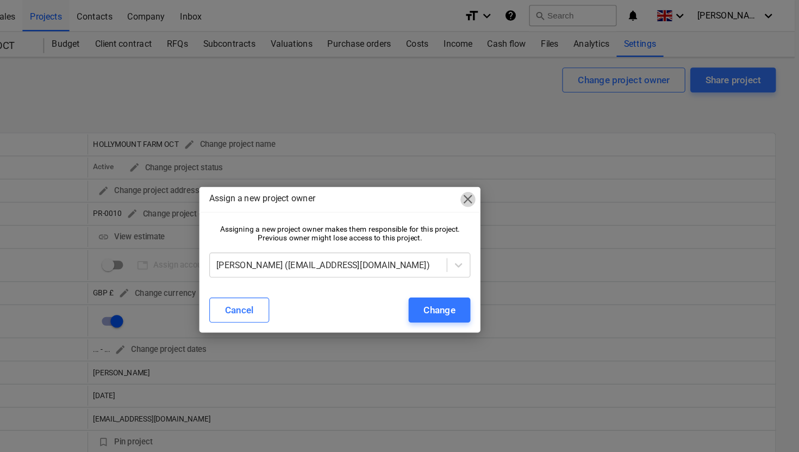
click at [510, 174] on span "close" at bounding box center [510, 173] width 13 height 13
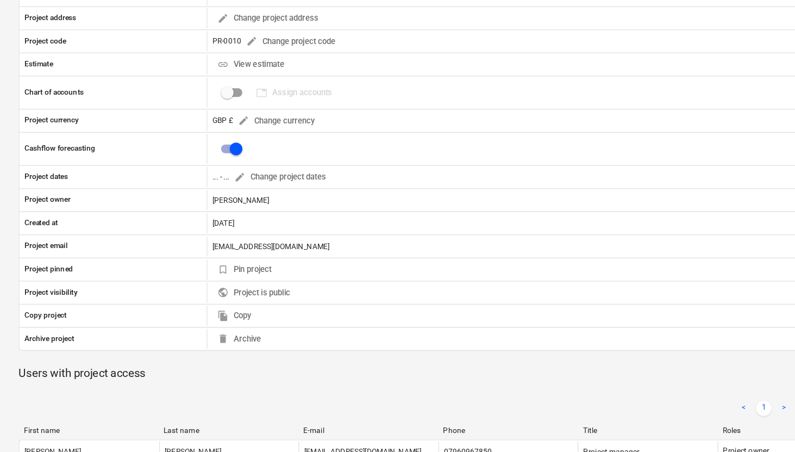
scroll to position [91, 0]
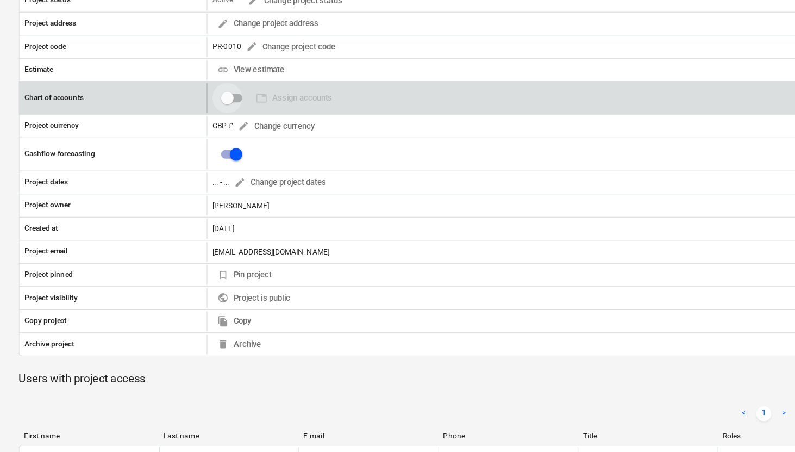
click at [203, 141] on input "checkbox" at bounding box center [198, 140] width 26 height 26
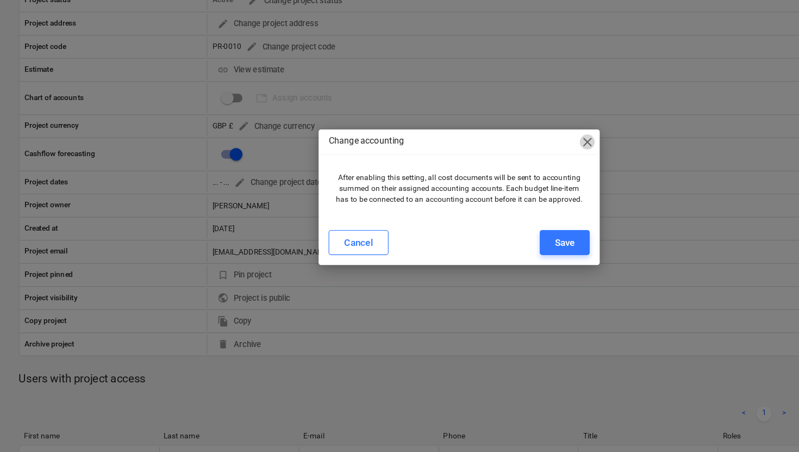
click at [512, 175] on span "close" at bounding box center [510, 177] width 13 height 13
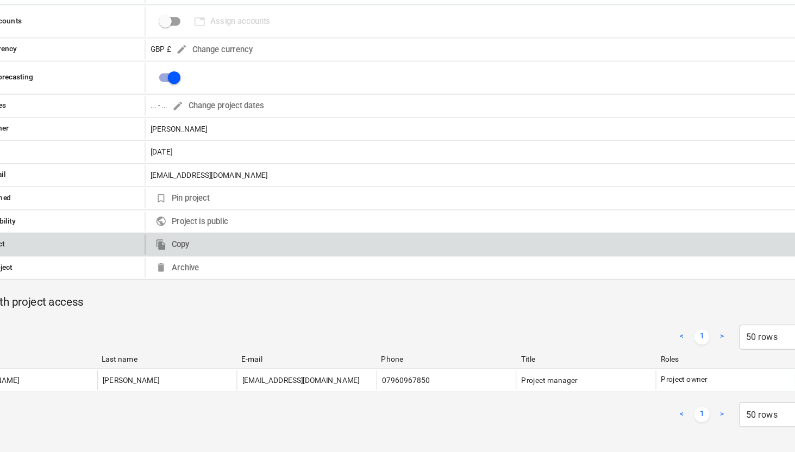
scroll to position [153, 0]
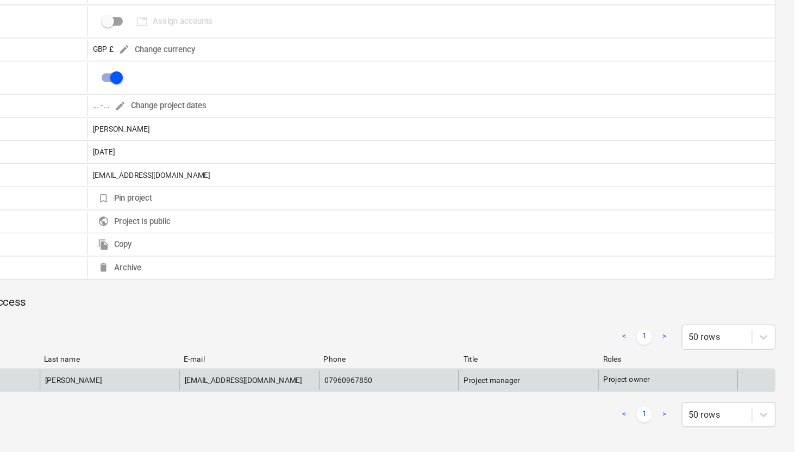
click at [758, 389] on div at bounding box center [762, 388] width 33 height 17
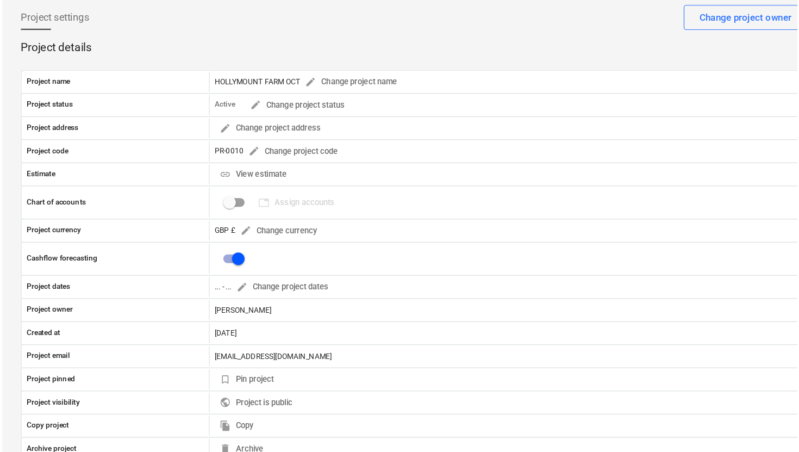
scroll to position [0, 0]
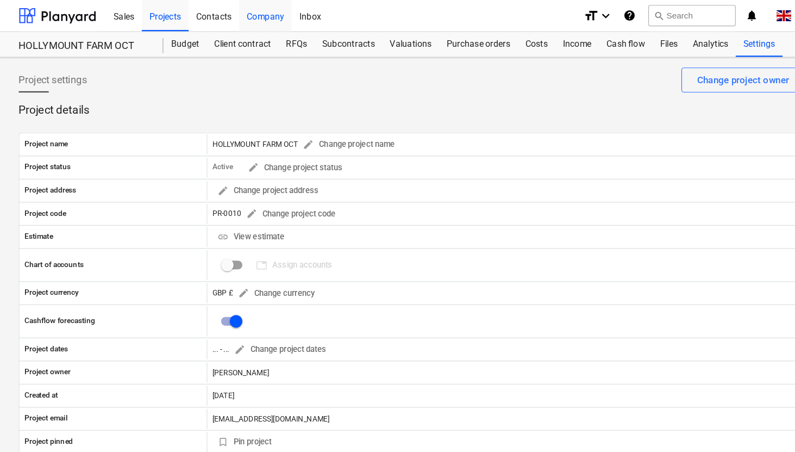
click at [234, 13] on div "Company" at bounding box center [231, 13] width 46 height 28
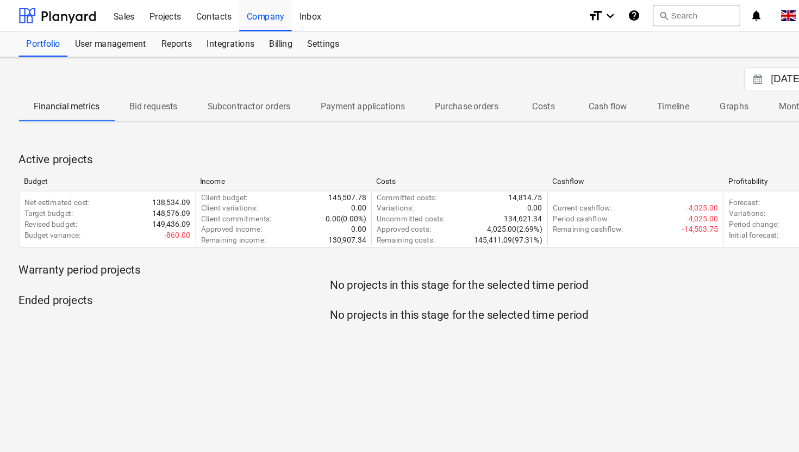
click at [35, 158] on div "Budget" at bounding box center [93, 158] width 145 height 8
click at [291, 36] on div "Settings" at bounding box center [281, 39] width 41 height 22
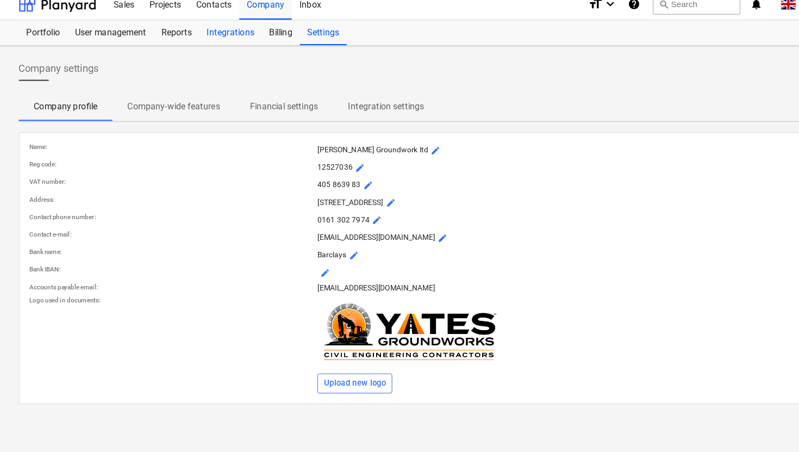
click at [197, 39] on div "Integrations" at bounding box center [200, 39] width 54 height 22
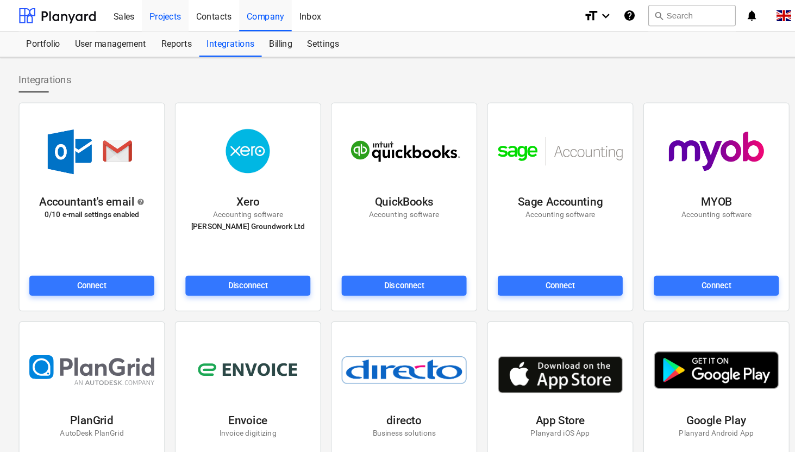
click at [147, 15] on div "Projects" at bounding box center [143, 13] width 41 height 28
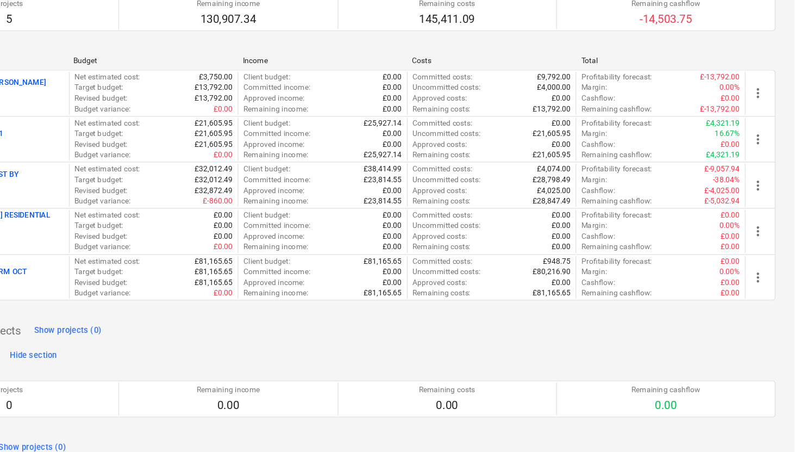
scroll to position [57, 0]
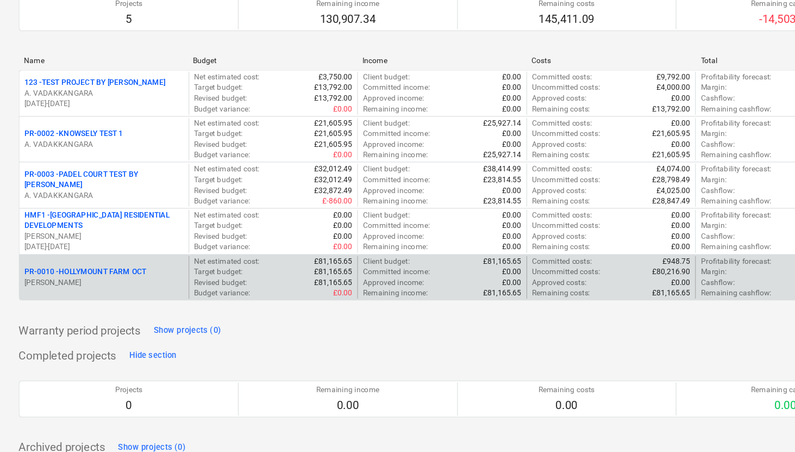
click at [88, 295] on p "PR-0010 - HOLLYMOUNT FARM OCT" at bounding box center [74, 295] width 106 height 9
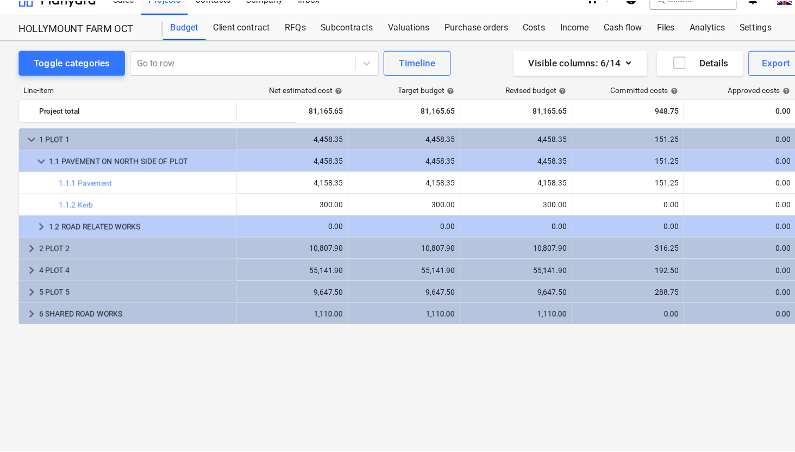
scroll to position [0, 39]
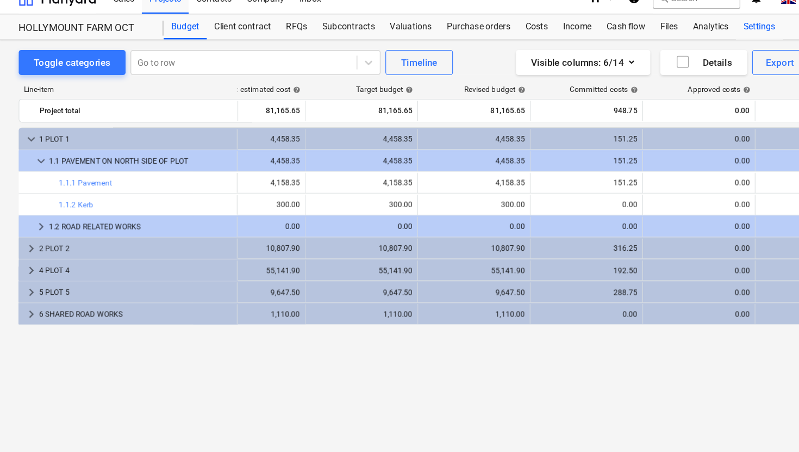
click at [655, 37] on div "Settings" at bounding box center [660, 39] width 41 height 22
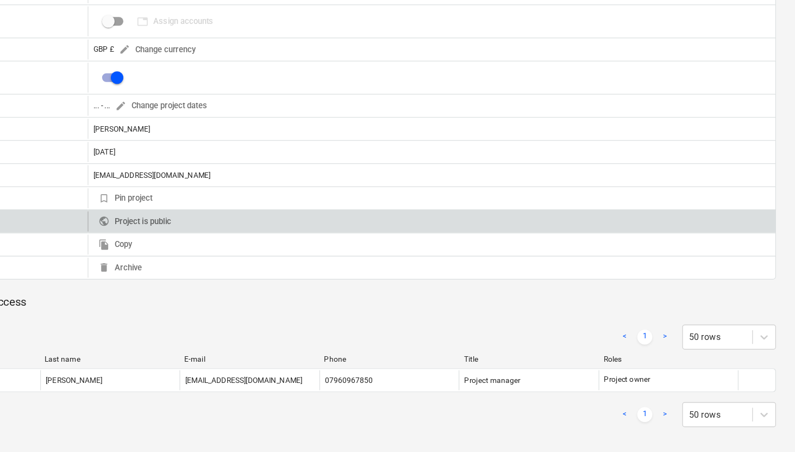
scroll to position [153, 0]
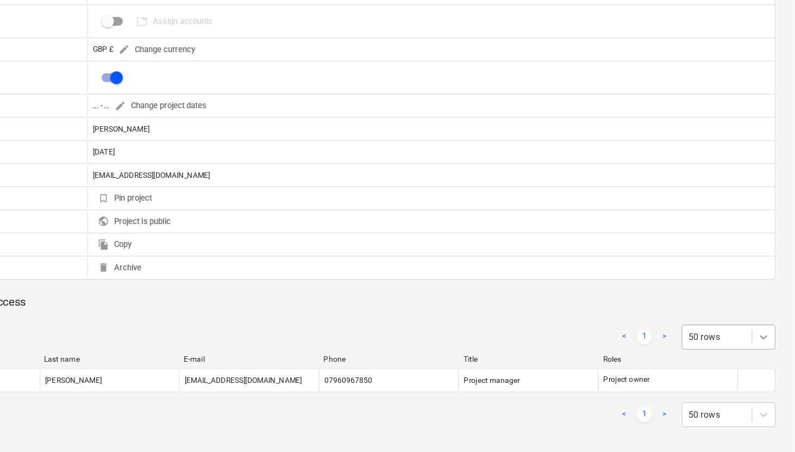
click at [772, 298] on body "Sales Projects Contacts Company Inbox format_size keyboard_arrow_down help sear…" at bounding box center [397, 73] width 795 height 452
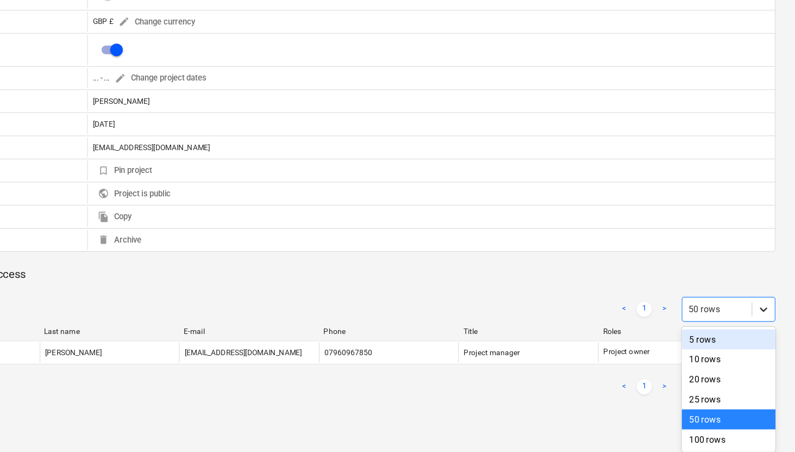
click at [763, 323] on div "Project settings Share project Change project owner Project details Project nam…" at bounding box center [397, 150] width 795 height 555
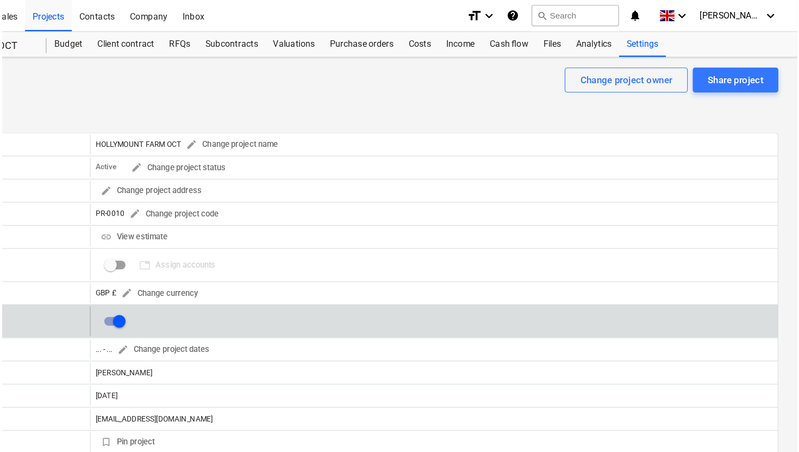
scroll to position [0, 0]
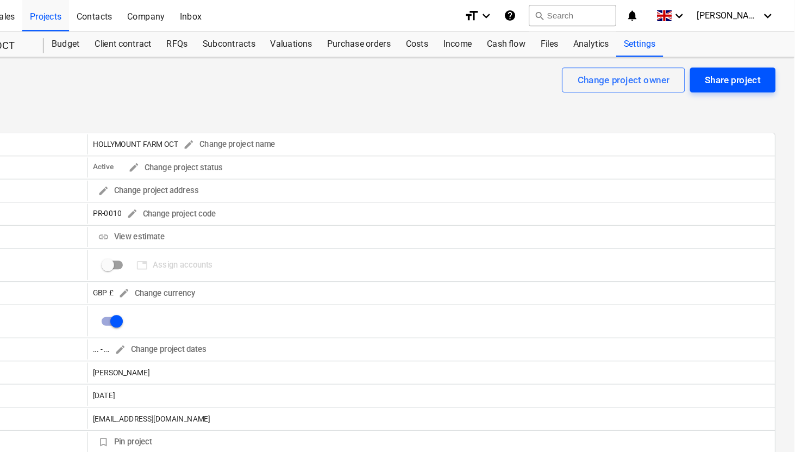
click at [733, 73] on div "Share project" at bounding box center [741, 70] width 48 height 14
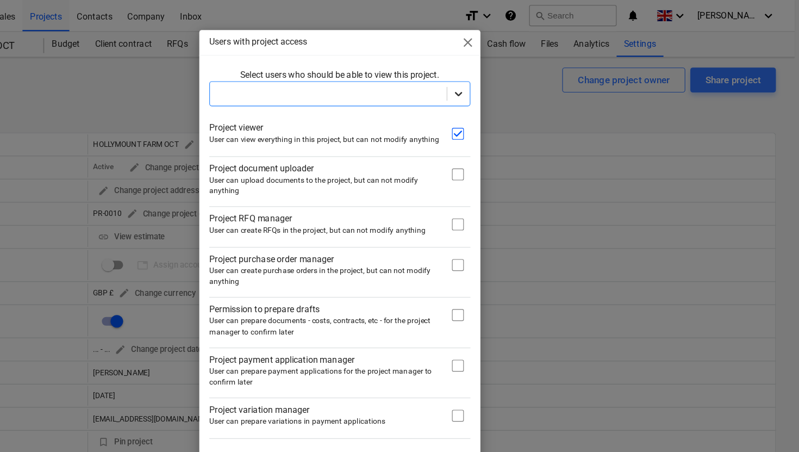
click at [497, 79] on icon at bounding box center [502, 81] width 11 height 11
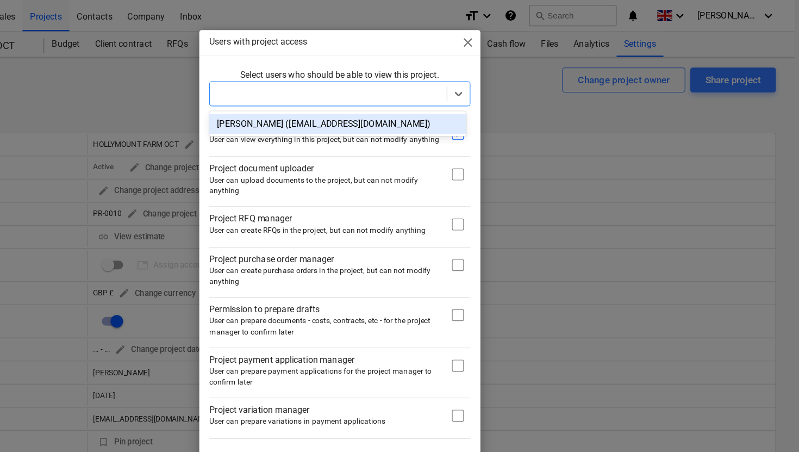
click at [390, 101] on div "[PERSON_NAME] ([EMAIL_ADDRESS][DOMAIN_NAME])" at bounding box center [397, 107] width 223 height 17
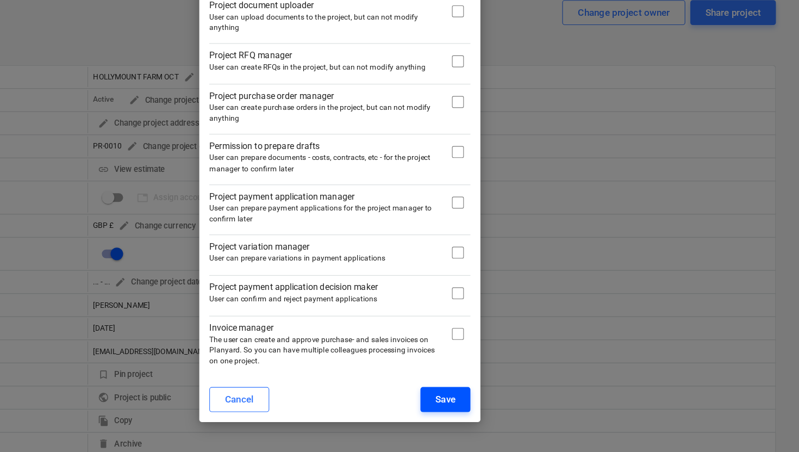
click at [492, 406] on div "Save" at bounding box center [491, 406] width 17 height 14
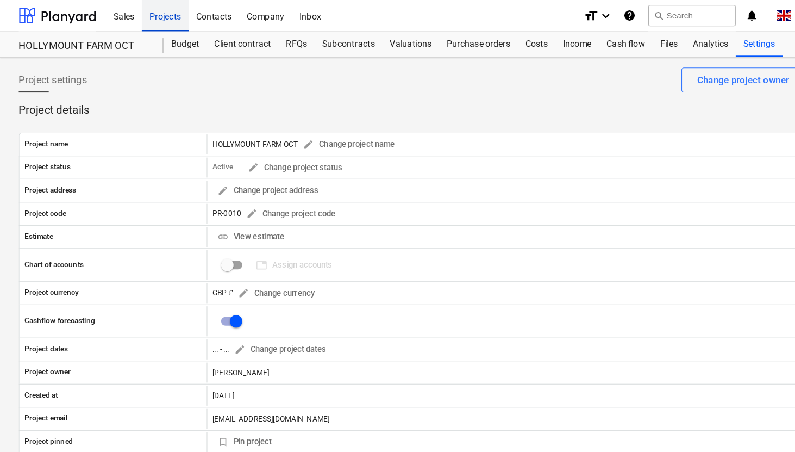
click at [151, 17] on div "Projects" at bounding box center [143, 13] width 41 height 28
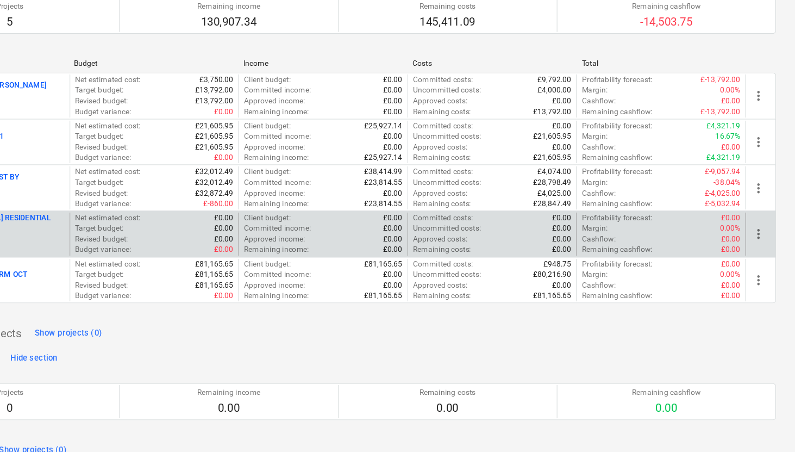
scroll to position [54, 0]
click at [763, 261] on span "more_vert" at bounding box center [763, 261] width 13 height 13
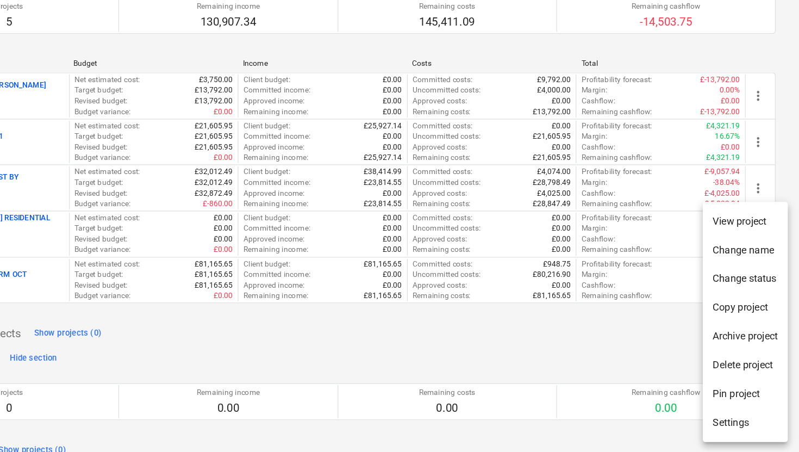
click at [752, 376] on li "Delete project" at bounding box center [752, 376] width 74 height 25
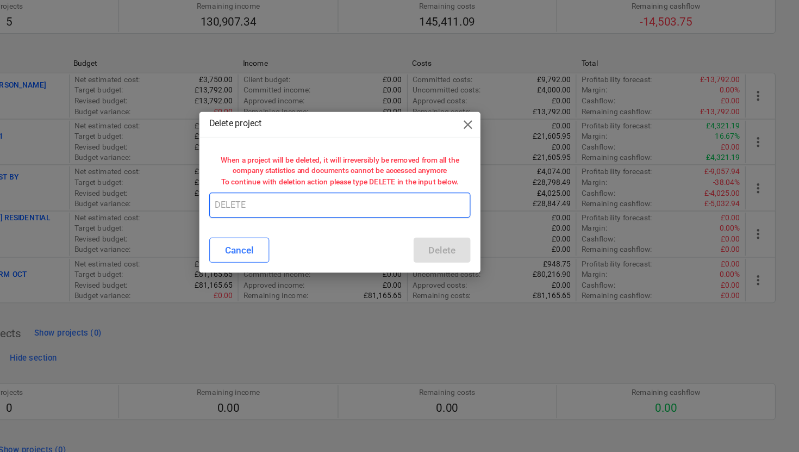
click at [334, 246] on input "text" at bounding box center [399, 237] width 227 height 22
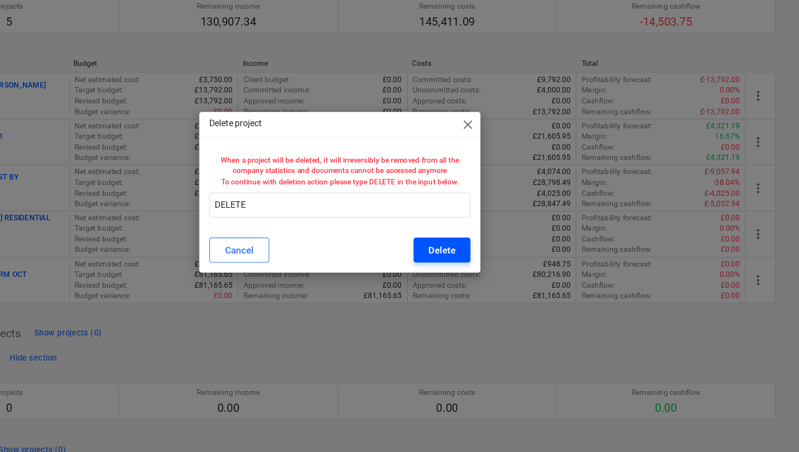
click at [485, 279] on div "Delete" at bounding box center [488, 276] width 23 height 14
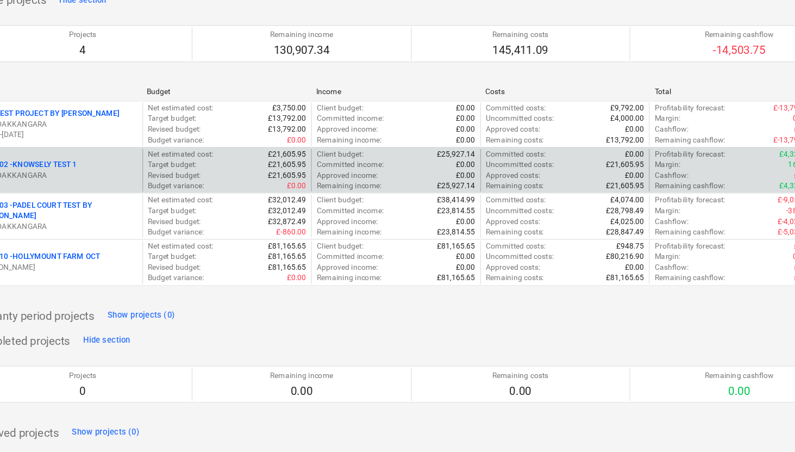
scroll to position [30, 0]
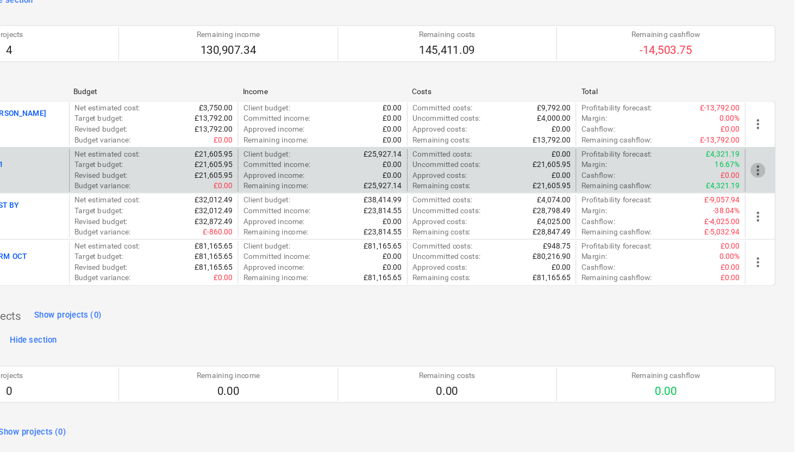
click at [761, 207] on span "more_vert" at bounding box center [763, 206] width 13 height 13
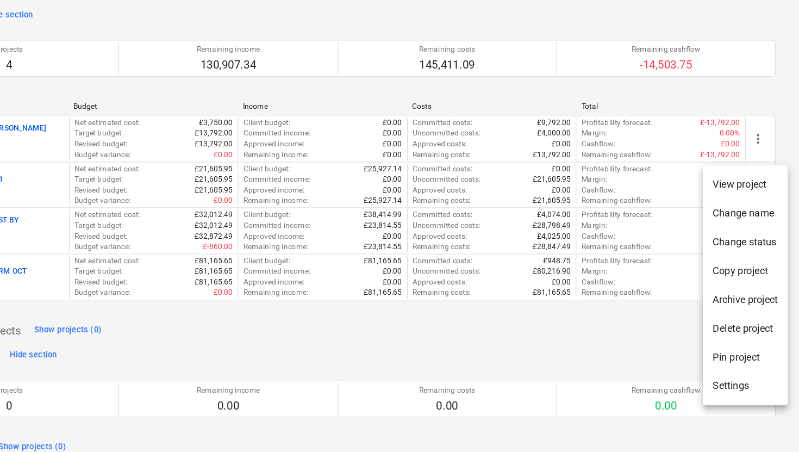
click at [753, 330] on li "Delete project" at bounding box center [752, 331] width 74 height 25
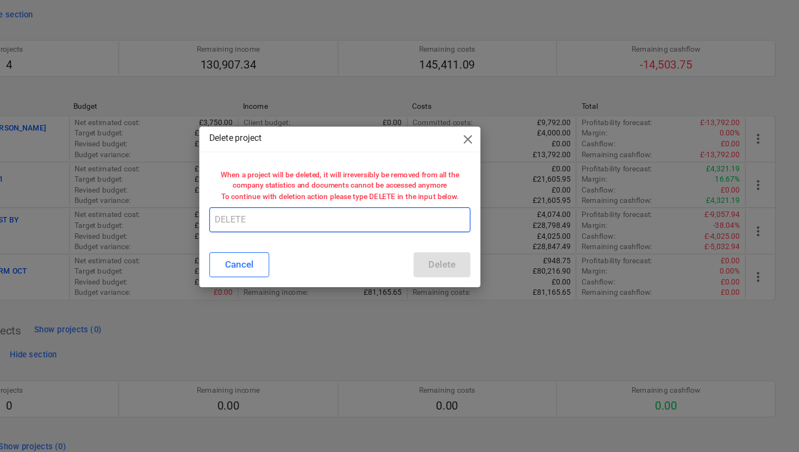
click at [337, 240] on input "text" at bounding box center [399, 237] width 227 height 22
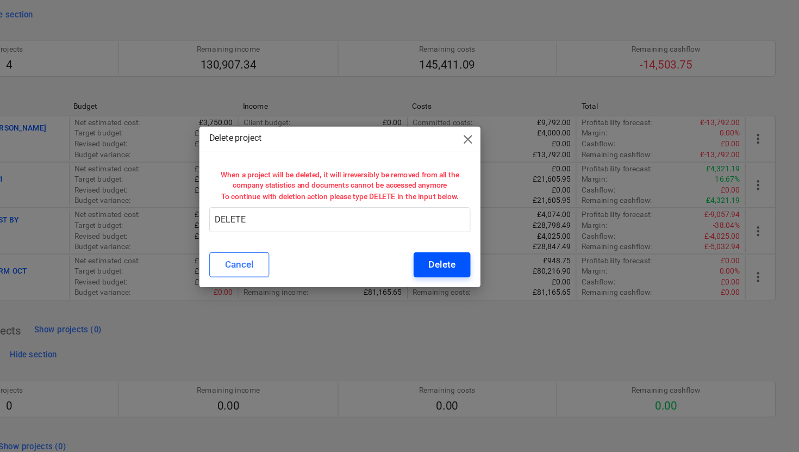
click at [490, 278] on div "Delete" at bounding box center [488, 276] width 23 height 14
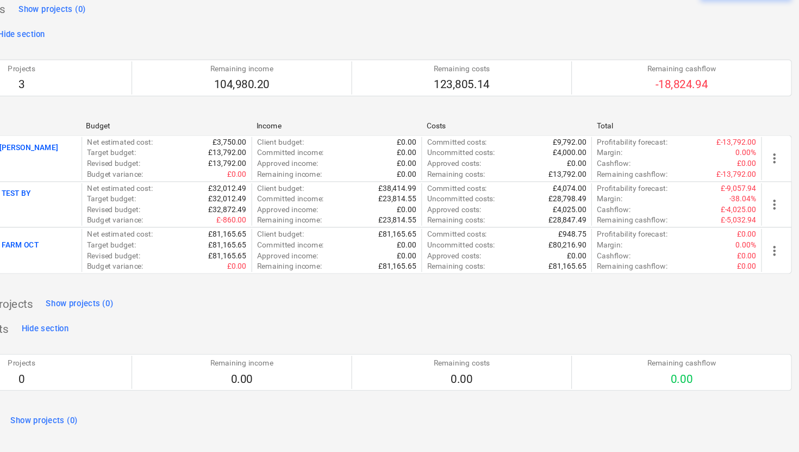
scroll to position [0, 0]
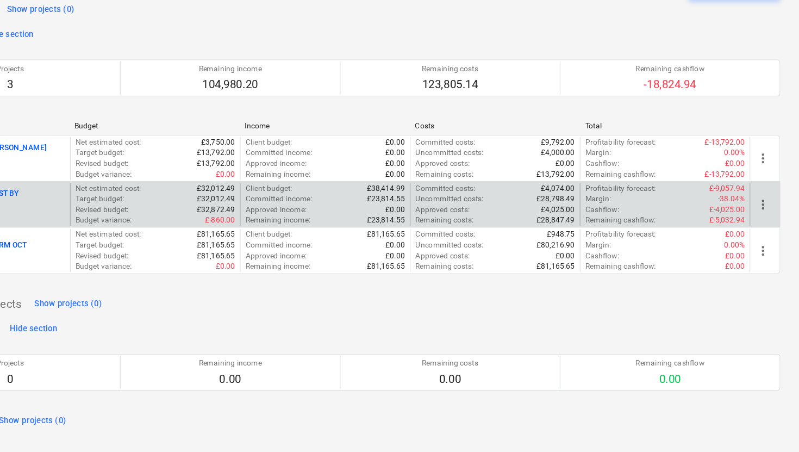
click at [769, 239] on span "more_vert" at bounding box center [767, 236] width 13 height 13
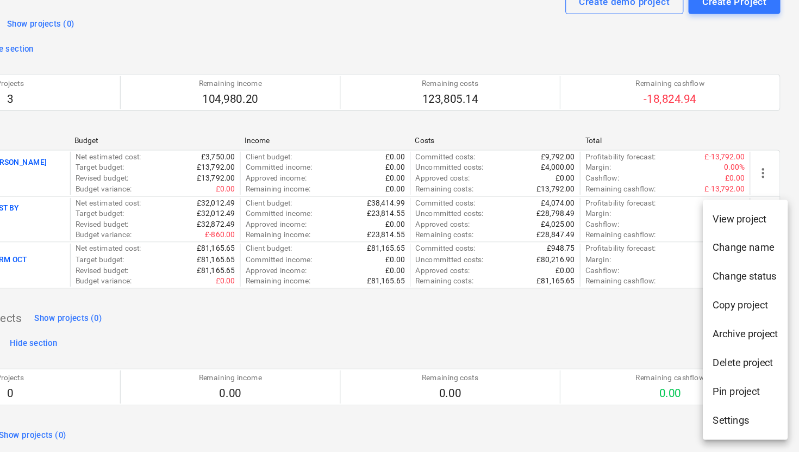
click at [691, 231] on div at bounding box center [399, 226] width 799 height 452
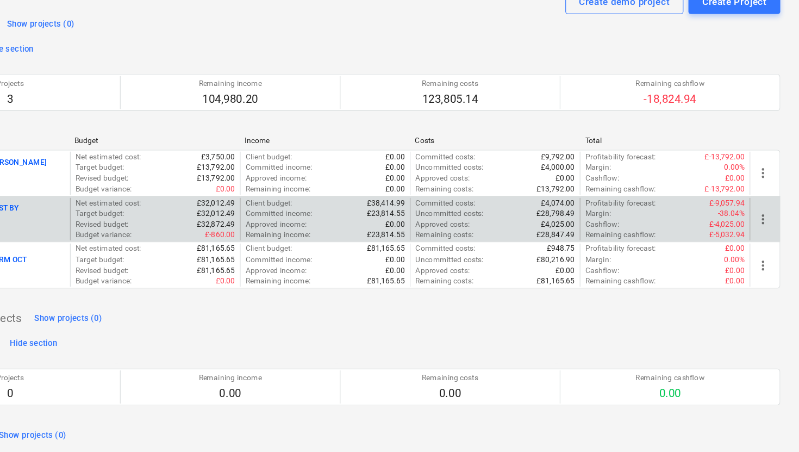
click at [766, 236] on span "more_vert" at bounding box center [767, 236] width 13 height 13
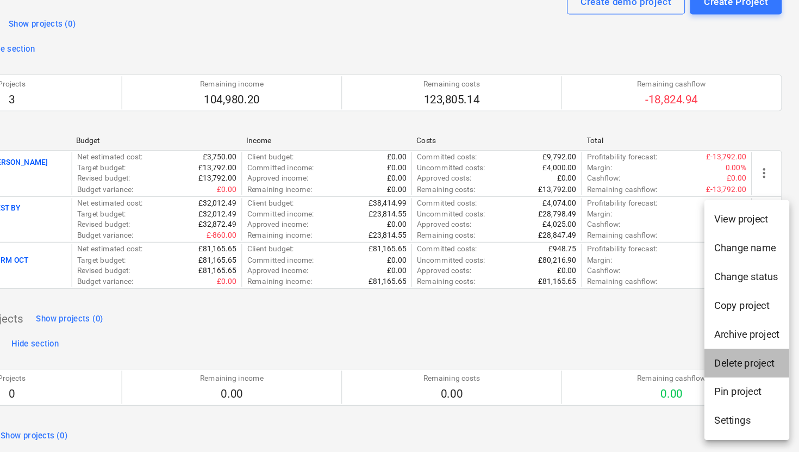
click at [744, 360] on li "Delete project" at bounding box center [752, 361] width 74 height 25
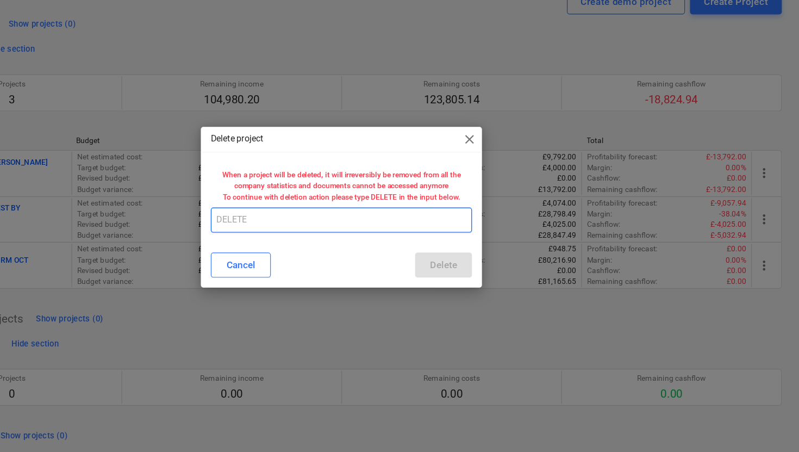
click at [318, 240] on input "text" at bounding box center [399, 237] width 227 height 22
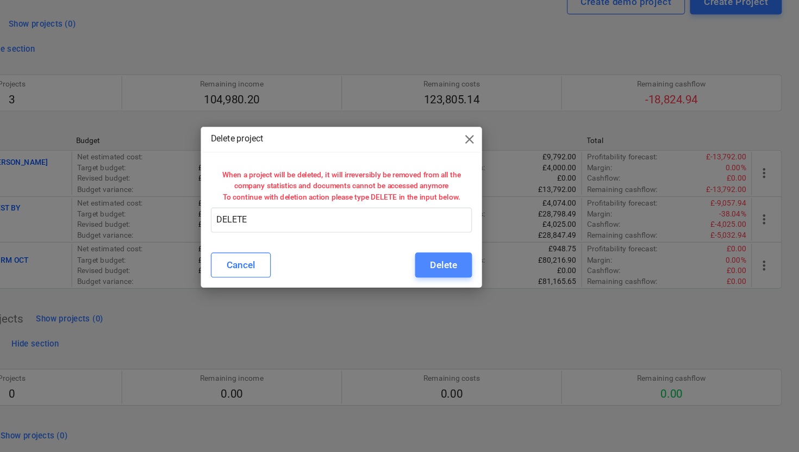
click at [479, 274] on div "Delete" at bounding box center [488, 276] width 23 height 14
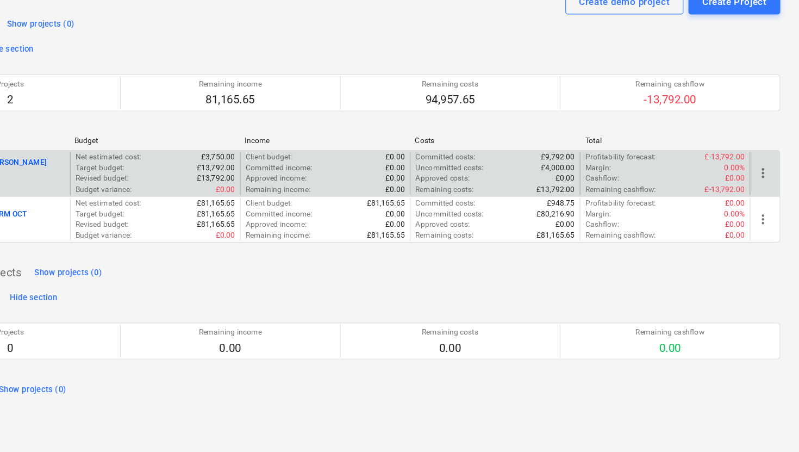
click at [768, 196] on span "more_vert" at bounding box center [767, 196] width 13 height 13
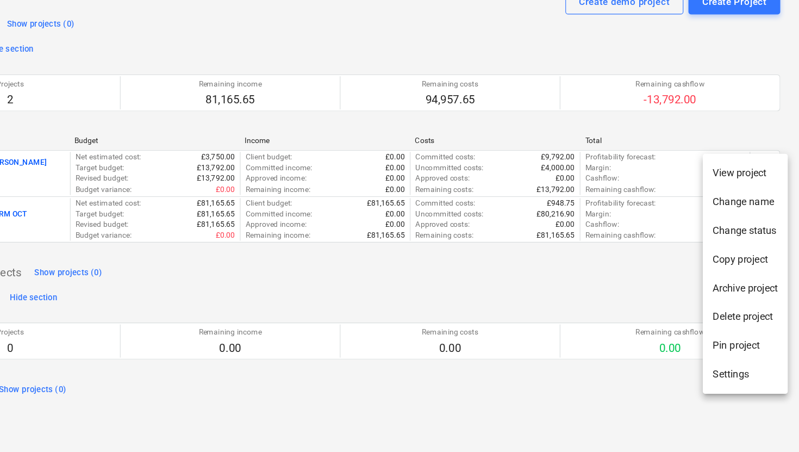
click at [746, 324] on li "Delete project" at bounding box center [752, 321] width 74 height 25
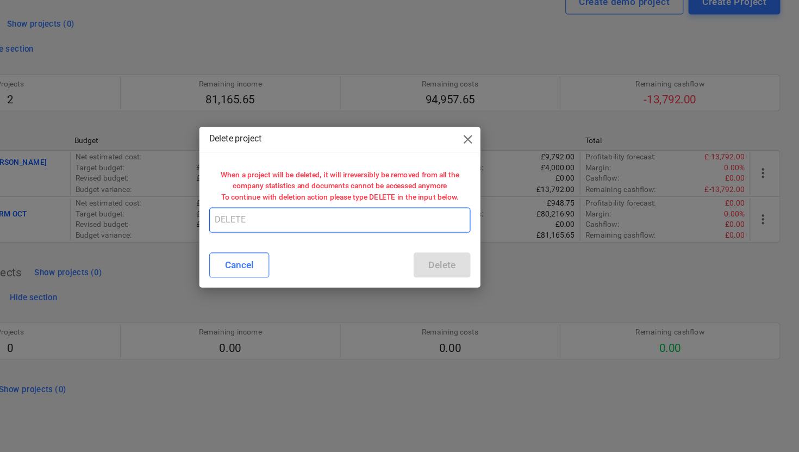
click at [297, 236] on input "text" at bounding box center [399, 237] width 227 height 22
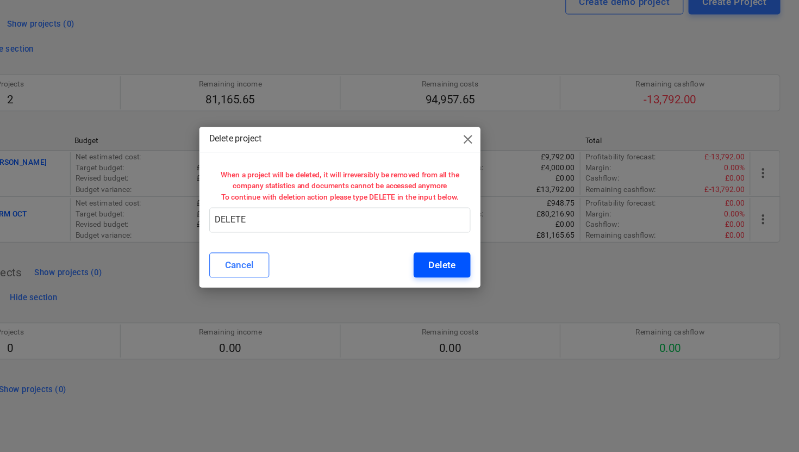
click at [488, 274] on div "Delete" at bounding box center [488, 276] width 23 height 14
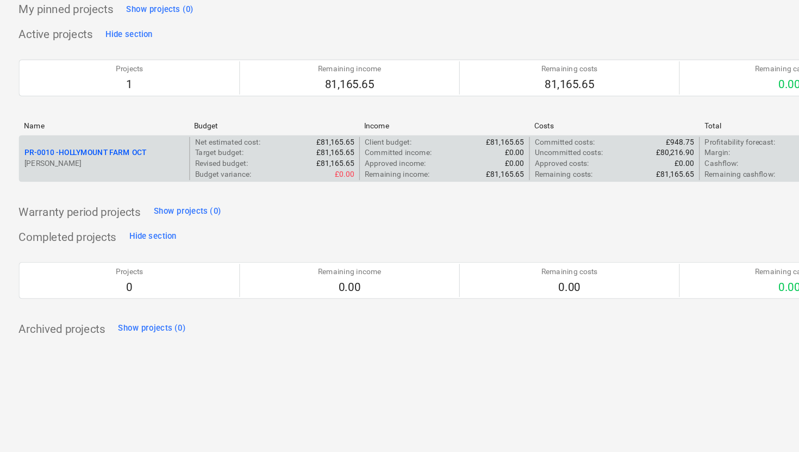
click at [103, 190] on p "PR-0010 - HOLLYMOUNT FARM OCT" at bounding box center [74, 191] width 106 height 9
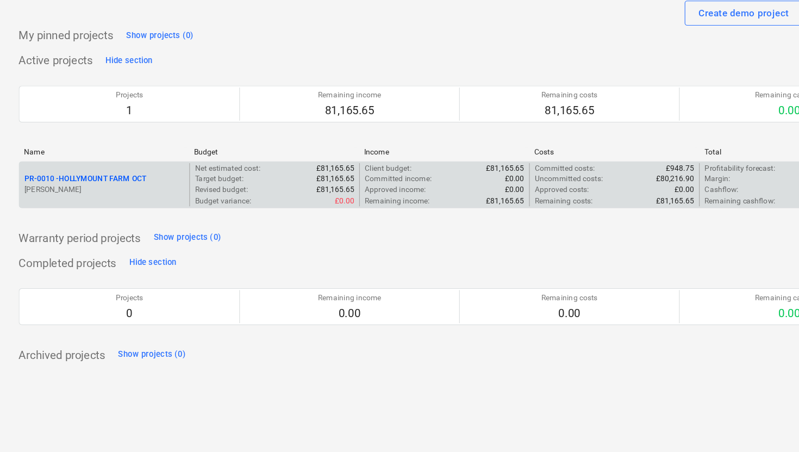
click at [113, 190] on p "PR-0010 - HOLLYMOUNT FARM OCT" at bounding box center [74, 191] width 106 height 9
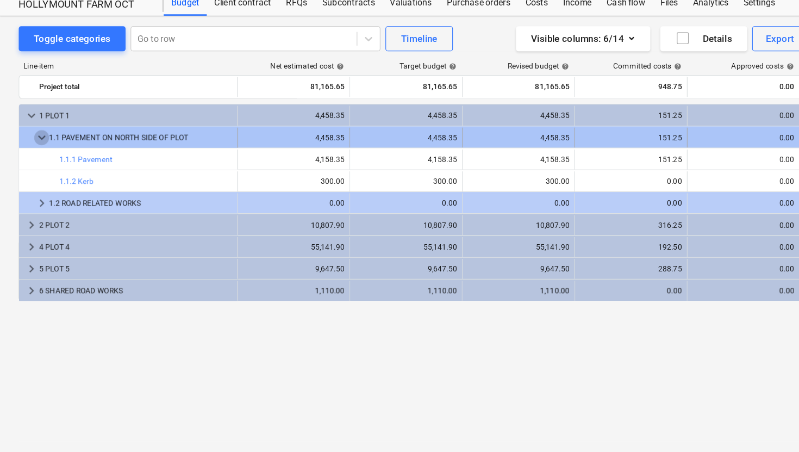
click at [39, 158] on span "keyboard_arrow_down" at bounding box center [36, 155] width 13 height 13
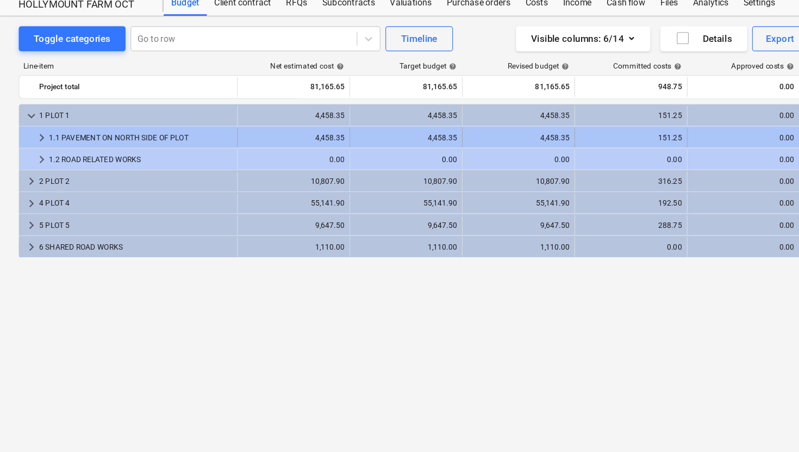
click at [39, 158] on span "keyboard_arrow_right" at bounding box center [36, 155] width 13 height 13
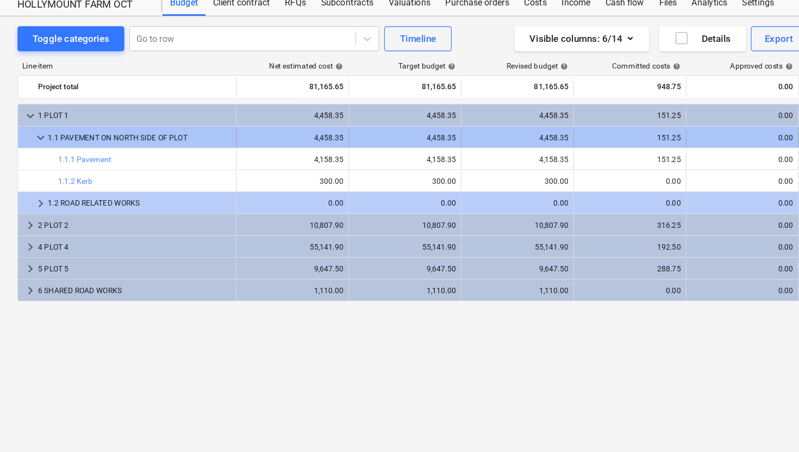
click at [289, 153] on div "4,458.35" at bounding box center [255, 156] width 89 height 8
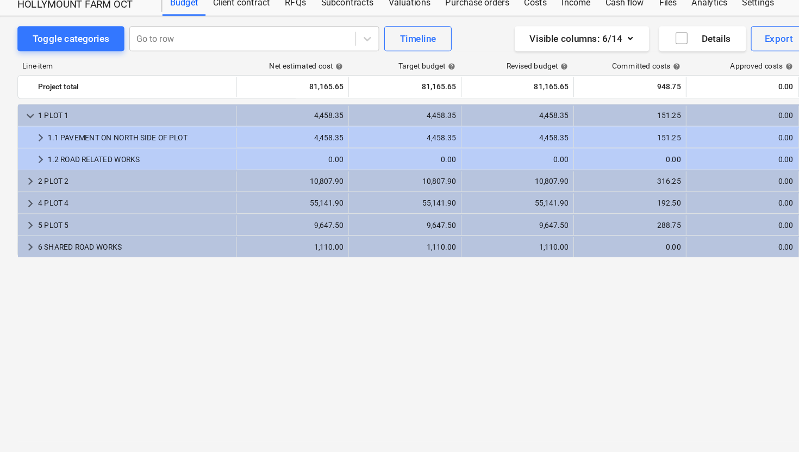
click at [289, 153] on div "4,458.35" at bounding box center [255, 156] width 89 height 8
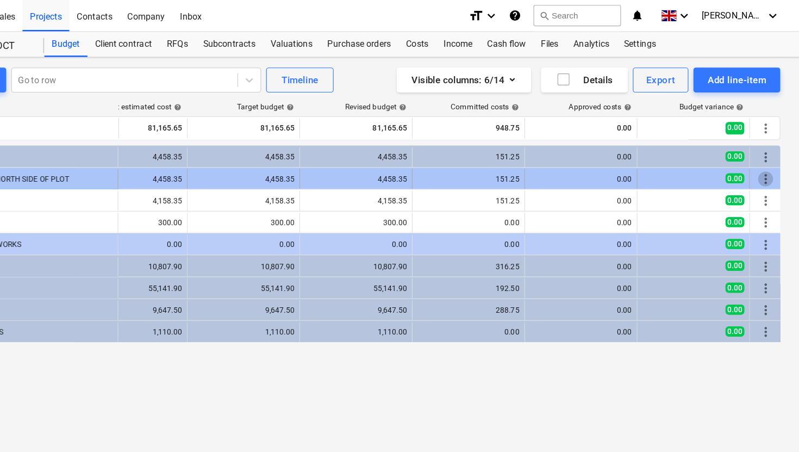
click at [769, 152] on span "more_vert" at bounding box center [769, 155] width 13 height 13
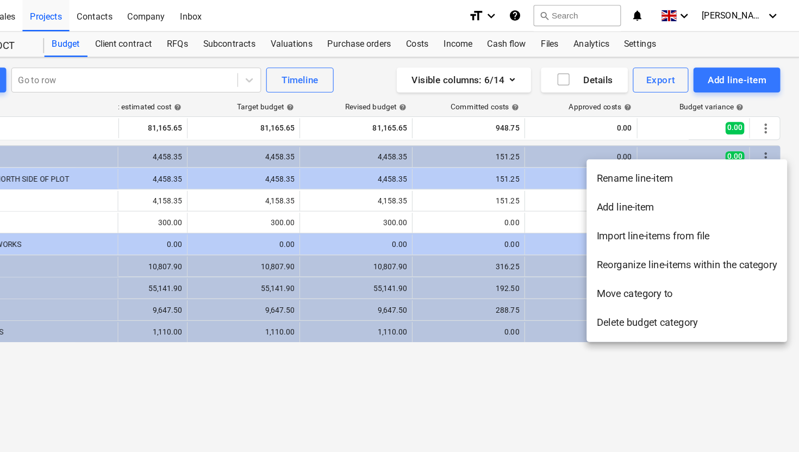
click at [528, 338] on div at bounding box center [399, 226] width 799 height 452
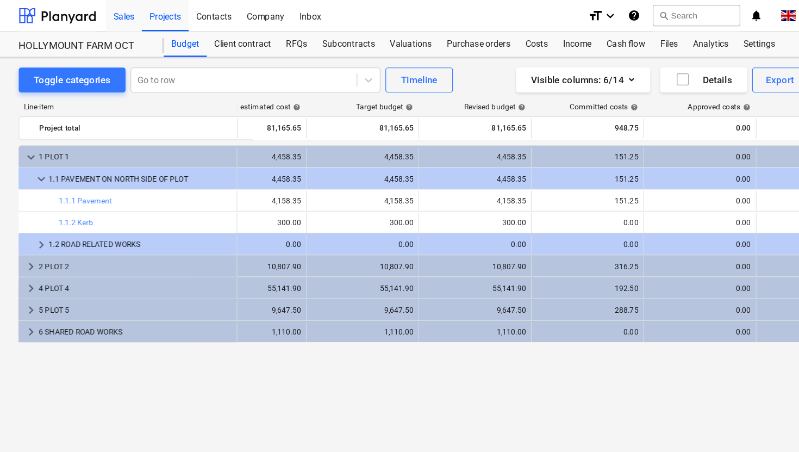
click at [115, 15] on div "Sales" at bounding box center [107, 13] width 31 height 28
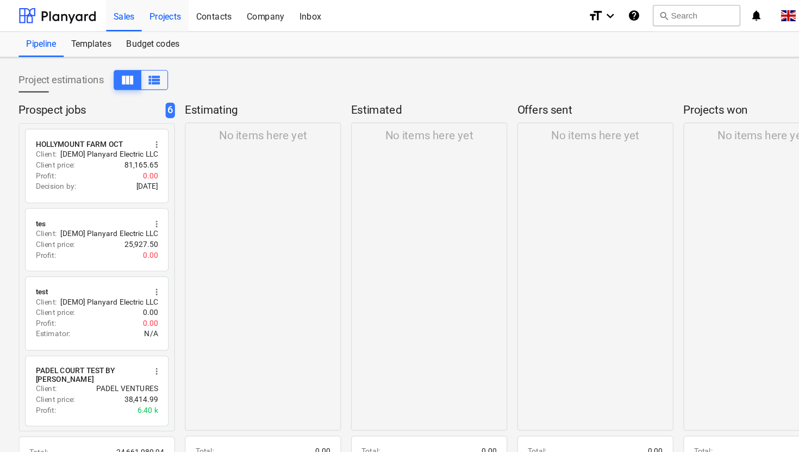
click at [144, 13] on div "Projects" at bounding box center [143, 13] width 41 height 28
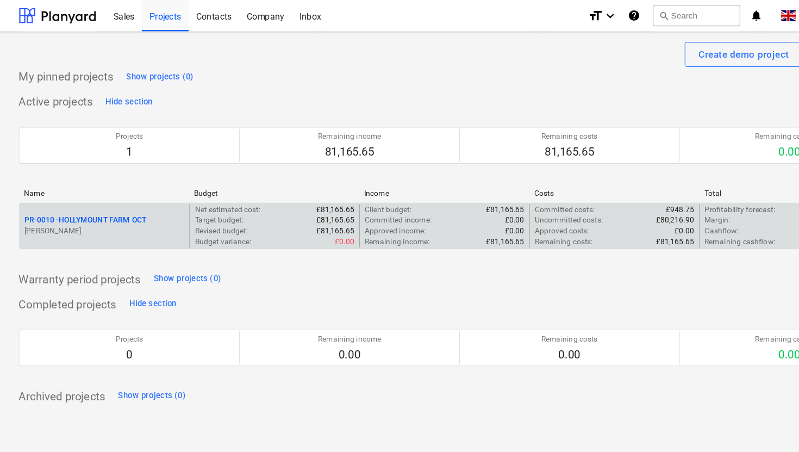
click at [113, 192] on p "PR-0010 - HOLLYMOUNT FARM OCT" at bounding box center [74, 191] width 106 height 9
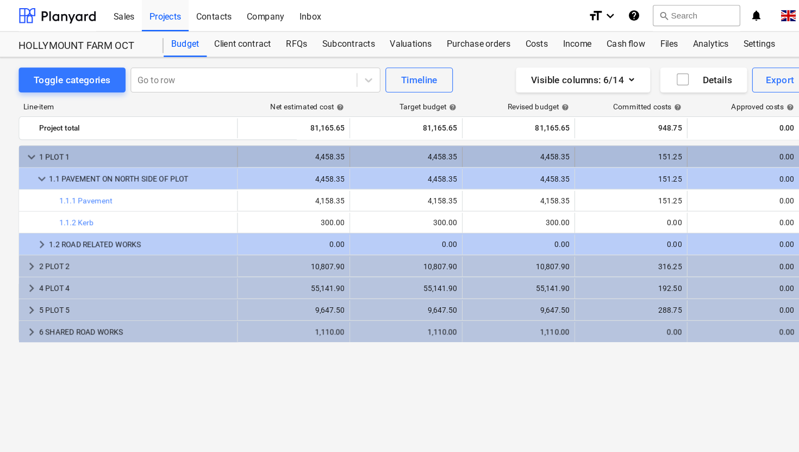
click at [29, 138] on span "keyboard_arrow_down" at bounding box center [27, 136] width 13 height 13
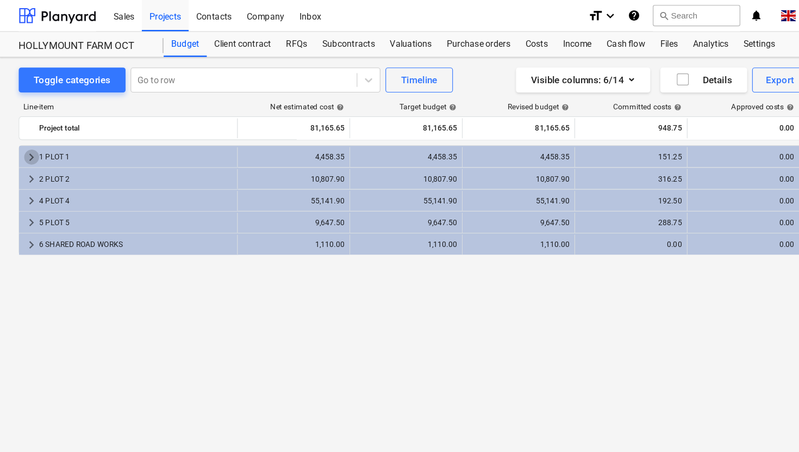
click at [29, 138] on span "keyboard_arrow_right" at bounding box center [27, 136] width 13 height 13
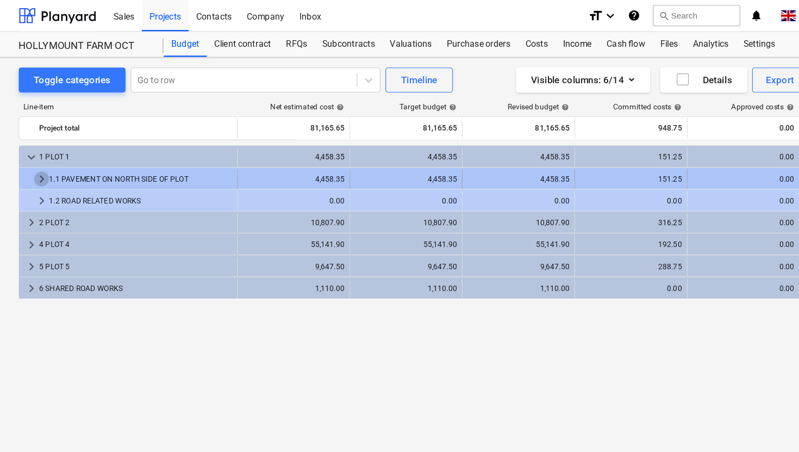
click at [34, 156] on span "keyboard_arrow_right" at bounding box center [36, 155] width 13 height 13
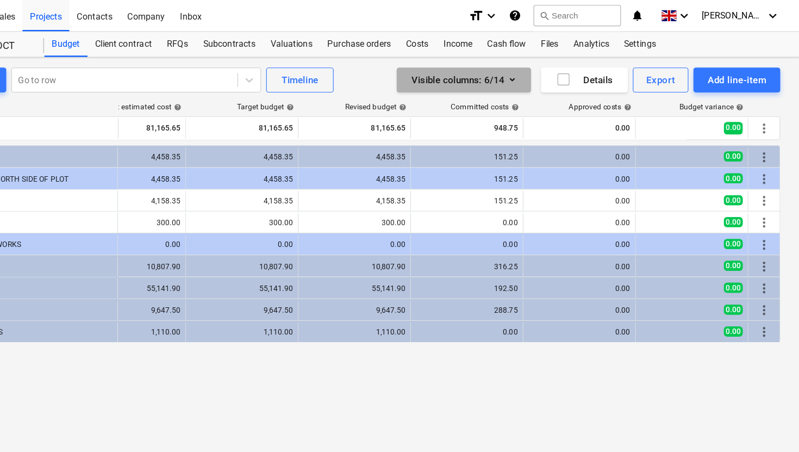
click at [550, 73] on icon "button" at bounding box center [549, 69] width 13 height 13
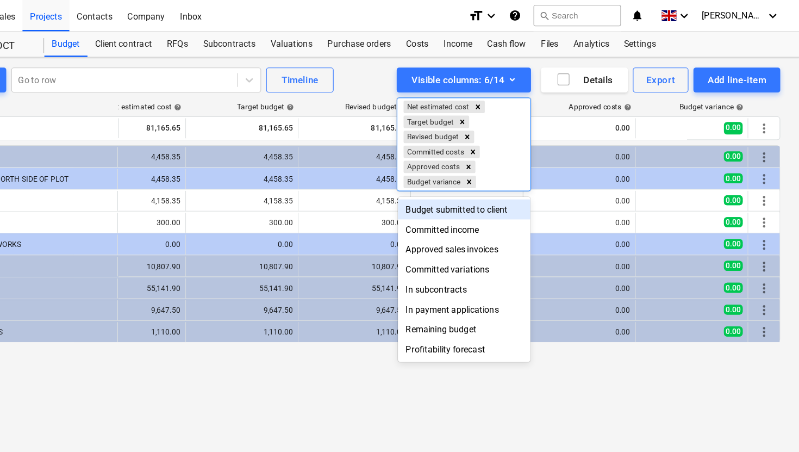
click at [509, 183] on div "Budget submitted to client" at bounding box center [507, 181] width 115 height 17
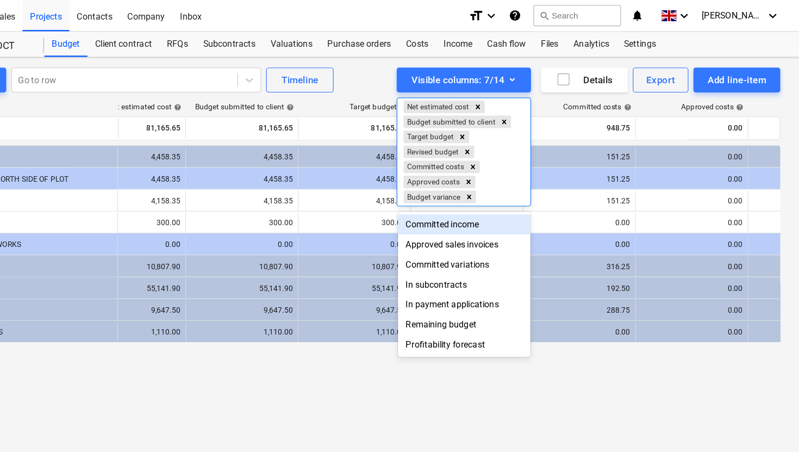
click at [502, 198] on div "Committed income" at bounding box center [507, 194] width 115 height 17
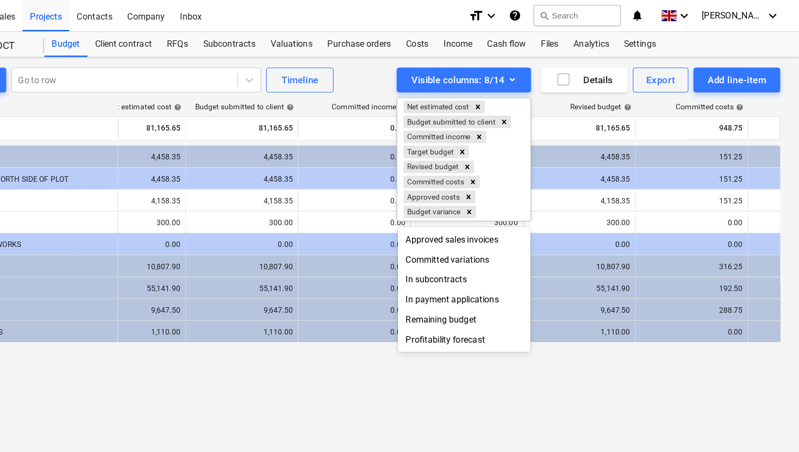
click at [516, 365] on div at bounding box center [399, 226] width 799 height 452
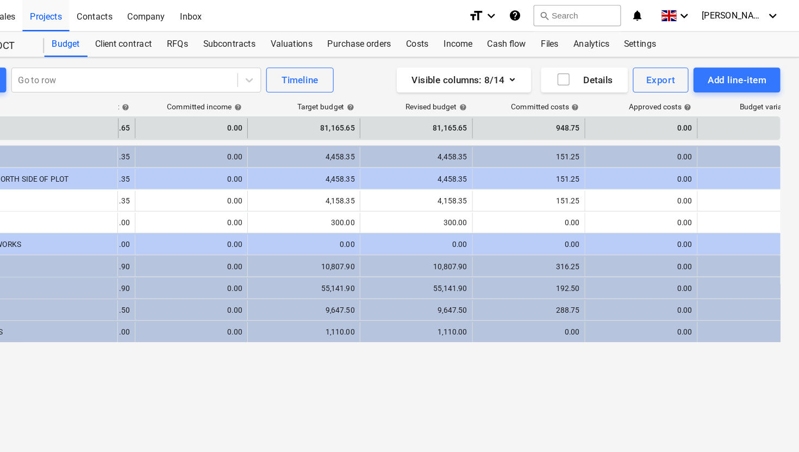
scroll to position [0, 141]
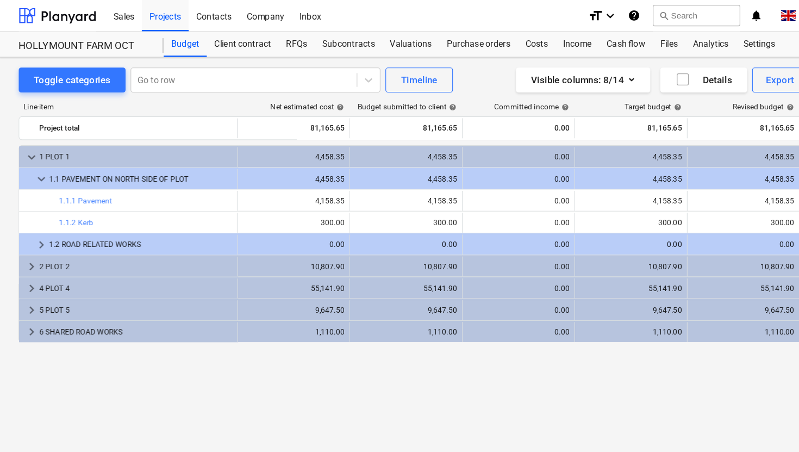
click at [394, 93] on span "help" at bounding box center [393, 93] width 9 height 7
click at [403, 77] on div "Toggle categories Go to row Timeline Visible columns : 8/14 Details Export Add …" at bounding box center [399, 70] width 766 height 22
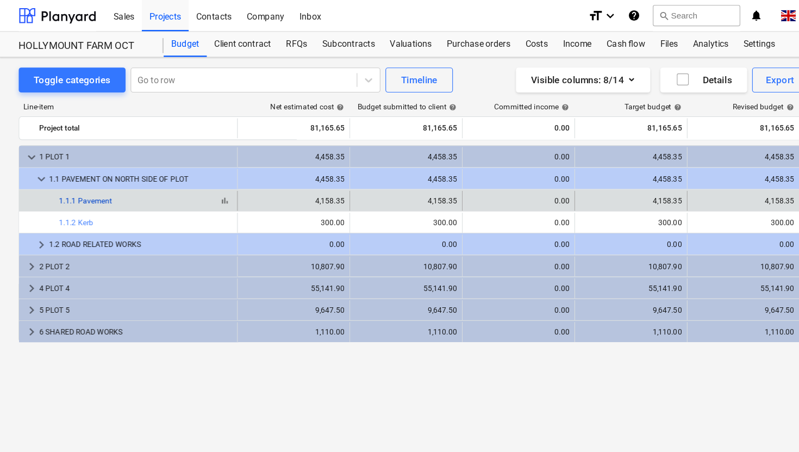
click at [83, 175] on link "1.1.1 Pavement" at bounding box center [75, 175] width 46 height 8
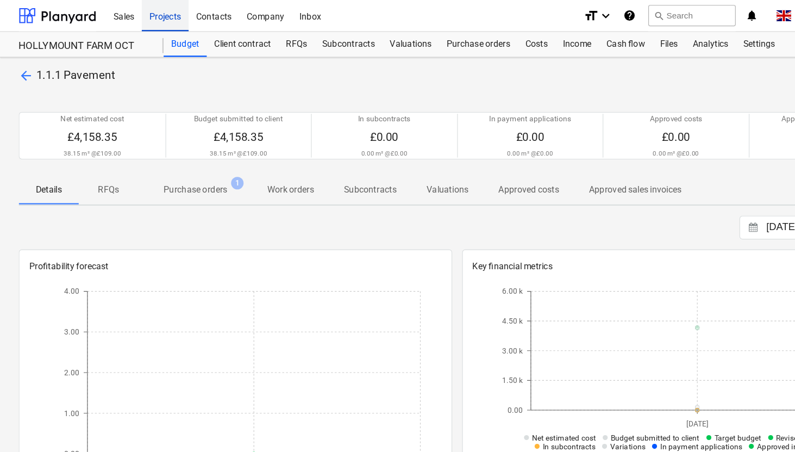
click at [142, 16] on div "Projects" at bounding box center [143, 13] width 41 height 28
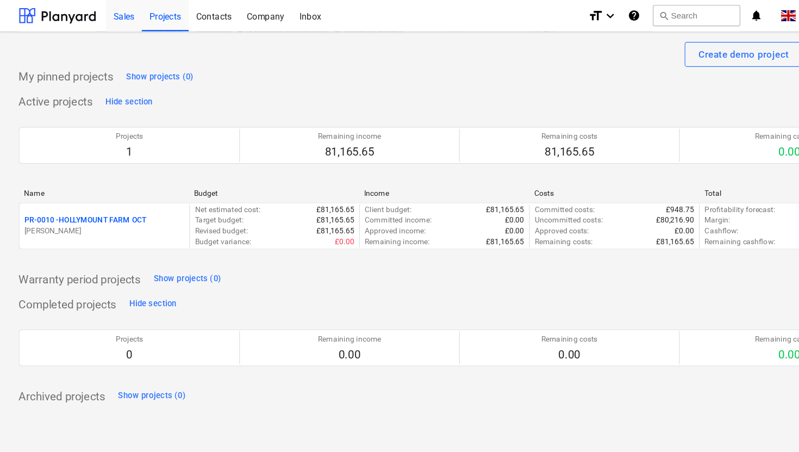
click at [111, 17] on div "Sales" at bounding box center [107, 13] width 31 height 28
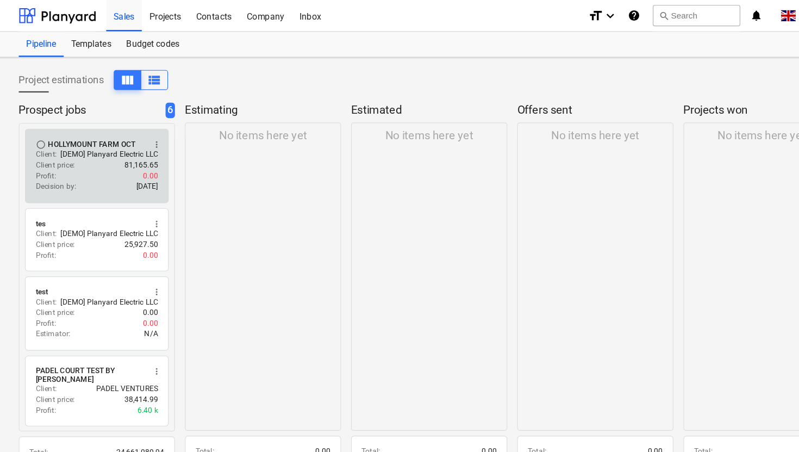
click at [93, 129] on div "HOLLYMOUNT FARM OCT" at bounding box center [80, 125] width 76 height 9
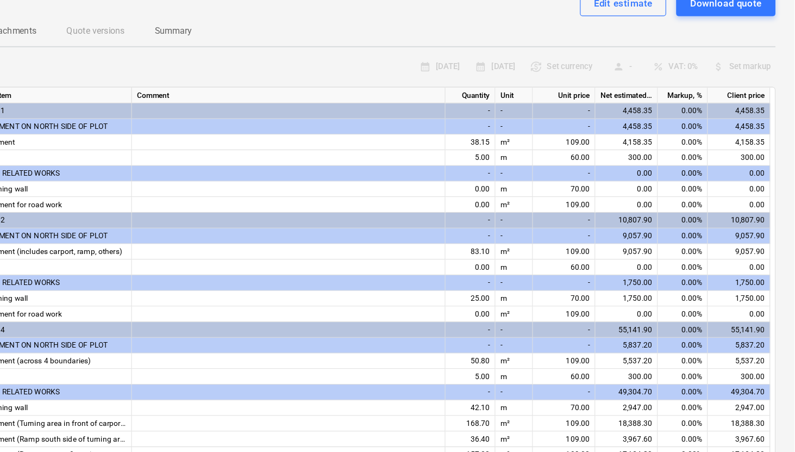
scroll to position [43, 0]
click at [695, 180] on div "0.00%" at bounding box center [698, 182] width 43 height 14
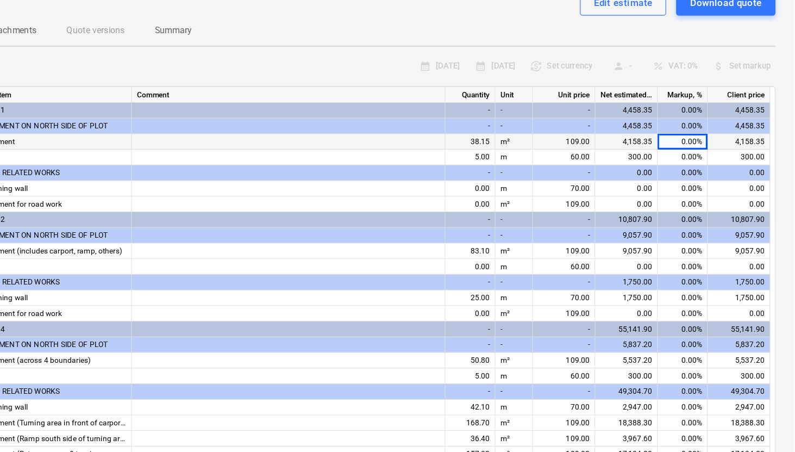
click at [711, 182] on div "0.00%" at bounding box center [698, 182] width 43 height 14
click at [703, 180] on div "0.00%" at bounding box center [698, 182] width 43 height 14
click at [712, 213] on div "0.00%" at bounding box center [698, 209] width 43 height 14
click at [707, 186] on div "0.00%" at bounding box center [698, 182] width 43 height 14
click at [706, 177] on div "0.00%" at bounding box center [698, 182] width 43 height 14
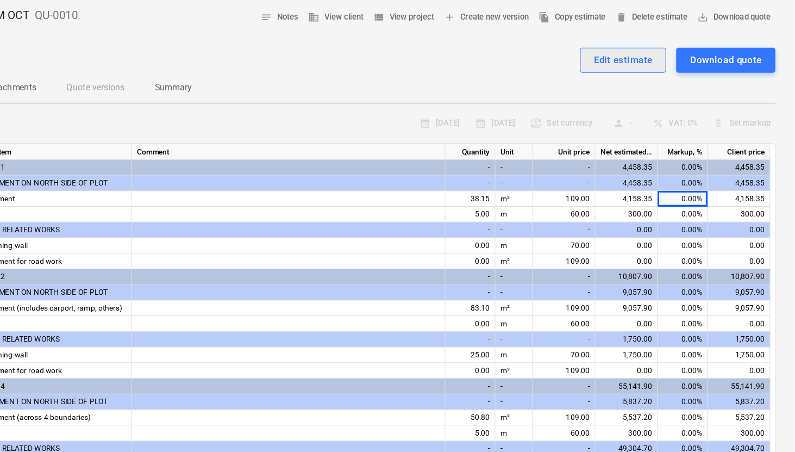
click at [665, 57] on div "Edit estimate" at bounding box center [646, 61] width 51 height 14
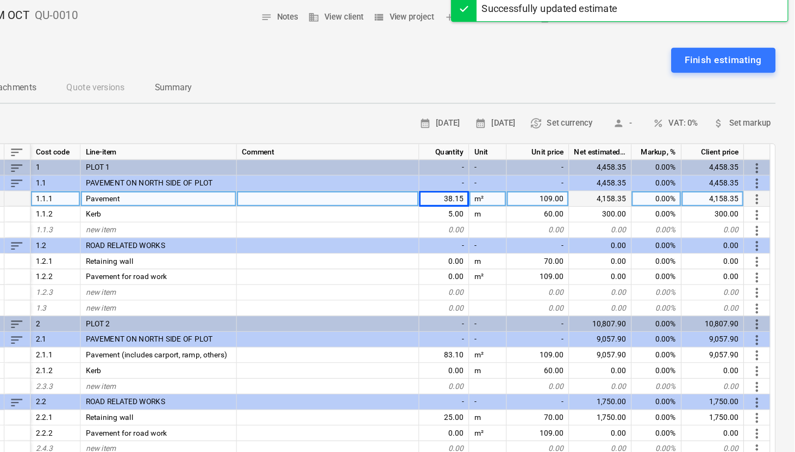
click at [682, 179] on div "0.00%" at bounding box center [675, 182] width 43 height 14
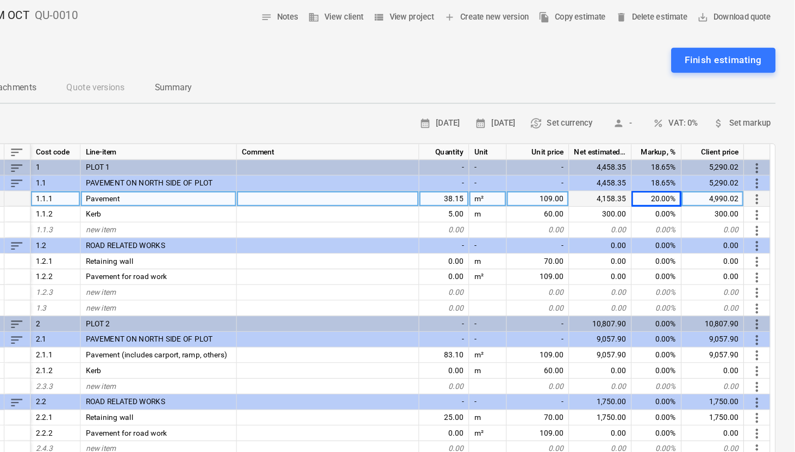
click at [681, 134] on div "Markup, %" at bounding box center [675, 141] width 43 height 14
click at [679, 139] on div "Markup, %" at bounding box center [675, 141] width 43 height 14
click at [661, 140] on div "Markup, %" at bounding box center [675, 141] width 43 height 14
click at [662, 140] on div "Markup, %" at bounding box center [675, 141] width 43 height 14
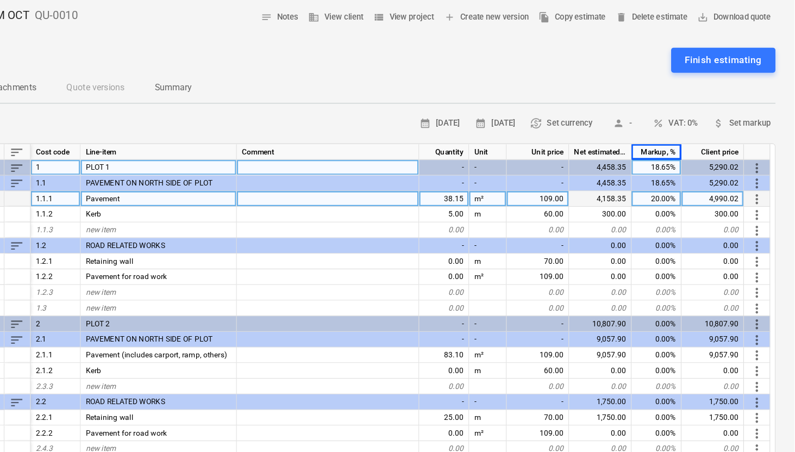
click at [674, 156] on div "18.65%" at bounding box center [675, 155] width 43 height 14
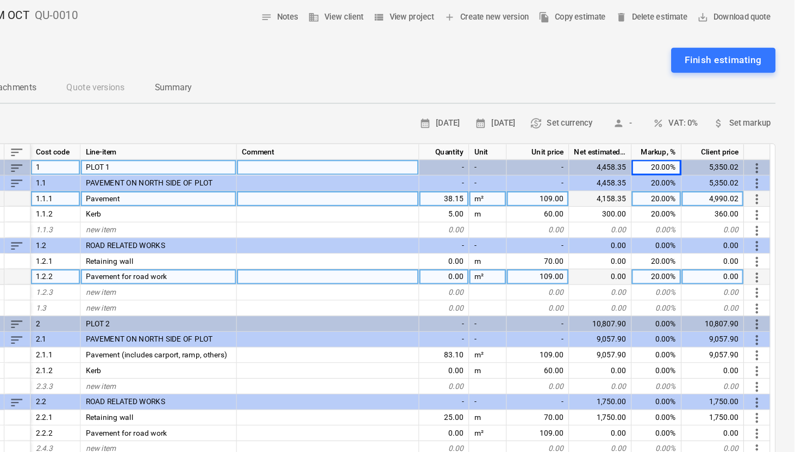
scroll to position [39, 0]
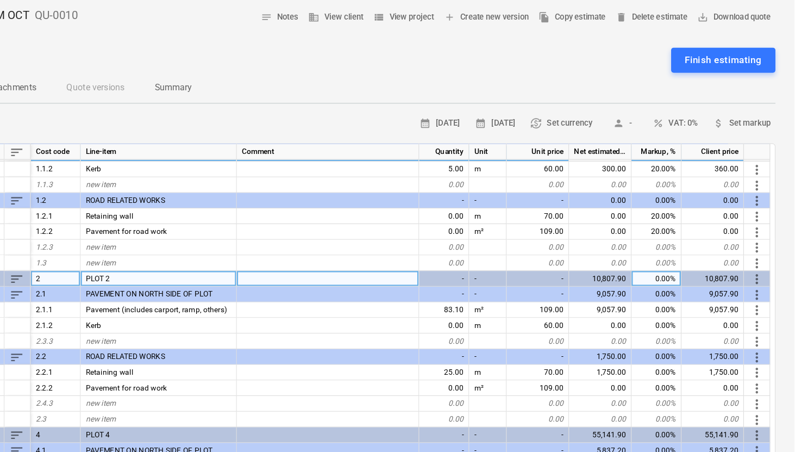
click at [676, 254] on div "0.00%" at bounding box center [675, 252] width 43 height 14
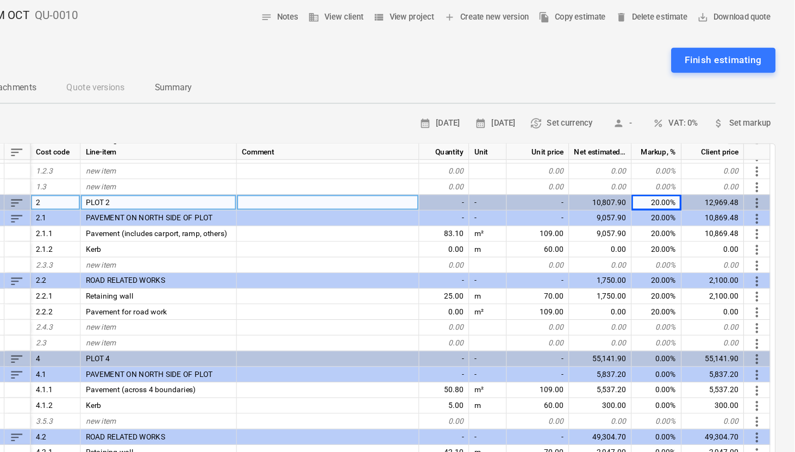
scroll to position [121, 0]
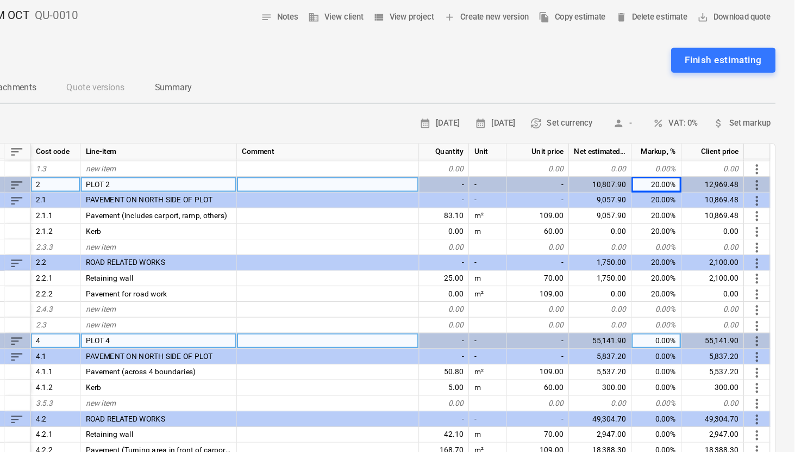
click at [671, 311] on div "0.00%" at bounding box center [675, 306] width 43 height 14
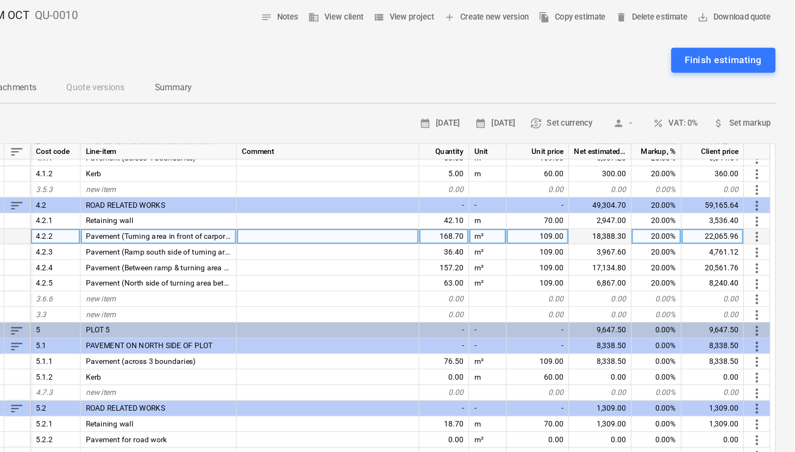
scroll to position [324, 0]
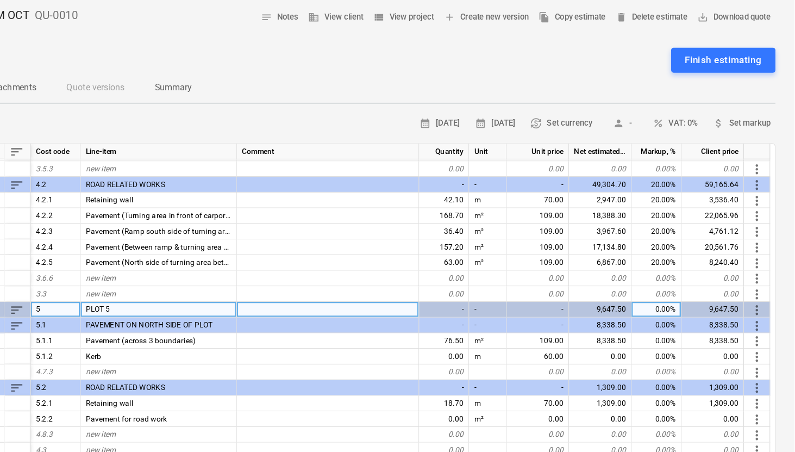
click at [671, 277] on div "0.00%" at bounding box center [675, 279] width 43 height 14
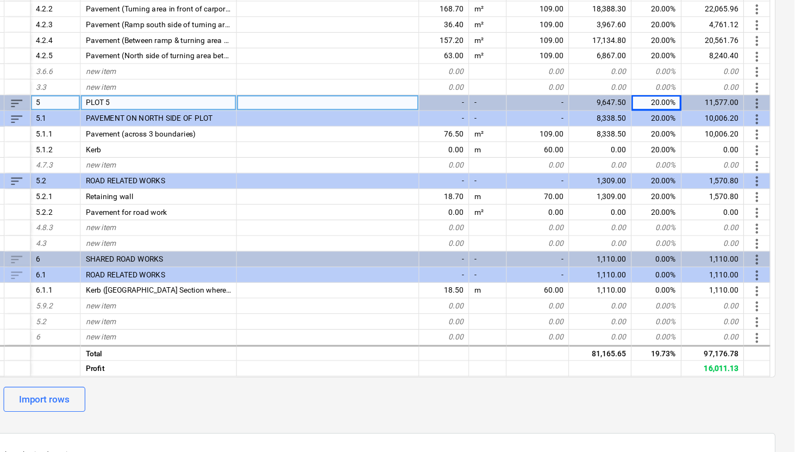
scroll to position [159, 0]
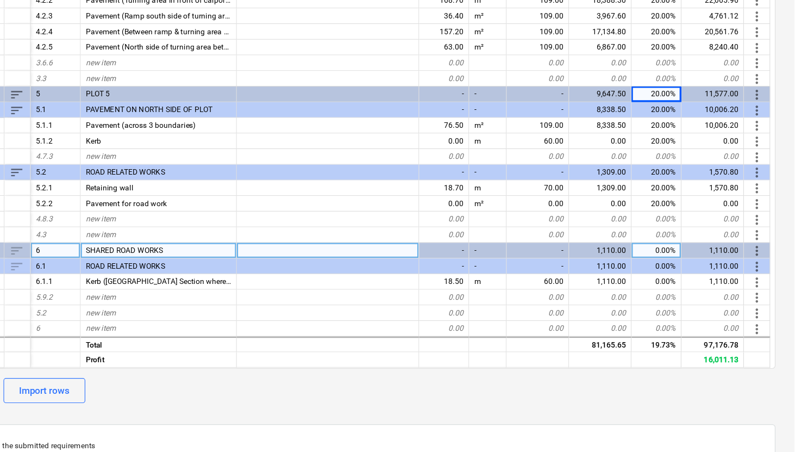
click at [686, 273] on div "0.00%" at bounding box center [675, 277] width 43 height 14
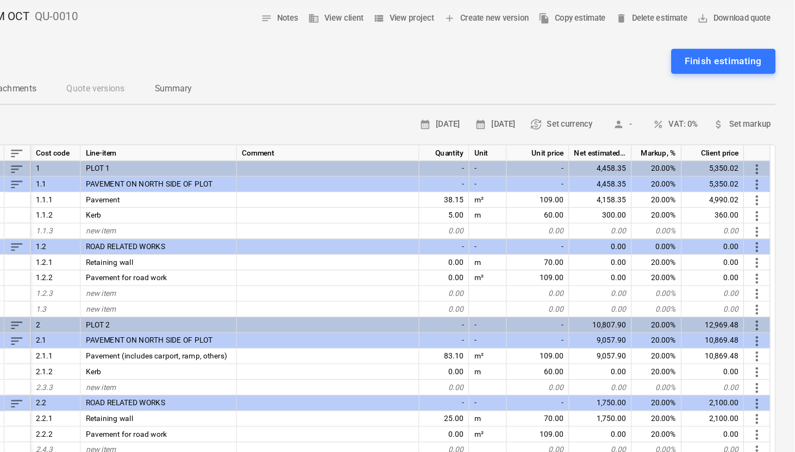
scroll to position [0, 0]
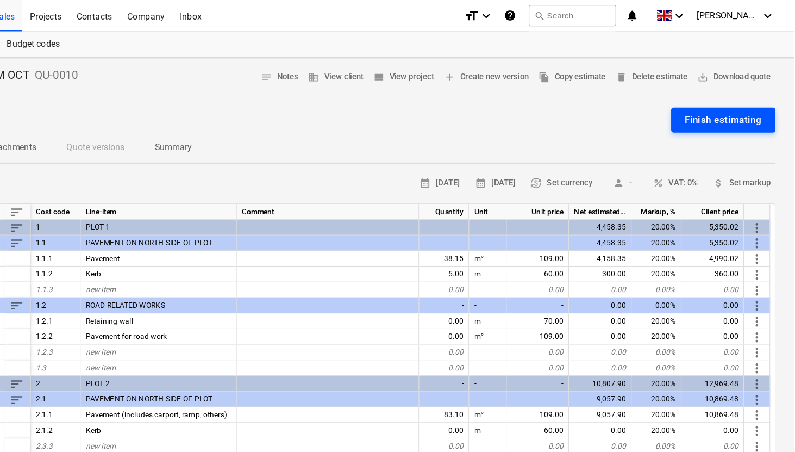
click at [744, 107] on div "Finish estimating" at bounding box center [733, 104] width 67 height 14
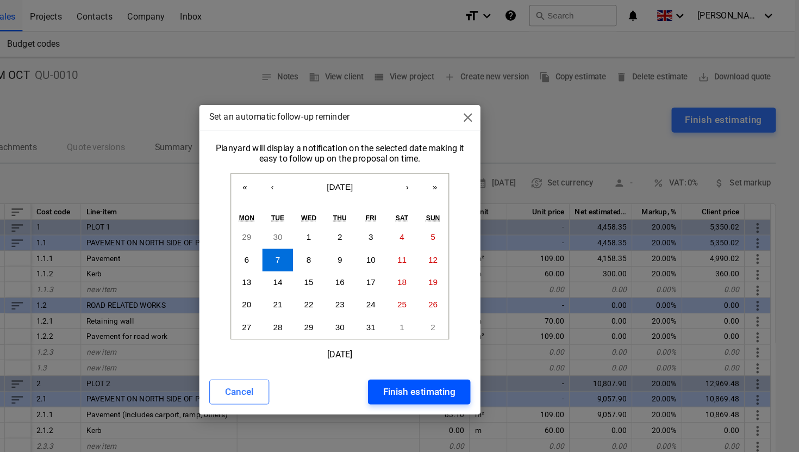
click at [449, 338] on div "Finish estimating" at bounding box center [468, 341] width 63 height 14
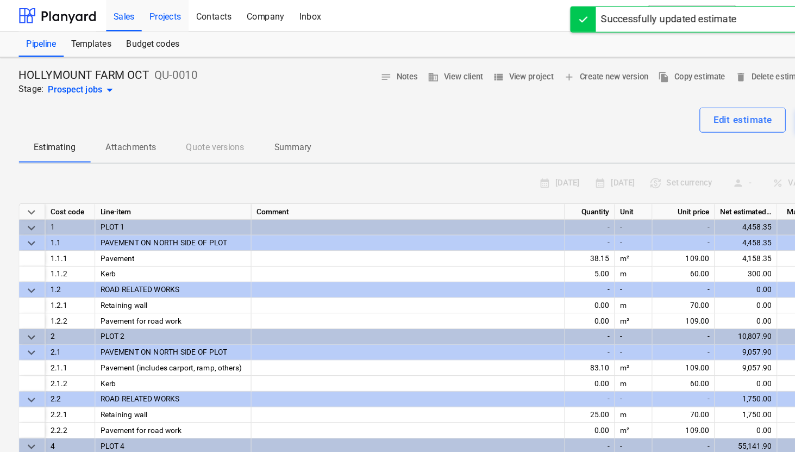
click at [145, 11] on div "Projects" at bounding box center [143, 13] width 41 height 28
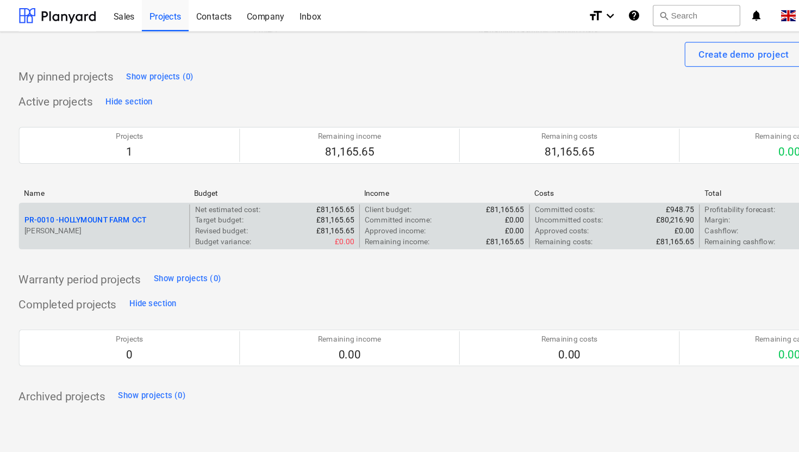
click at [102, 189] on p "PR-0010 - HOLLYMOUNT FARM OCT" at bounding box center [74, 191] width 106 height 9
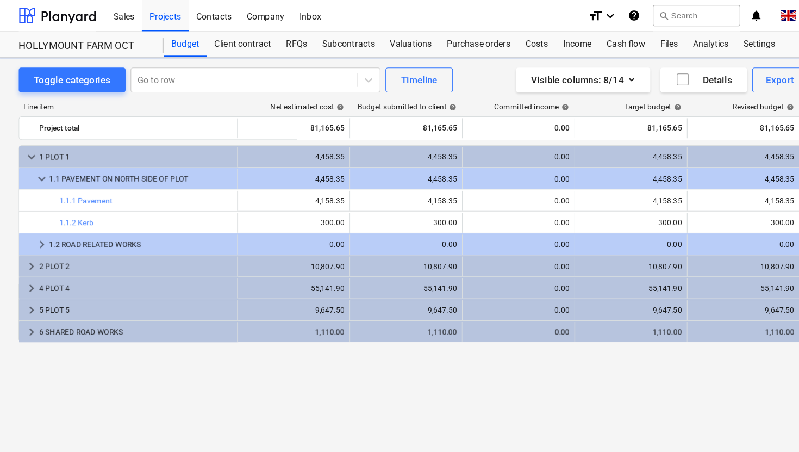
scroll to position [0, 22]
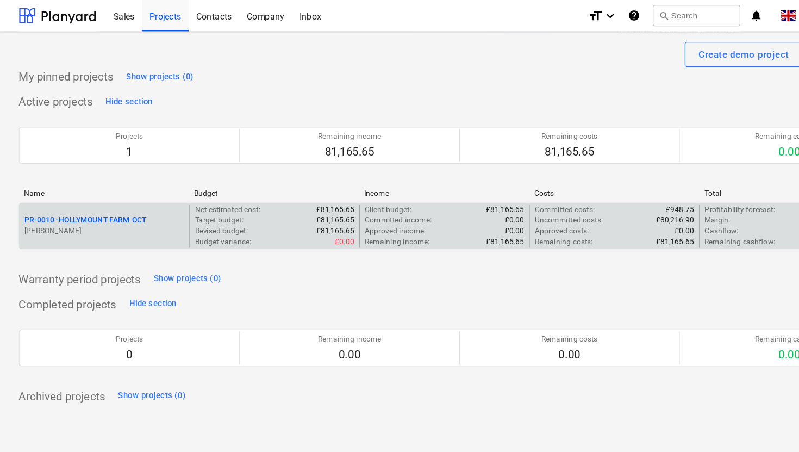
click at [102, 192] on p "PR-0010 - HOLLYMOUNT FARM OCT" at bounding box center [74, 191] width 106 height 9
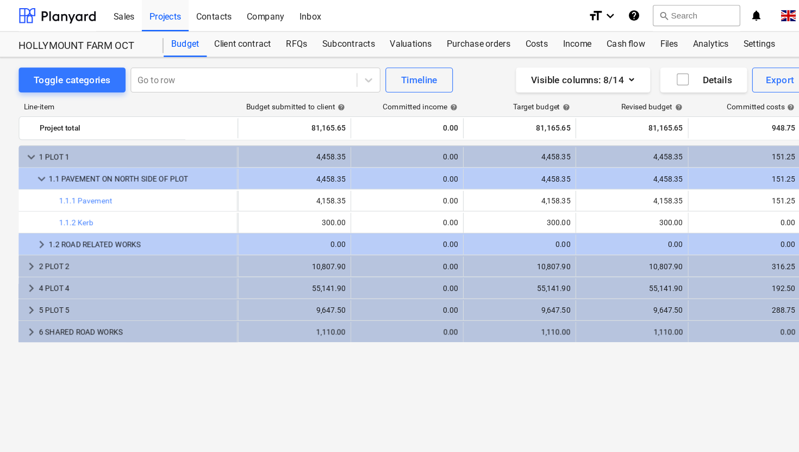
scroll to position [0, 136]
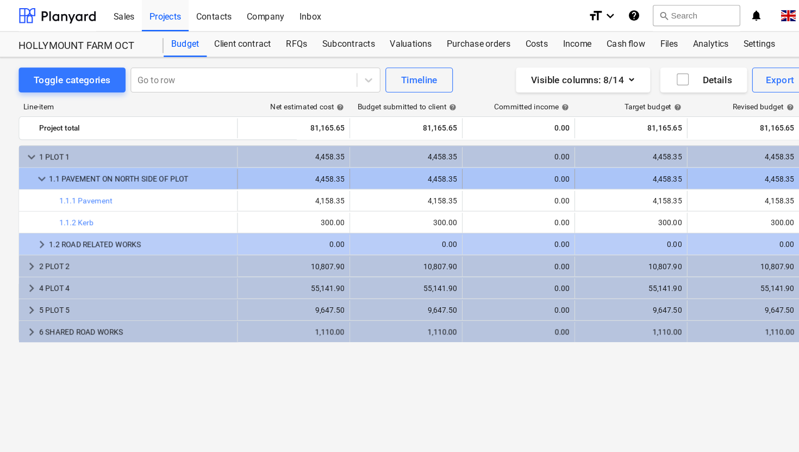
click at [37, 154] on span "keyboard_arrow_down" at bounding box center [36, 155] width 13 height 13
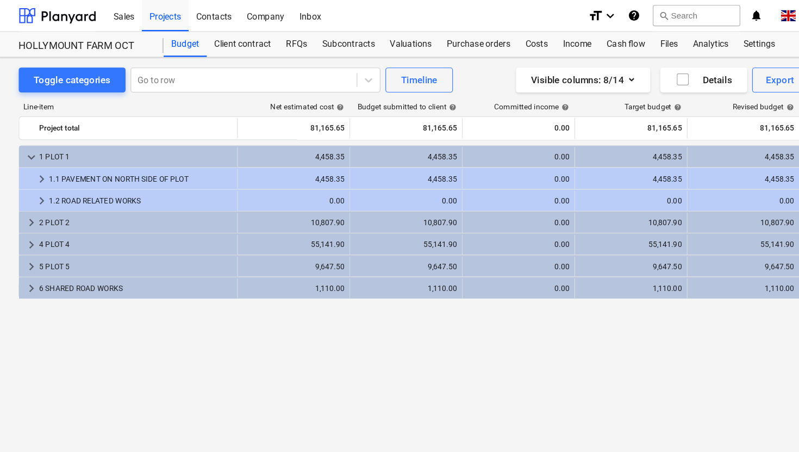
click at [37, 154] on span "keyboard_arrow_right" at bounding box center [36, 155] width 13 height 13
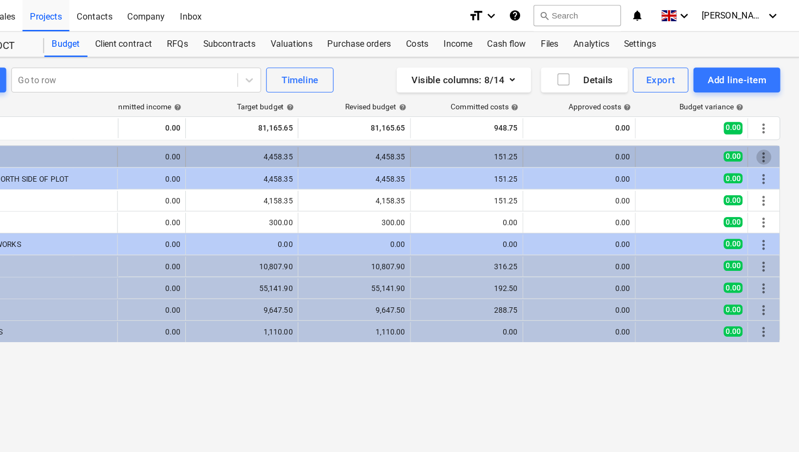
click at [767, 137] on span "more_vert" at bounding box center [768, 136] width 13 height 13
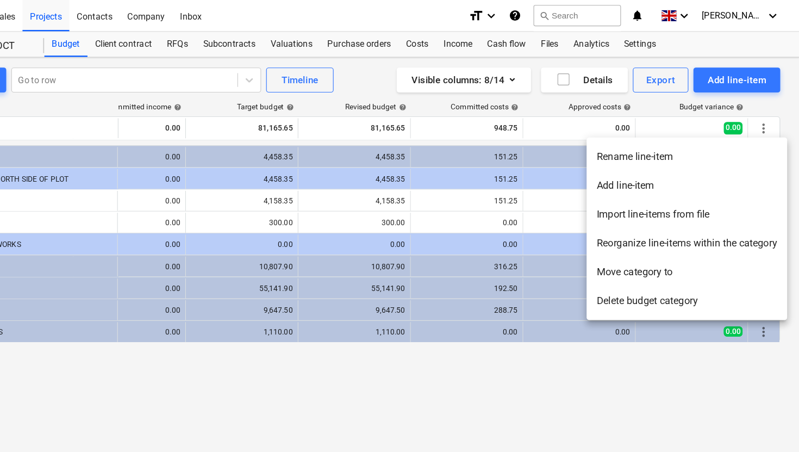
click at [595, 389] on div at bounding box center [399, 226] width 799 height 452
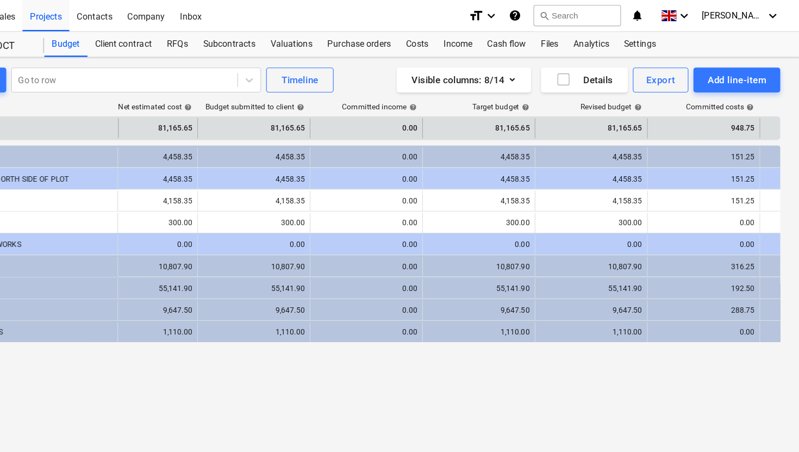
click at [535, 110] on div "81,165.65" at bounding box center [520, 111] width 89 height 17
click at [554, 114] on div "81,165.65" at bounding box center [520, 111] width 89 height 17
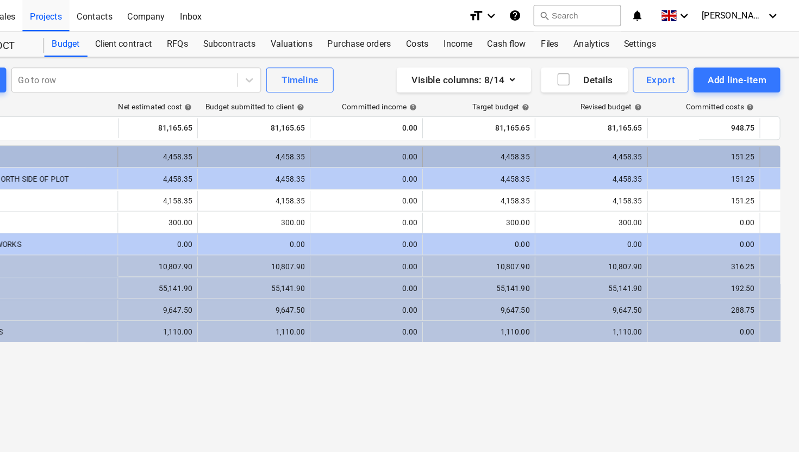
click at [551, 138] on div "4,458.35" at bounding box center [520, 137] width 89 height 8
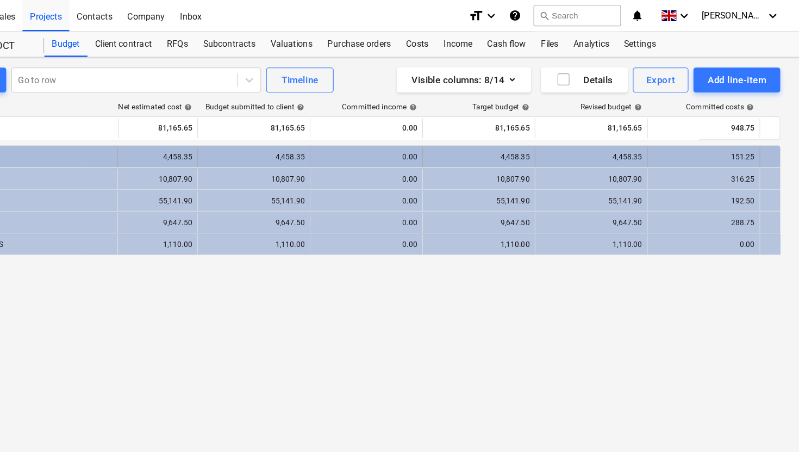
click at [534, 137] on div "4,458.35" at bounding box center [520, 137] width 89 height 8
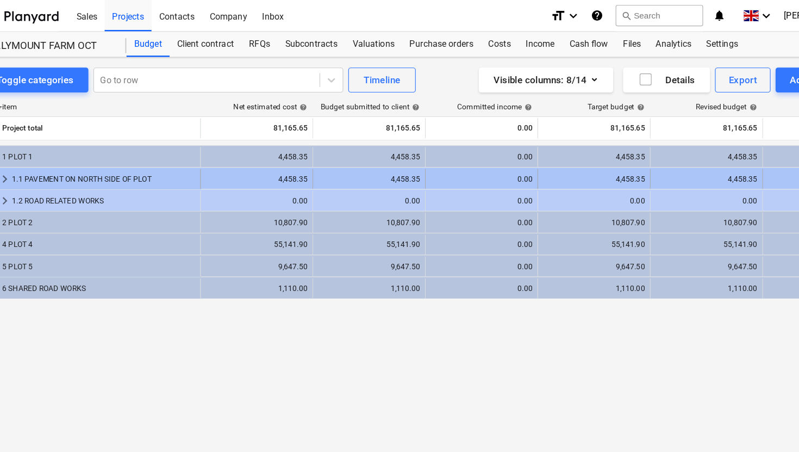
click at [577, 152] on div "4,458.35" at bounding box center [549, 156] width 89 height 8
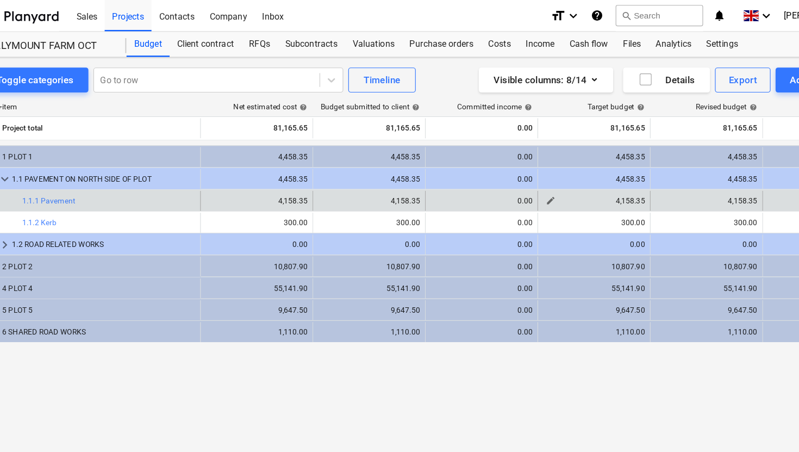
click at [517, 180] on div "edit" at bounding box center [511, 174] width 13 height 13
click at [316, 173] on span "edit" at bounding box center [315, 174] width 9 height 9
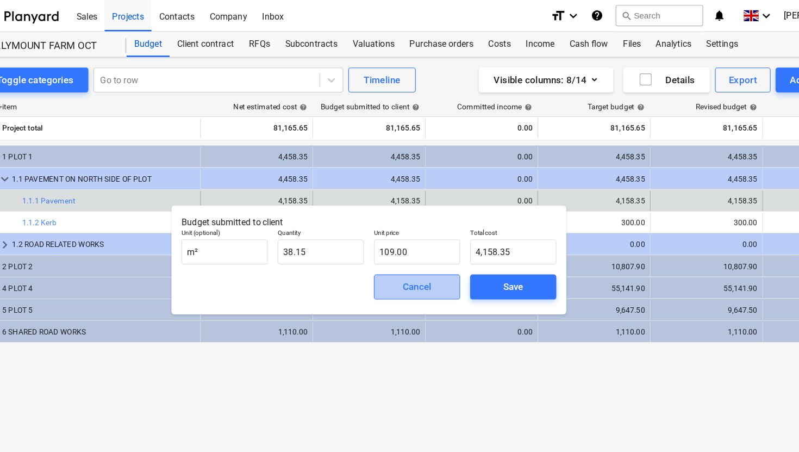
click at [416, 251] on span "Cancel" at bounding box center [395, 249] width 48 height 14
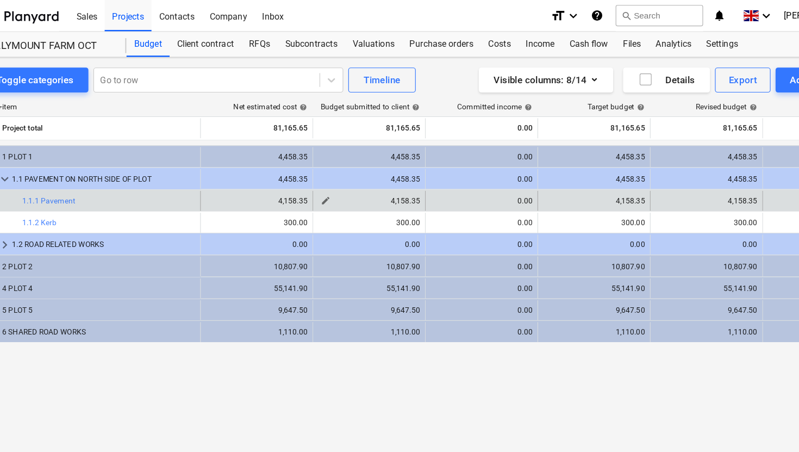
click at [314, 174] on span "edit" at bounding box center [315, 174] width 9 height 9
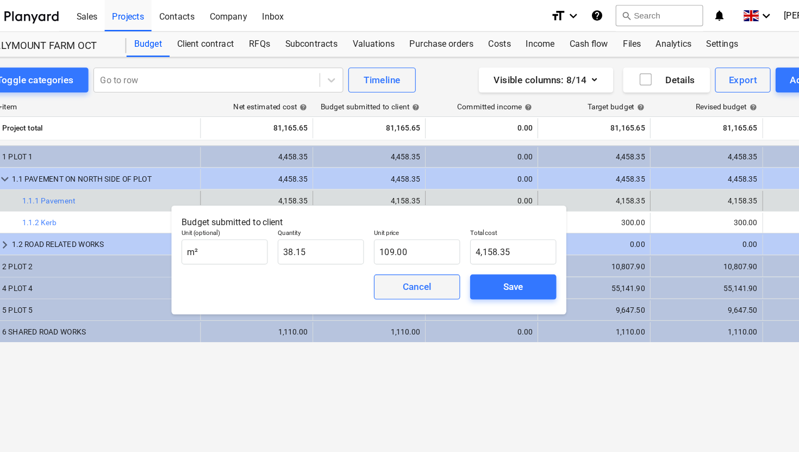
click at [394, 250] on div "Cancel" at bounding box center [395, 249] width 25 height 14
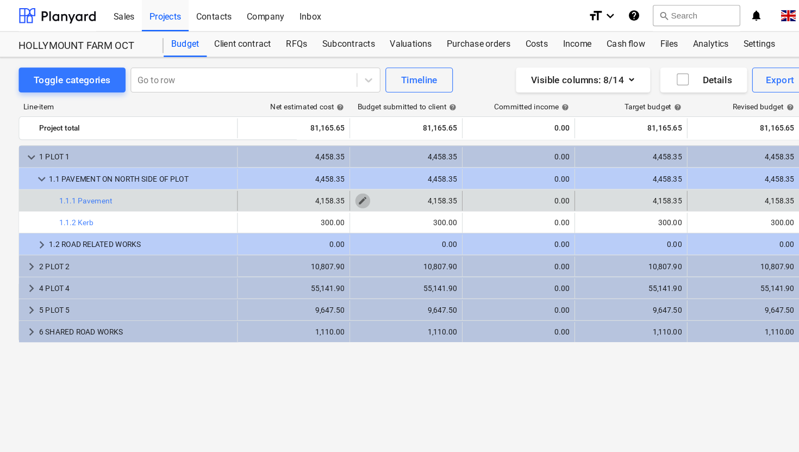
click at [317, 172] on span "edit" at bounding box center [315, 174] width 9 height 9
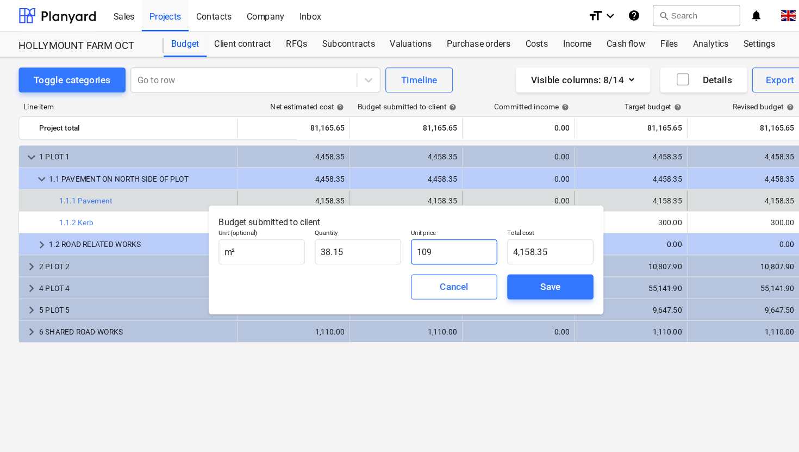
click at [395, 217] on input "109" at bounding box center [395, 219] width 75 height 22
click at [488, 250] on span "Save" at bounding box center [478, 249] width 49 height 14
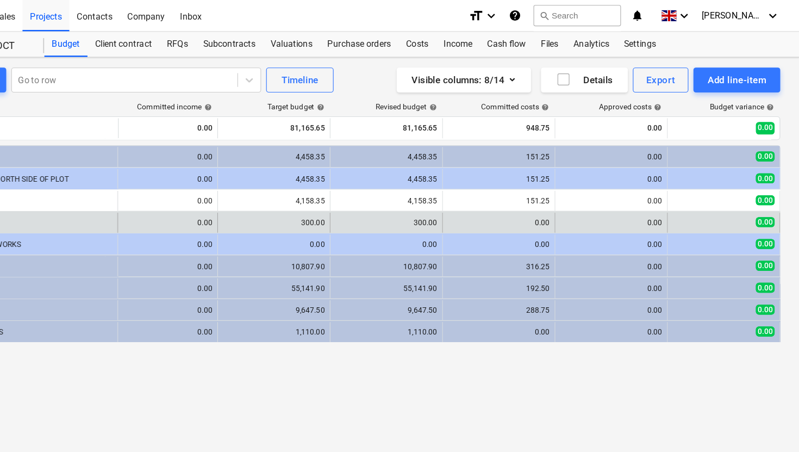
scroll to position [0, 144]
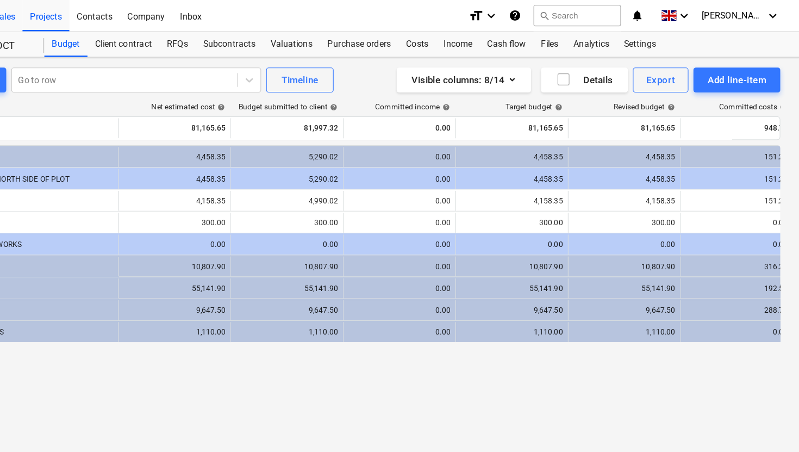
click at [111, 15] on div "Sales" at bounding box center [107, 13] width 31 height 28
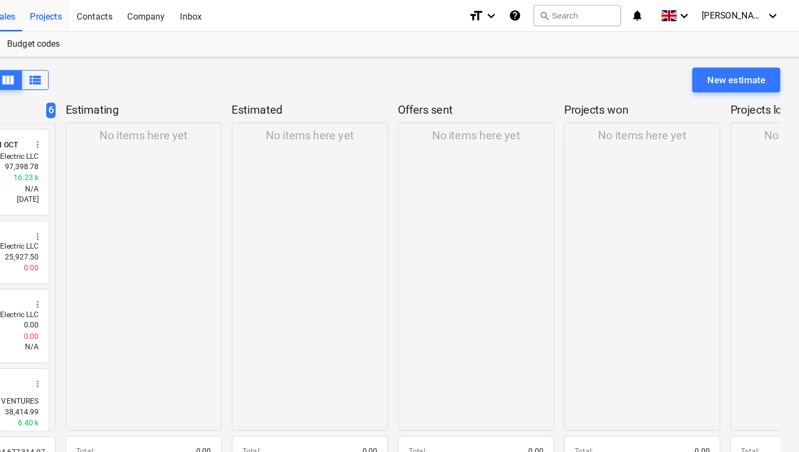
click at [152, 18] on div "Projects" at bounding box center [143, 13] width 41 height 28
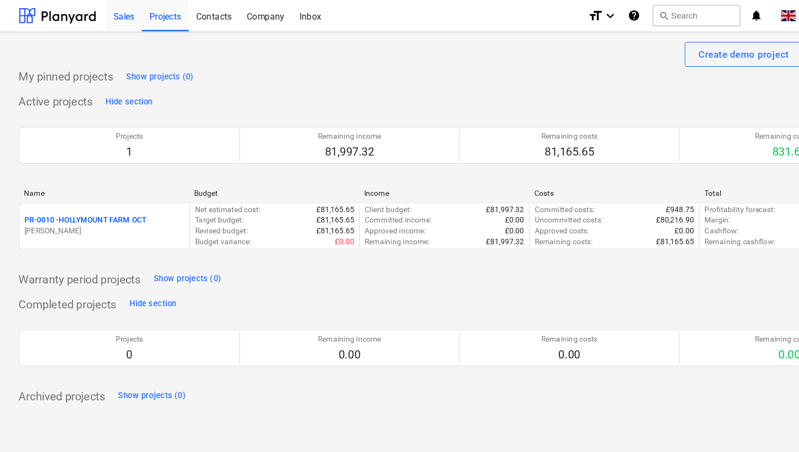
click at [105, 14] on div "Sales" at bounding box center [107, 13] width 31 height 28
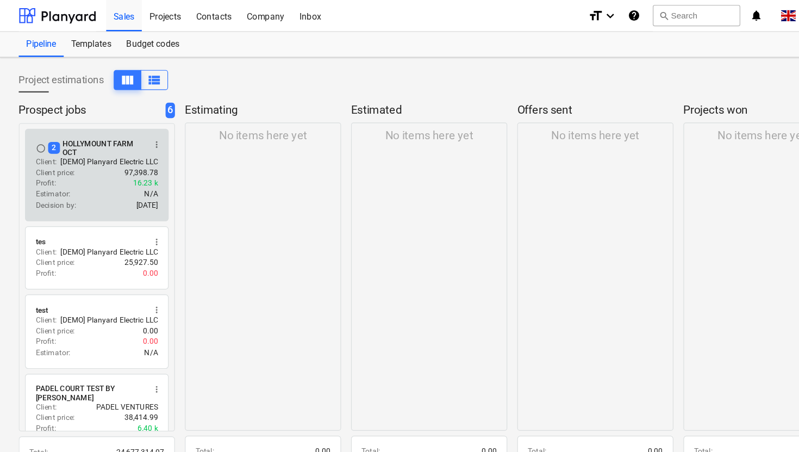
click at [61, 147] on p "Client price :" at bounding box center [48, 150] width 34 height 9
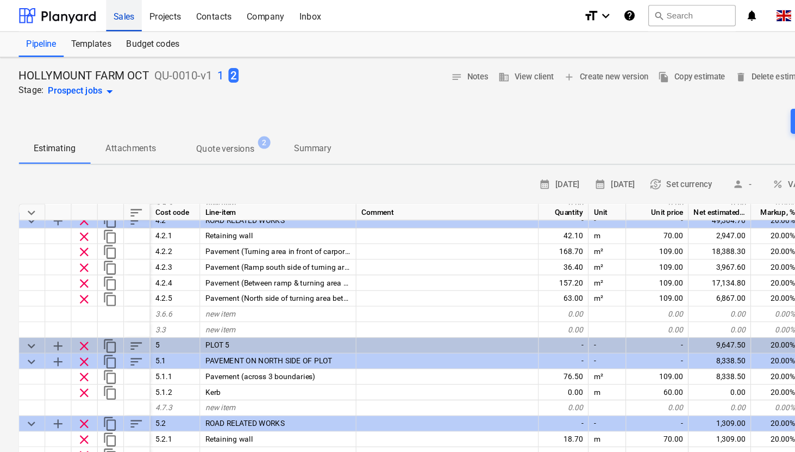
click at [106, 14] on div "Sales" at bounding box center [107, 13] width 31 height 28
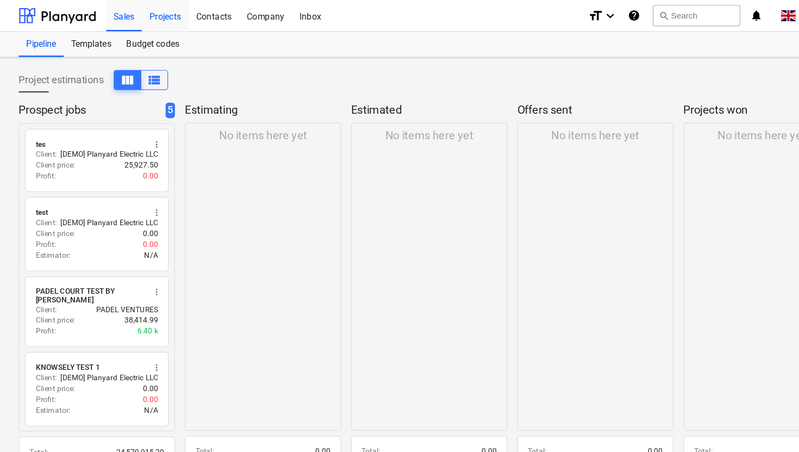
click at [147, 16] on div "Projects" at bounding box center [143, 13] width 41 height 28
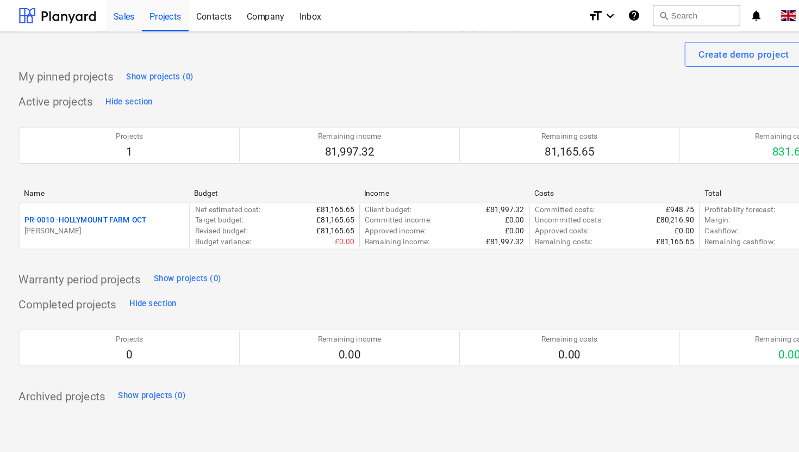
click at [111, 16] on div "Sales" at bounding box center [107, 13] width 31 height 28
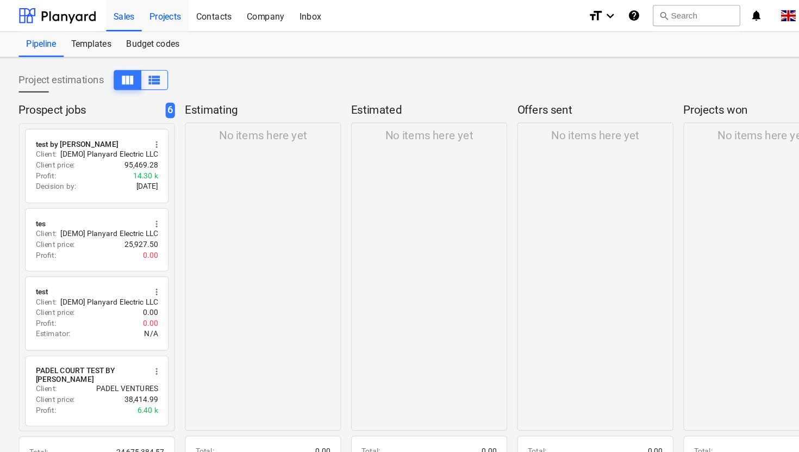
click at [149, 18] on div "Projects" at bounding box center [143, 13] width 41 height 28
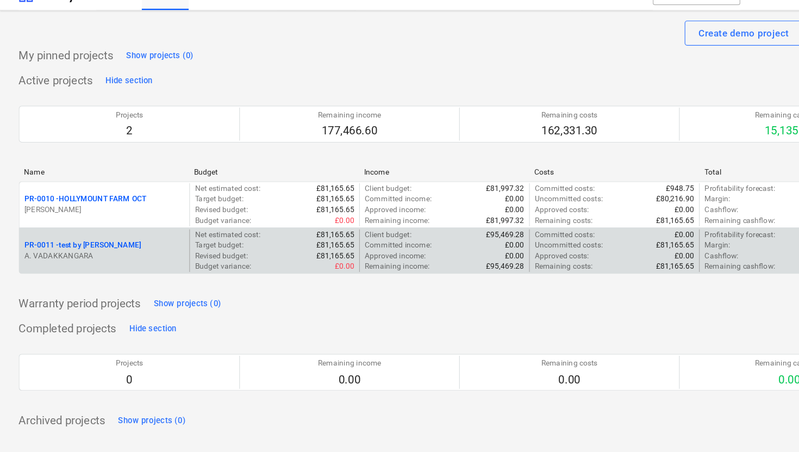
click at [84, 233] on p "PR-0011 - test by abdul" at bounding box center [72, 231] width 102 height 9
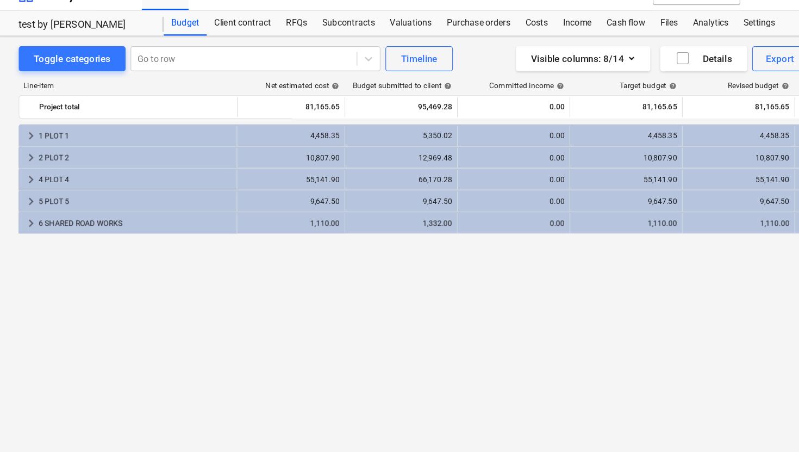
scroll to position [0, 18]
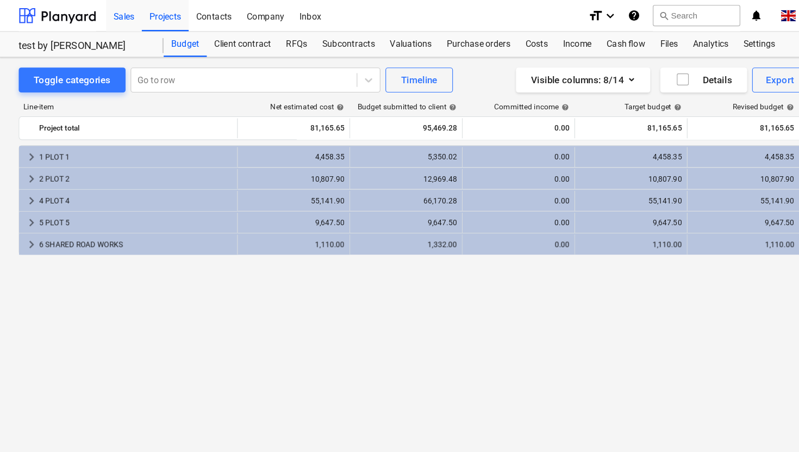
click at [113, 16] on div "Sales" at bounding box center [107, 13] width 31 height 28
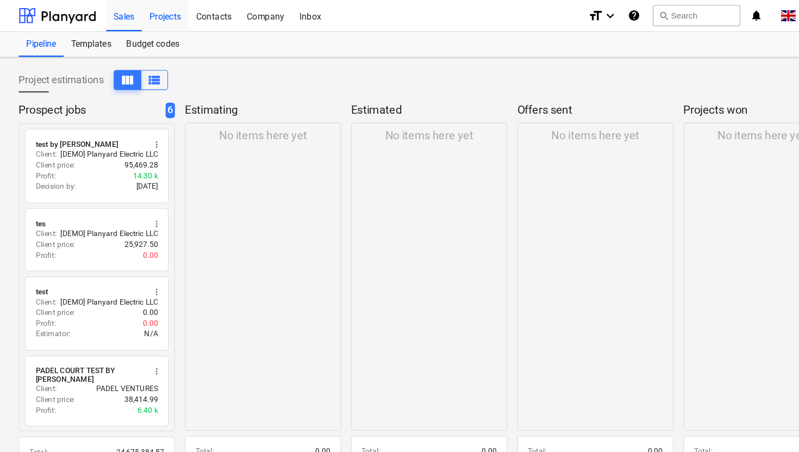
click at [147, 11] on div "Projects" at bounding box center [143, 13] width 41 height 28
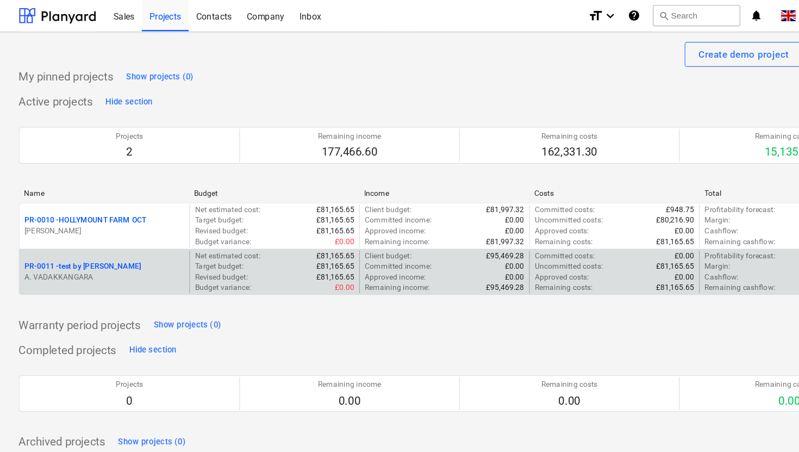
click at [79, 232] on p "PR-0011 - test by abdul" at bounding box center [72, 231] width 102 height 9
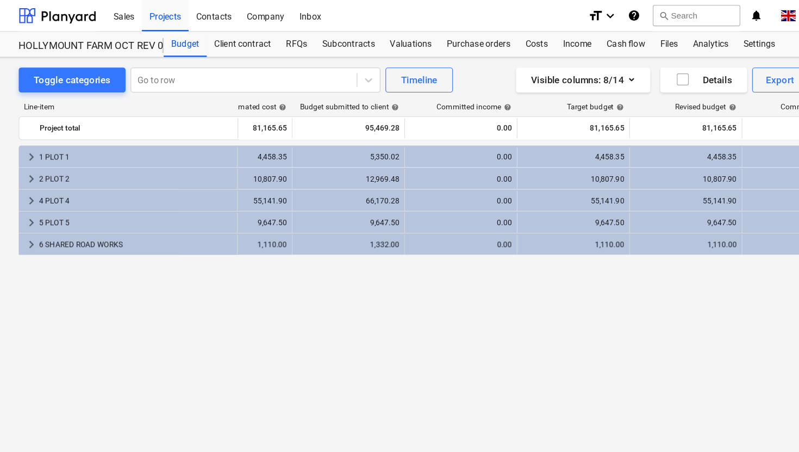
scroll to position [0, 148]
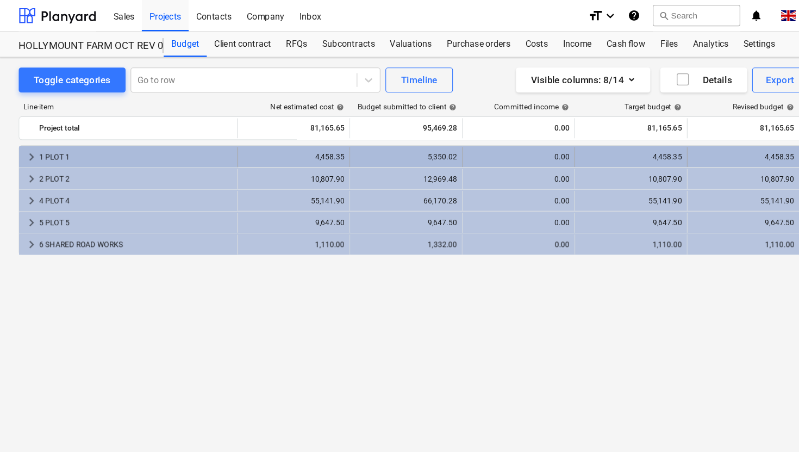
click at [24, 138] on span "keyboard_arrow_right" at bounding box center [27, 136] width 13 height 13
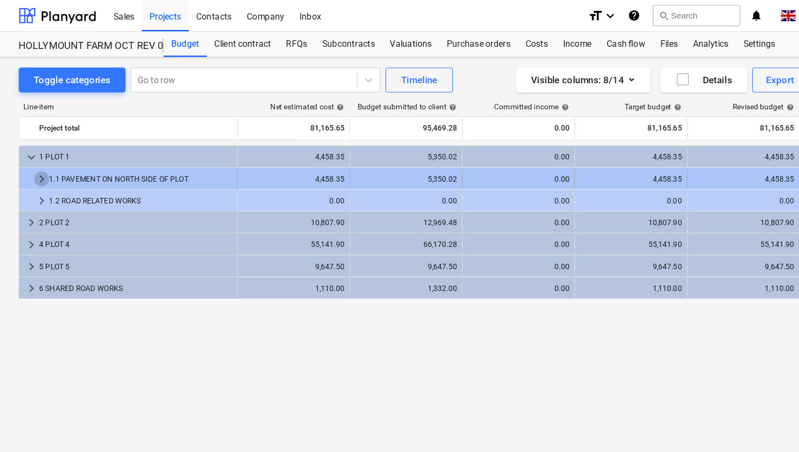
click at [34, 155] on span "keyboard_arrow_right" at bounding box center [36, 155] width 13 height 13
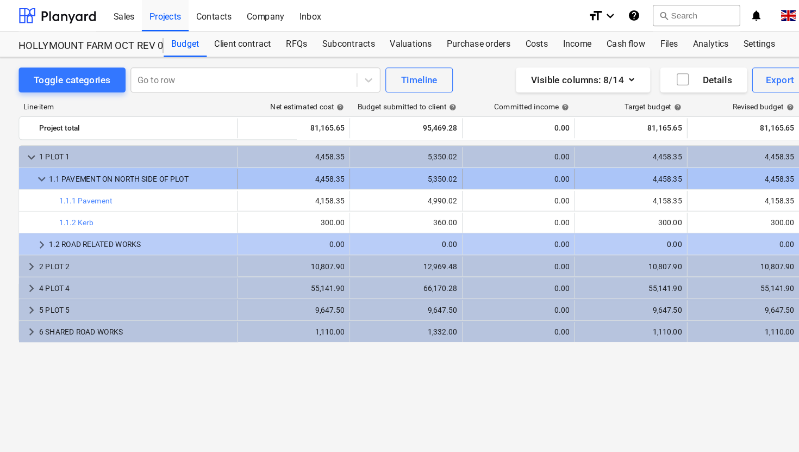
click at [272, 159] on div "4,458.35" at bounding box center [255, 156] width 89 height 8
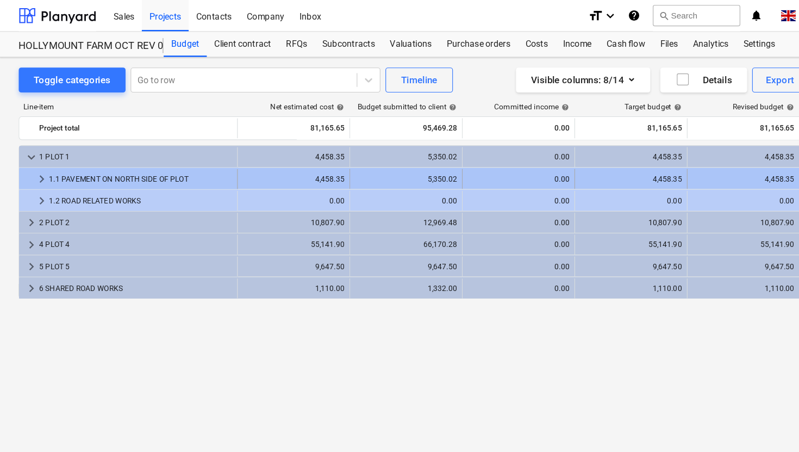
click at [232, 154] on div "4,458.35" at bounding box center [255, 156] width 89 height 8
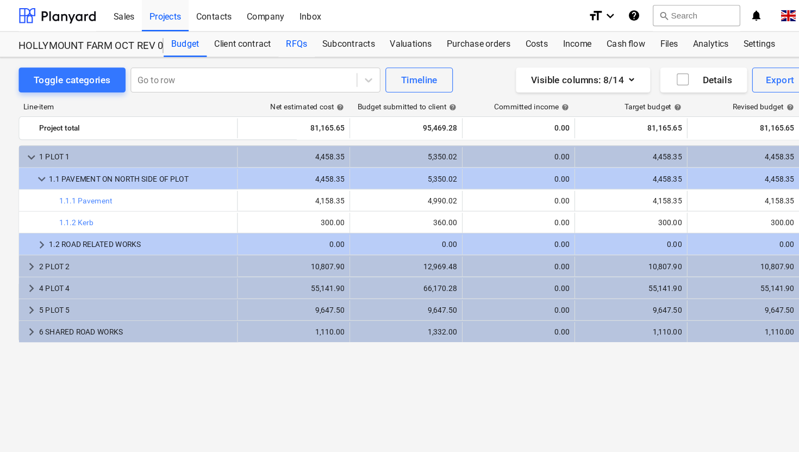
click at [260, 39] on div "RFQs" at bounding box center [258, 39] width 32 height 22
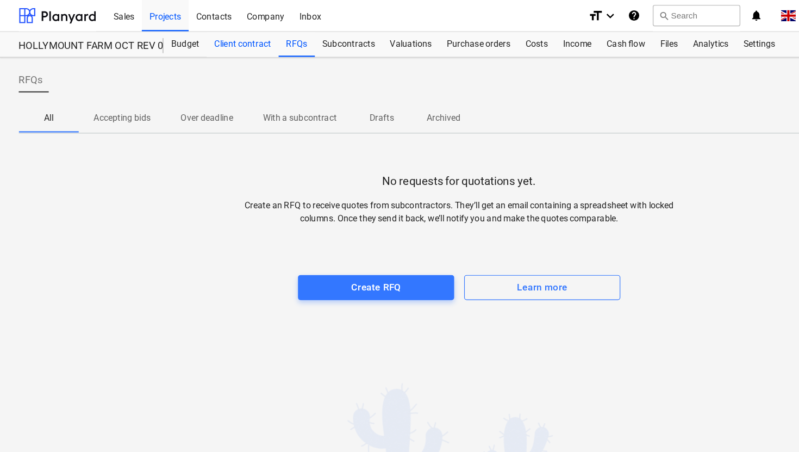
click at [214, 41] on div "Client contract" at bounding box center [211, 39] width 63 height 22
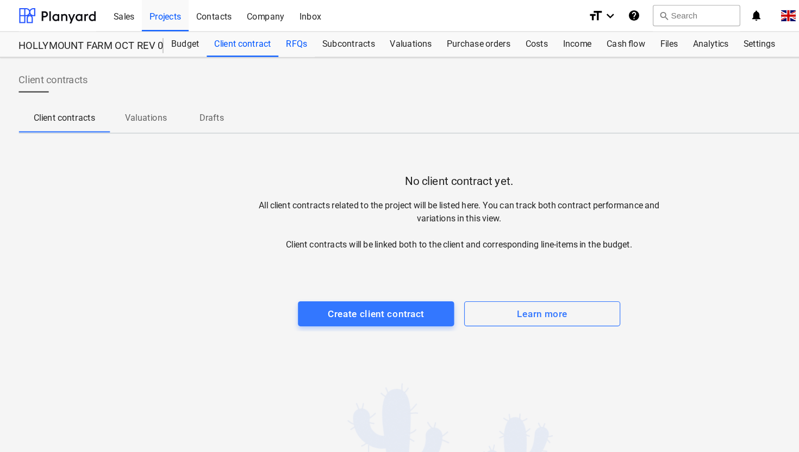
click at [251, 41] on div "RFQs" at bounding box center [258, 39] width 32 height 22
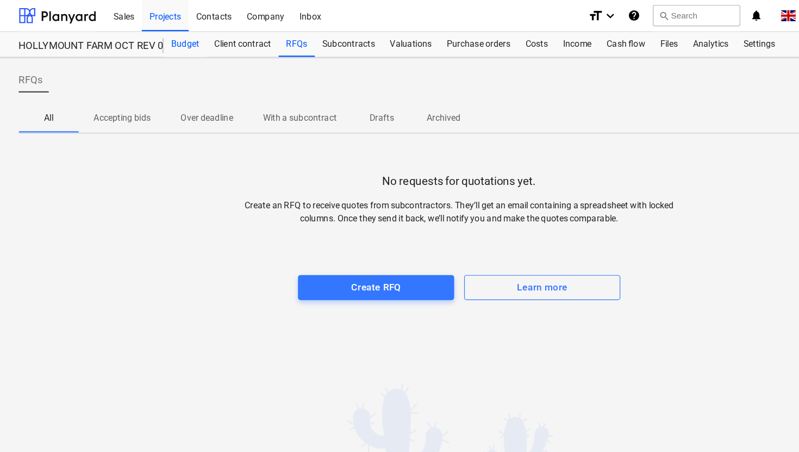
click at [164, 38] on div "Budget" at bounding box center [161, 39] width 38 height 22
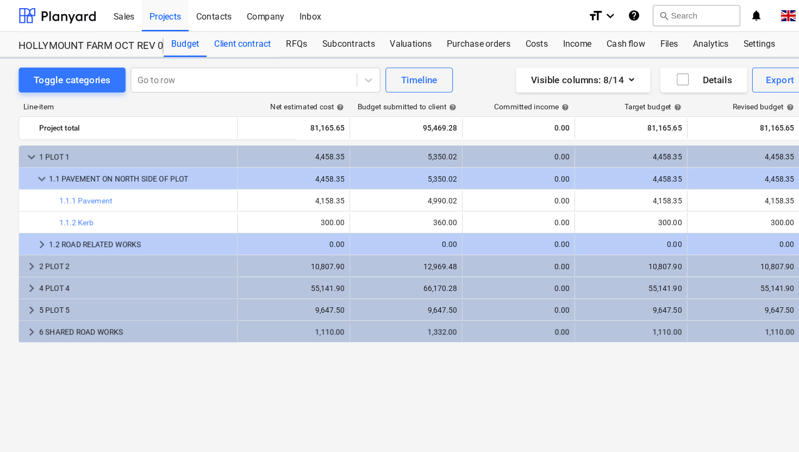
click at [216, 36] on div "Client contract" at bounding box center [211, 39] width 63 height 22
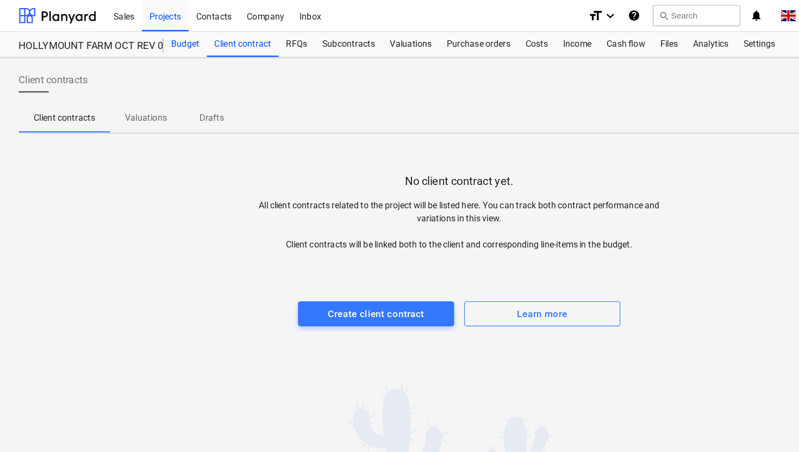
click at [157, 40] on div "Budget" at bounding box center [161, 39] width 38 height 22
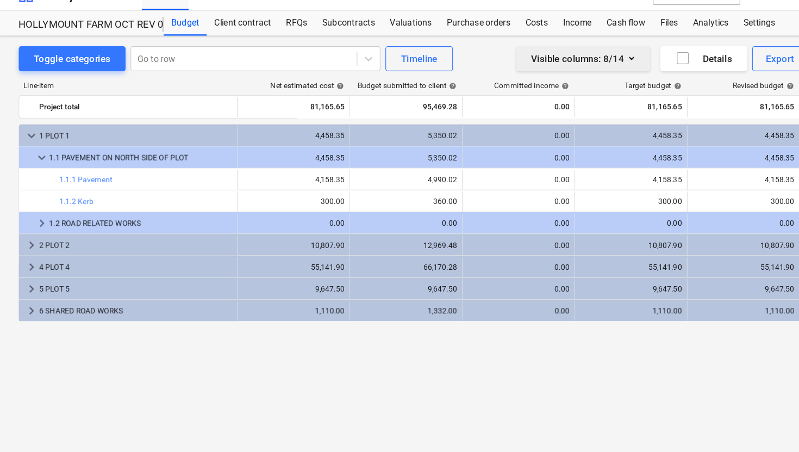
click at [551, 69] on icon "button" at bounding box center [549, 69] width 13 height 13
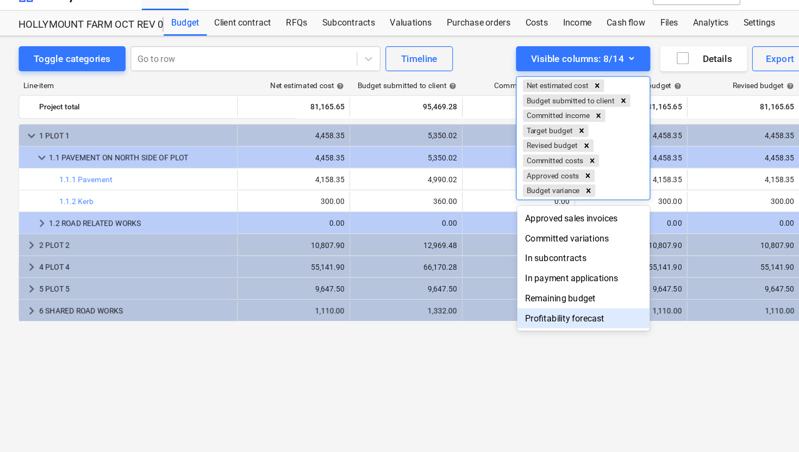
click at [474, 339] on div at bounding box center [399, 226] width 799 height 452
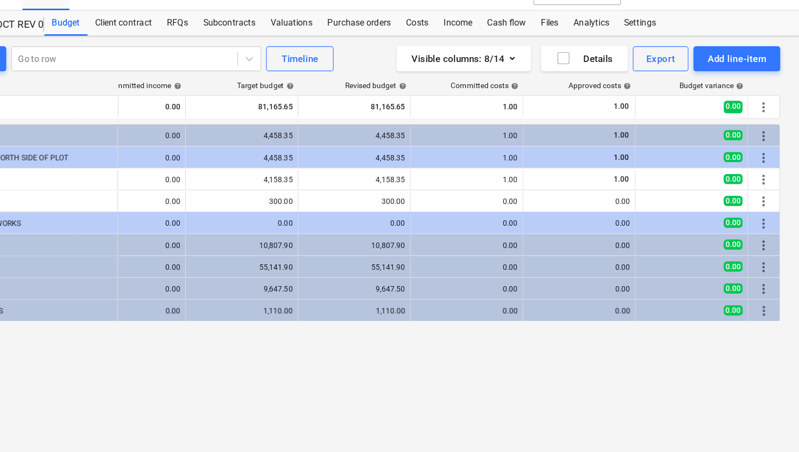
scroll to position [0, 112]
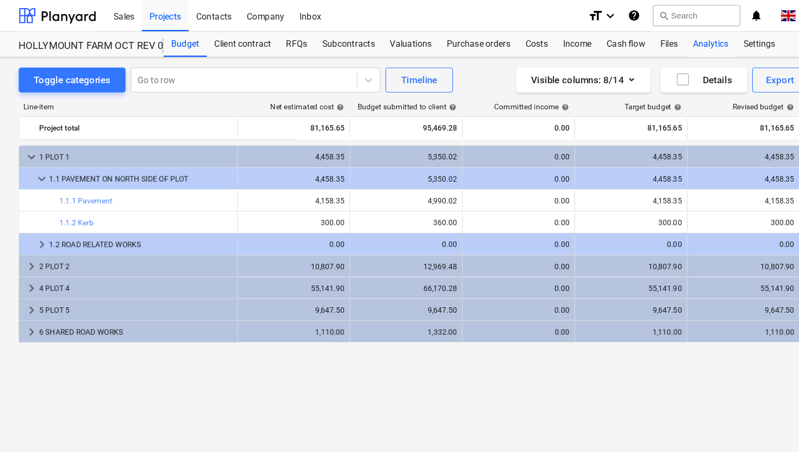
click at [617, 45] on div "Analytics" at bounding box center [618, 39] width 44 height 22
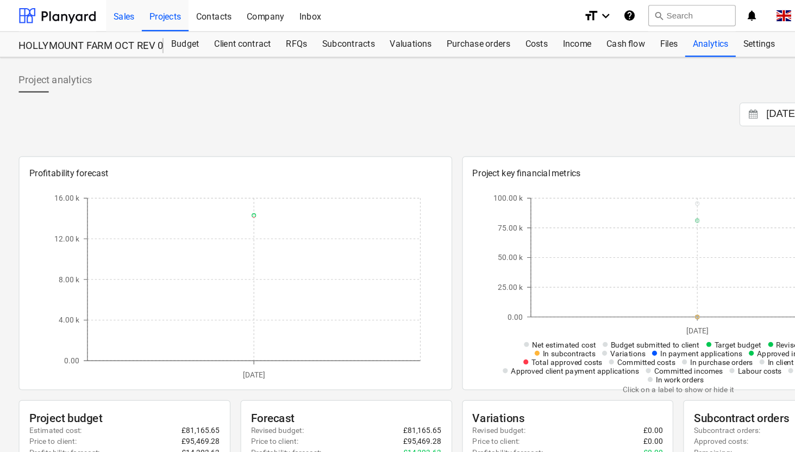
click at [108, 17] on div "Sales" at bounding box center [107, 13] width 31 height 28
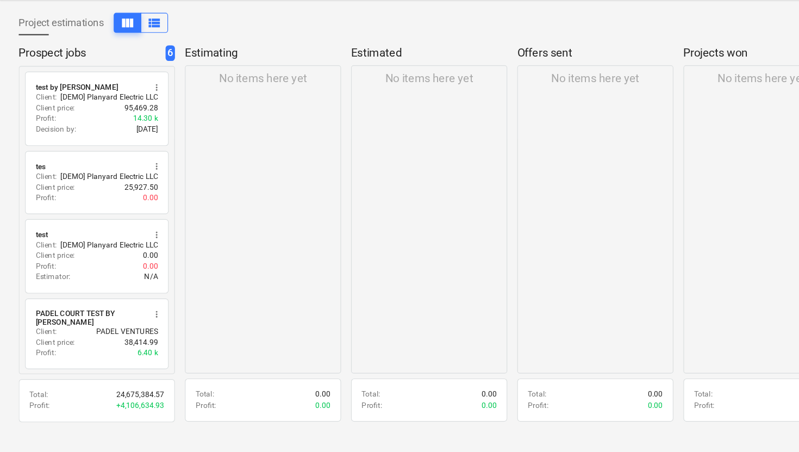
click at [227, 198] on div "No items here yet" at bounding box center [229, 241] width 136 height 268
click at [216, 74] on div "Project estimations view_column view_list New estimate" at bounding box center [399, 74] width 766 height 30
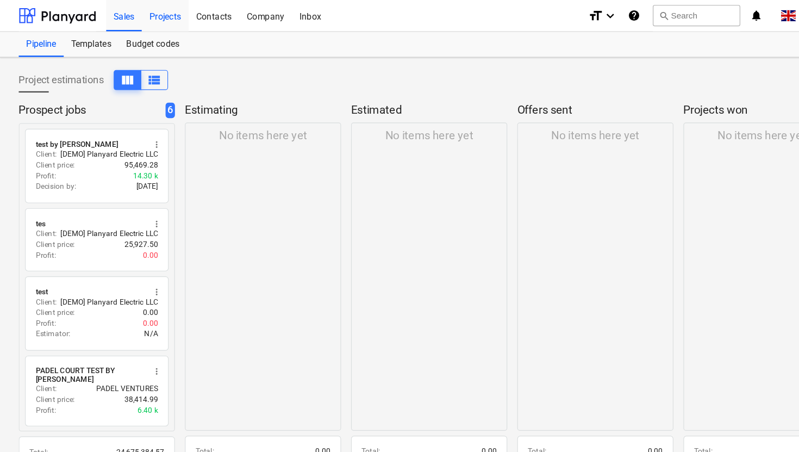
click at [143, 16] on div "Projects" at bounding box center [143, 13] width 41 height 28
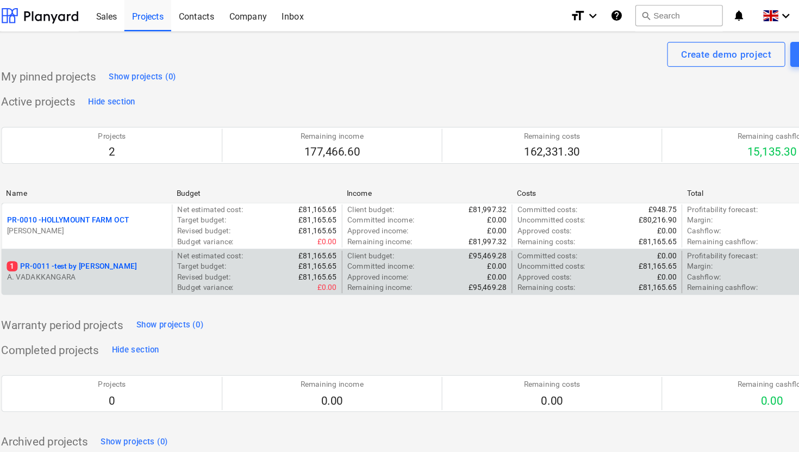
click at [89, 231] on p "1 PR-0011 - test by abdul" at bounding box center [77, 231] width 113 height 9
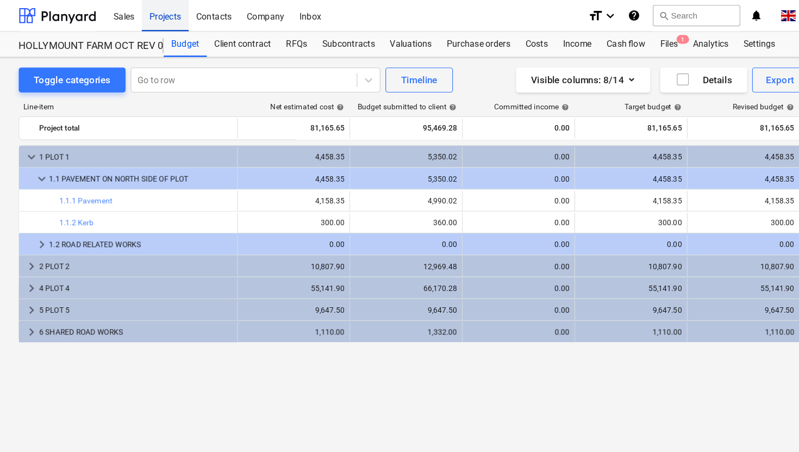
click at [156, 11] on div "Projects" at bounding box center [143, 13] width 41 height 28
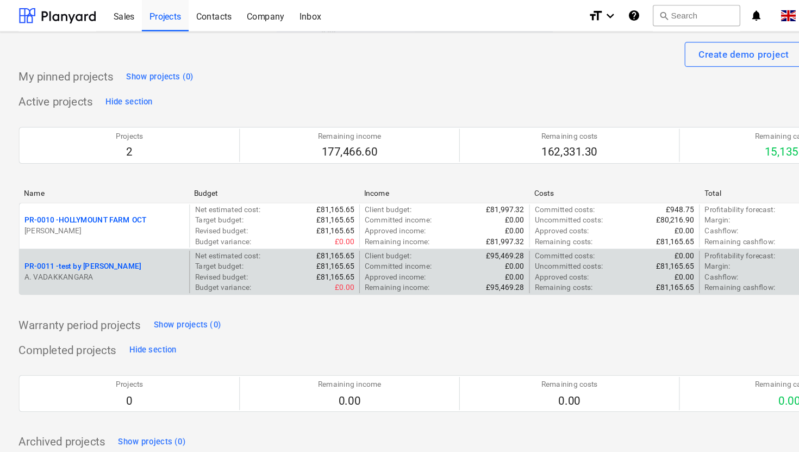
click at [78, 233] on p "PR-0011 - test by abdul" at bounding box center [72, 231] width 102 height 9
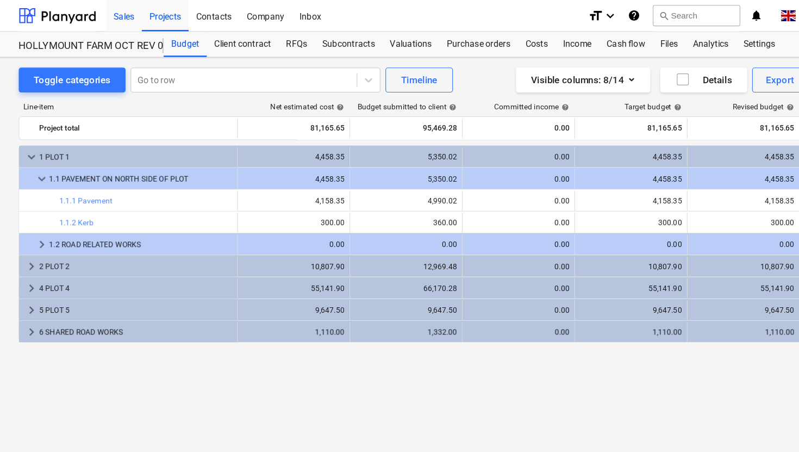
click at [108, 15] on div "Sales" at bounding box center [107, 13] width 31 height 28
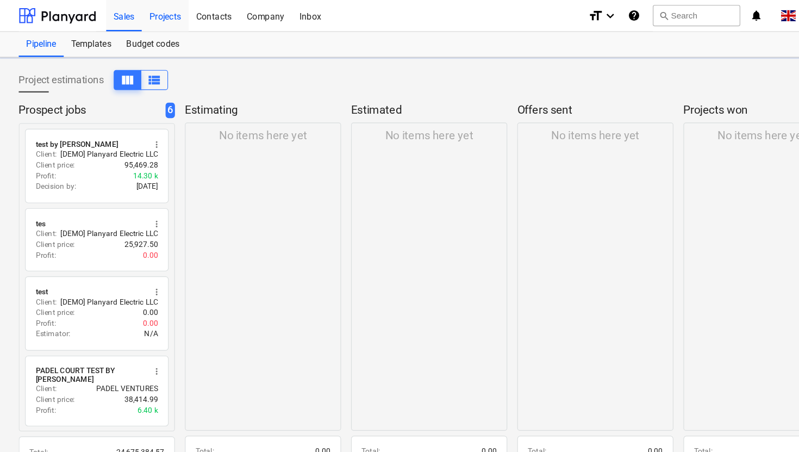
click at [152, 18] on div "Projects" at bounding box center [143, 13] width 41 height 28
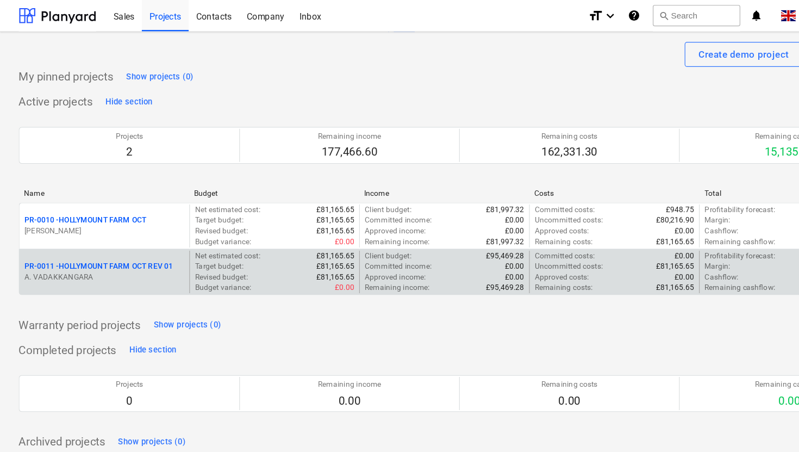
click at [111, 230] on p "PR-0011 - HOLLYMOUNT FARM OCT REV 01" at bounding box center [85, 231] width 129 height 9
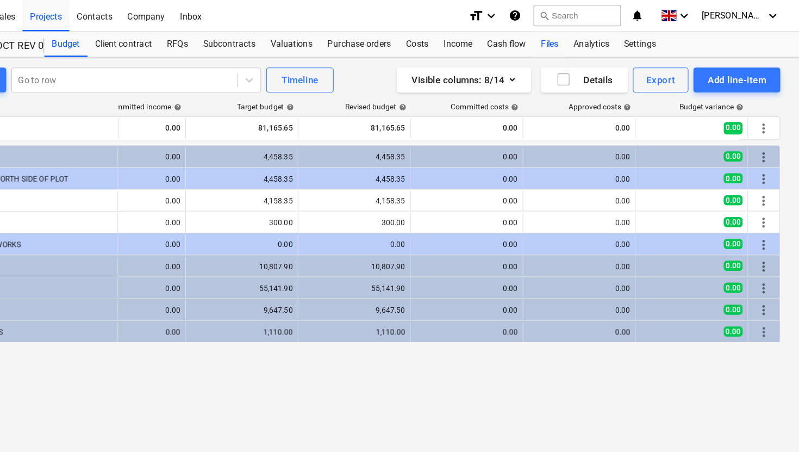
click at [582, 38] on div "Files" at bounding box center [582, 39] width 28 height 22
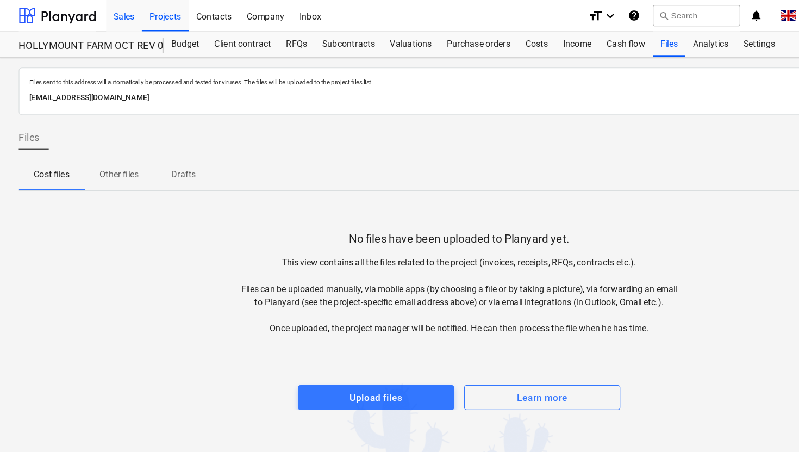
click at [110, 15] on div "Sales" at bounding box center [107, 13] width 31 height 28
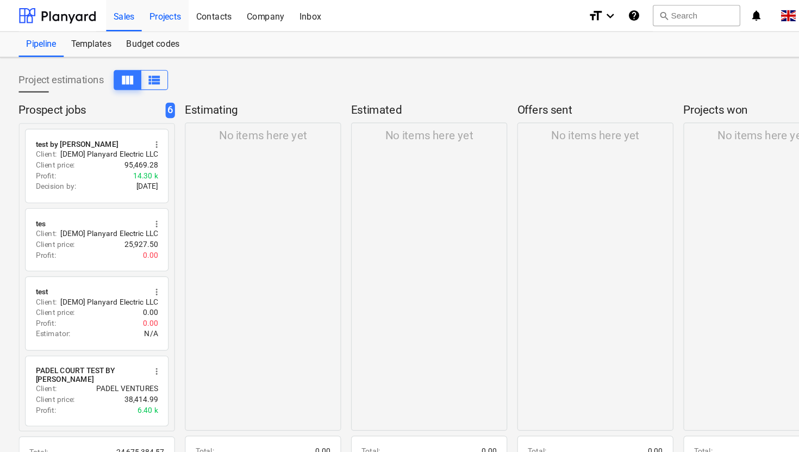
click at [148, 12] on div "Projects" at bounding box center [143, 13] width 41 height 28
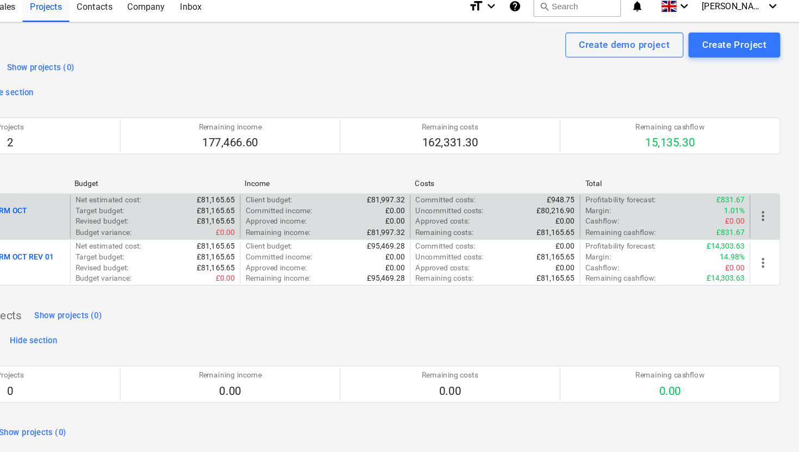
click at [122, 191] on p "PR-0010 - HOLLYMOUNT FARM OCT" at bounding box center [74, 191] width 106 height 9
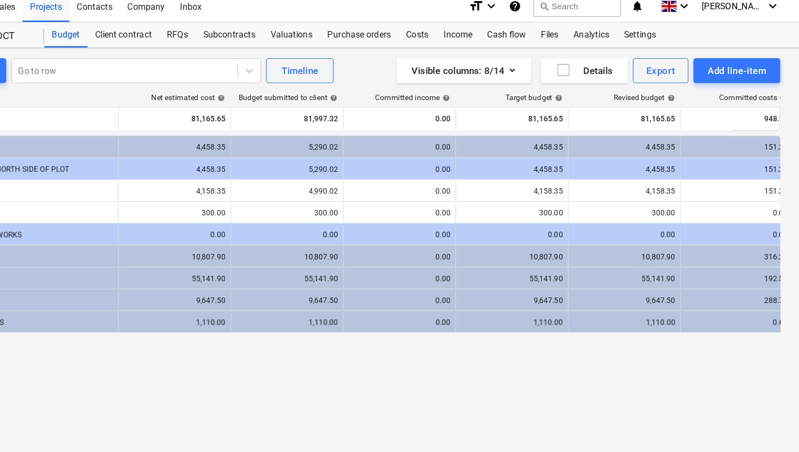
click at [480, 122] on div "Line-item Net estimated cost help Budget submitted to client help Committed inc…" at bounding box center [399, 249] width 766 height 339
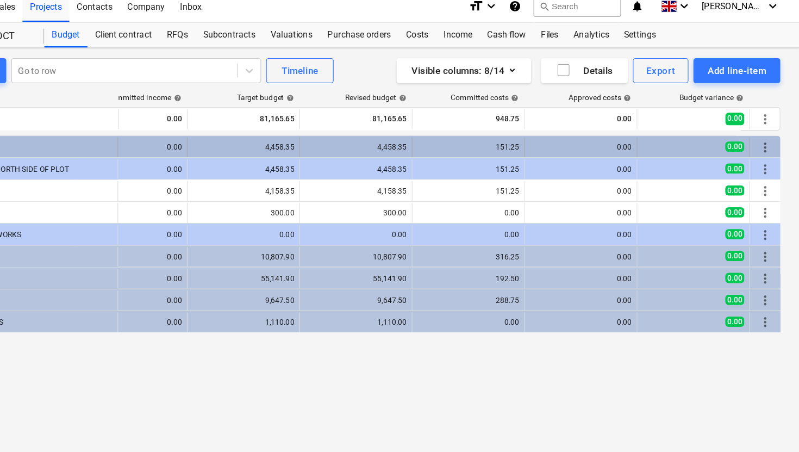
scroll to position [0, 235]
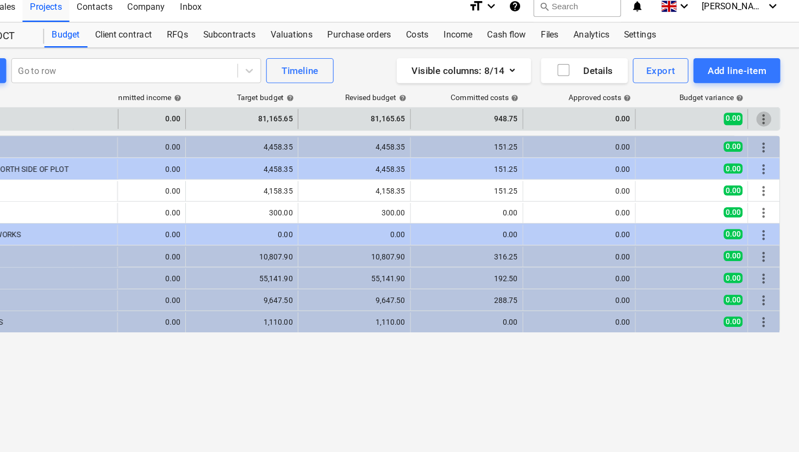
click at [771, 113] on span "more_vert" at bounding box center [768, 111] width 13 height 13
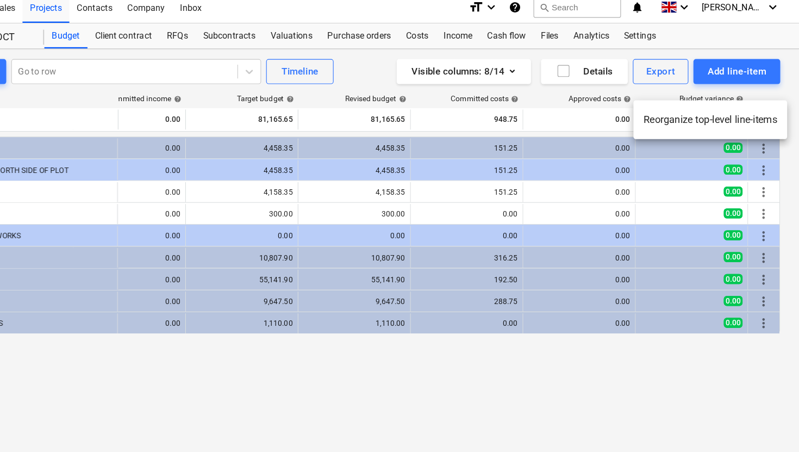
click at [755, 395] on div at bounding box center [399, 226] width 799 height 452
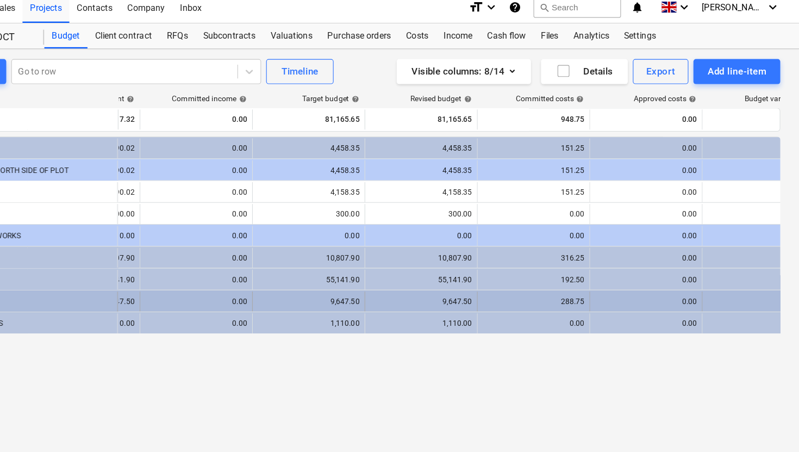
scroll to position [0, 124]
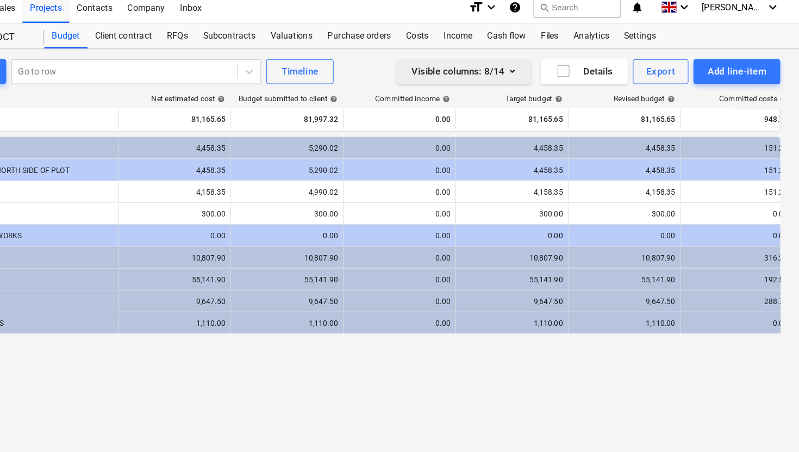
click at [554, 68] on icon "button" at bounding box center [549, 69] width 13 height 13
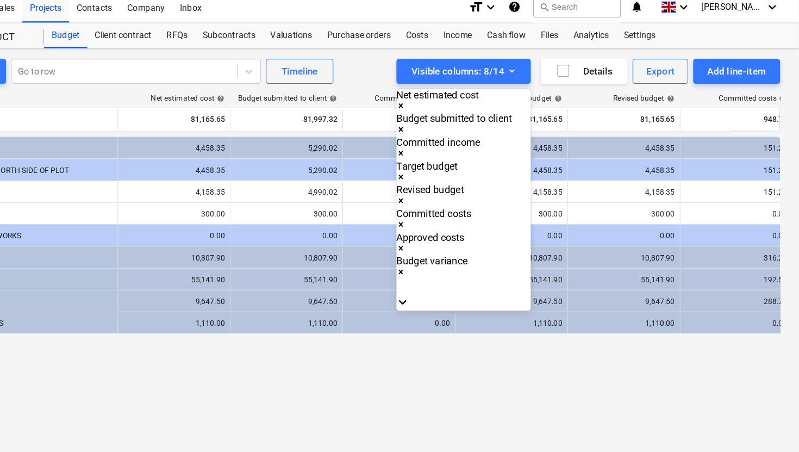
click at [513, 451] on div "Approved sales invoices" at bounding box center [399, 456] width 799 height 9
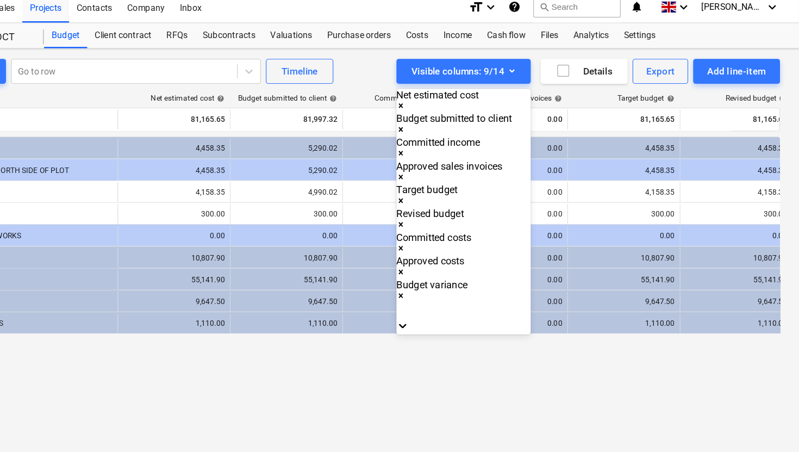
click at [403, 333] on div at bounding box center [399, 226] width 799 height 452
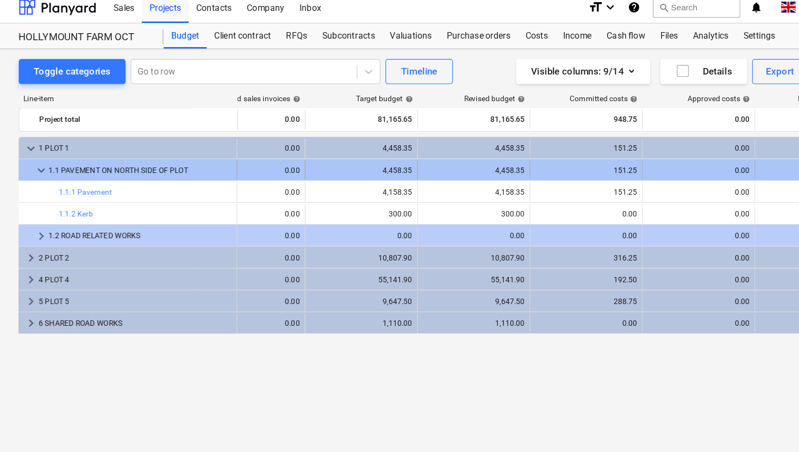
scroll to position [0, 0]
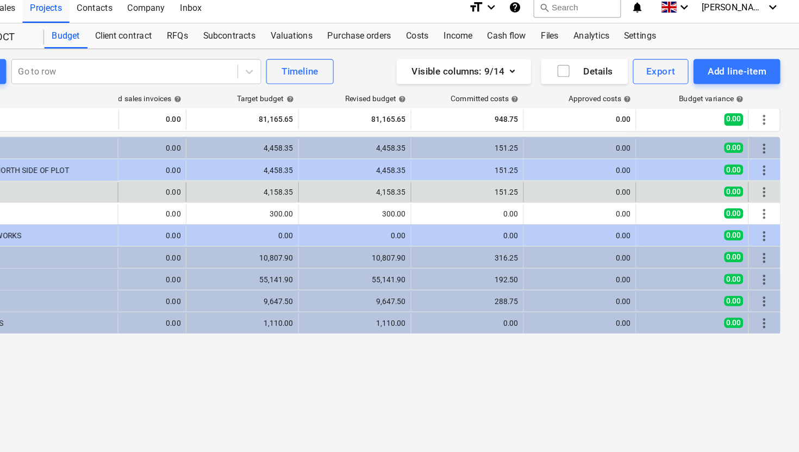
click at [771, 173] on span "more_vert" at bounding box center [768, 174] width 13 height 13
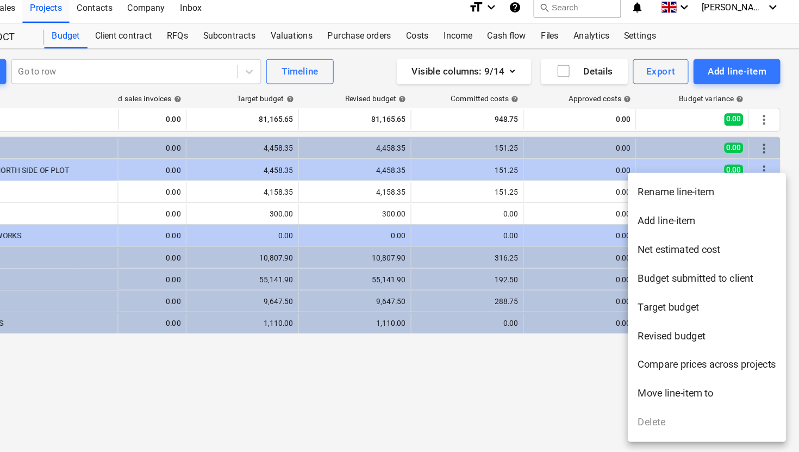
click at [704, 196] on li "Add line-item" at bounding box center [719, 199] width 138 height 25
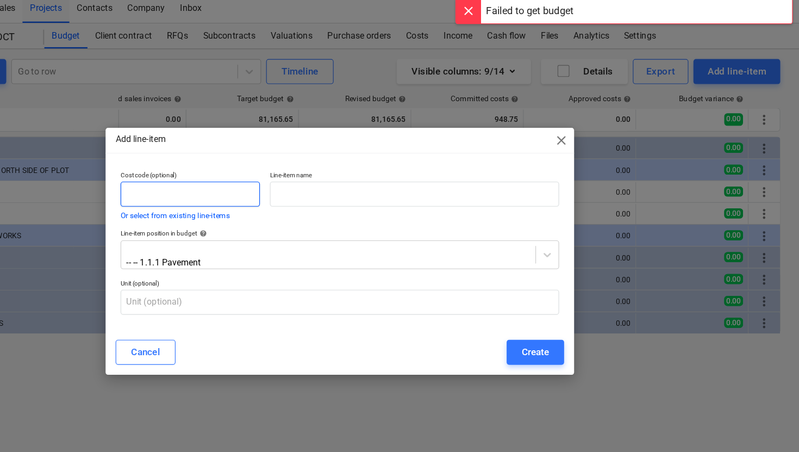
click at [261, 174] on input "text" at bounding box center [269, 176] width 121 height 22
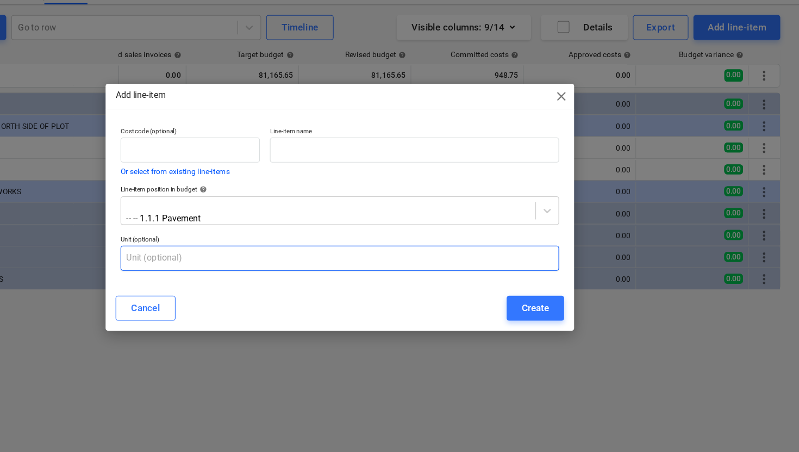
click at [270, 265] on input "text" at bounding box center [400, 270] width 382 height 22
type input "J"
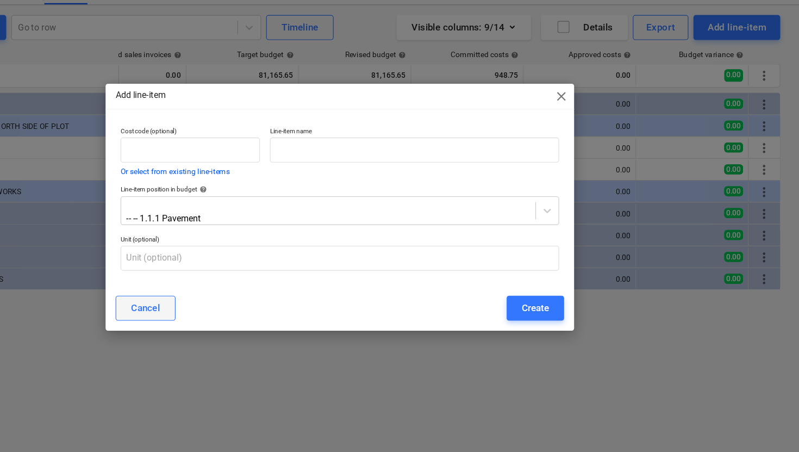
click at [236, 312] on div "Cancel" at bounding box center [230, 314] width 25 height 14
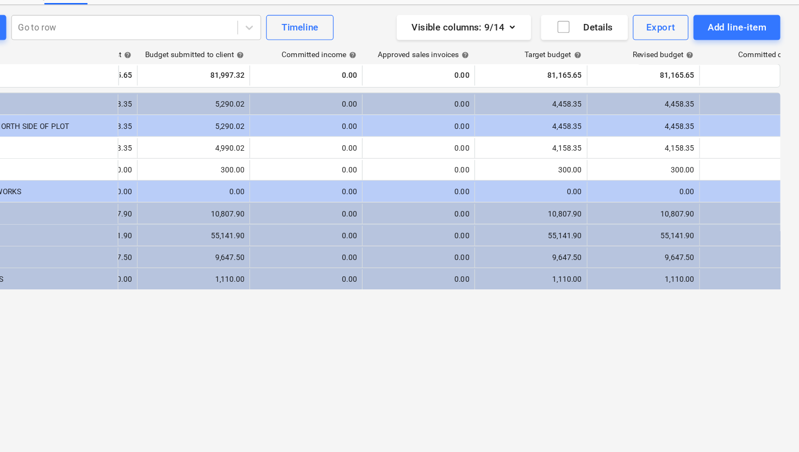
scroll to position [0, 35]
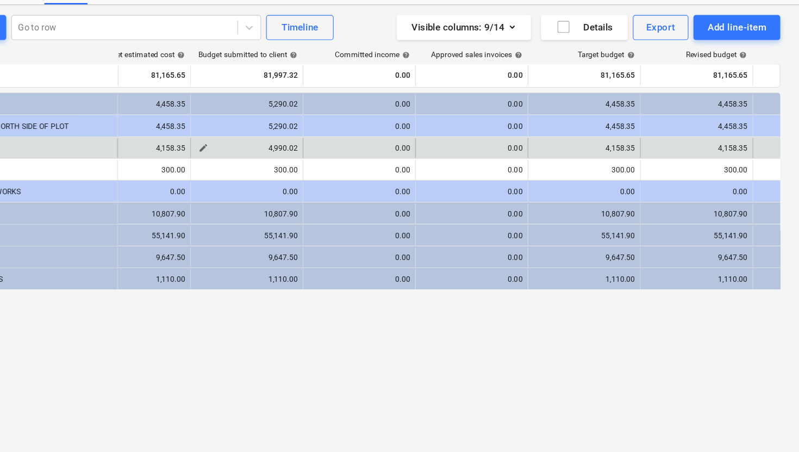
click at [353, 173] on div "4,990.02" at bounding box center [318, 175] width 89 height 8
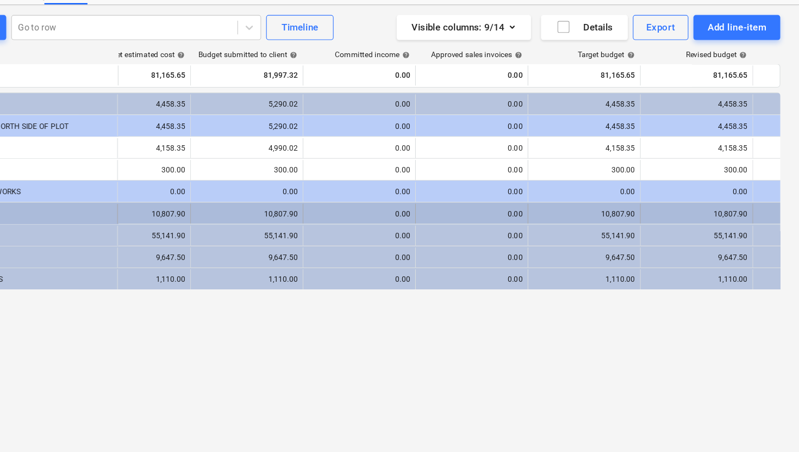
scroll to position [0, 0]
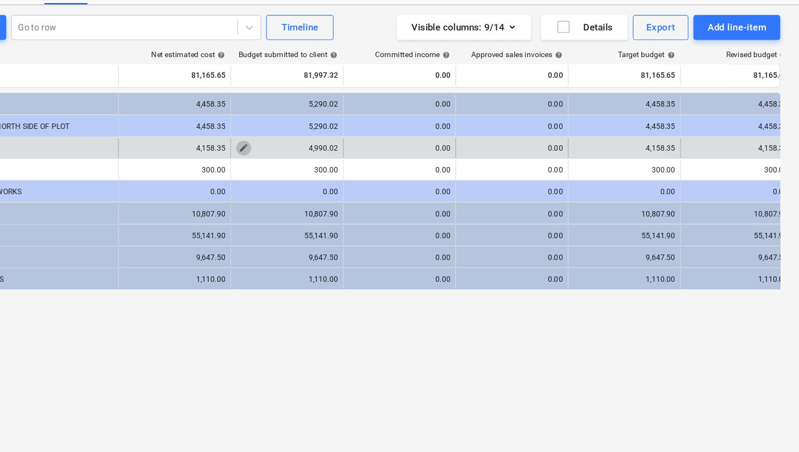
click at [313, 172] on span "edit" at bounding box center [315, 174] width 9 height 9
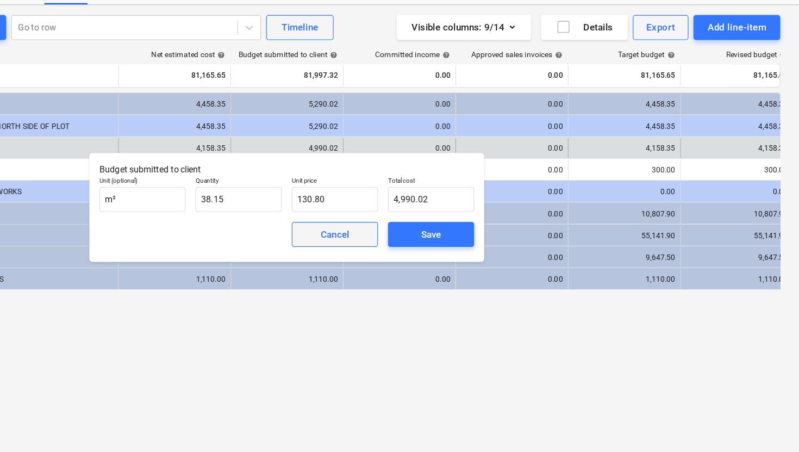
click at [388, 249] on div "Cancel" at bounding box center [395, 249] width 25 height 14
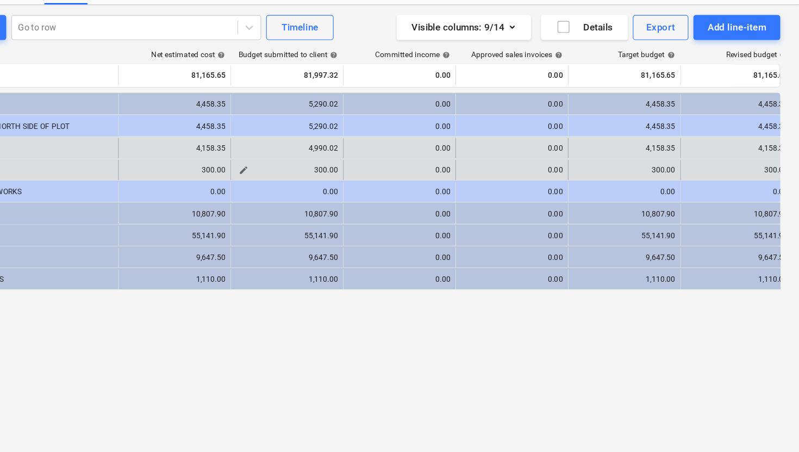
click at [316, 192] on span "edit" at bounding box center [315, 193] width 9 height 9
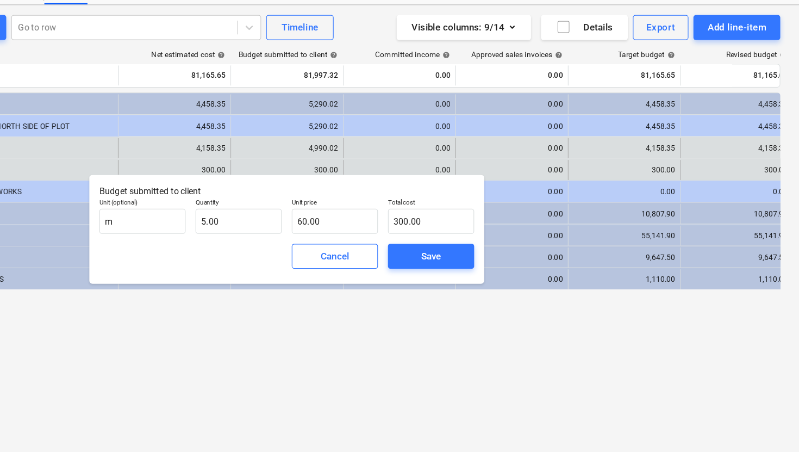
click at [350, 359] on div "keyboard_arrow_down 1 PLOT 1 4,458.35 5,290.02 0.00 0.00 4,458.35 4,458.35 151.…" at bounding box center [399, 266] width 766 height 280
click at [392, 272] on div "Cancel" at bounding box center [395, 268] width 25 height 14
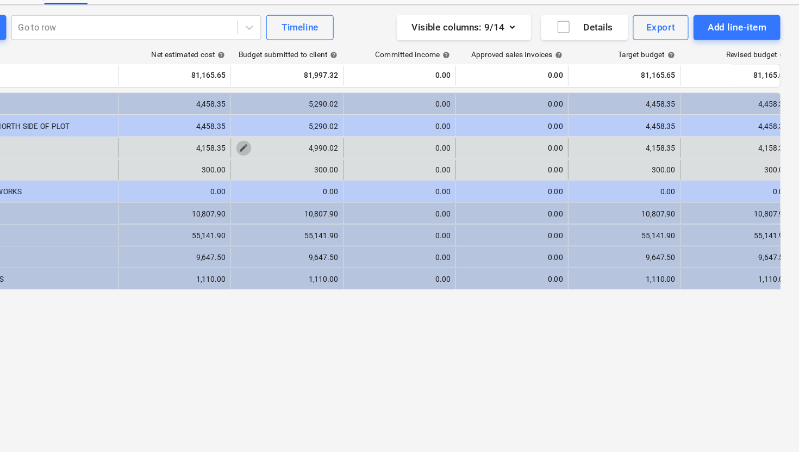
click at [313, 177] on span "edit" at bounding box center [315, 174] width 9 height 9
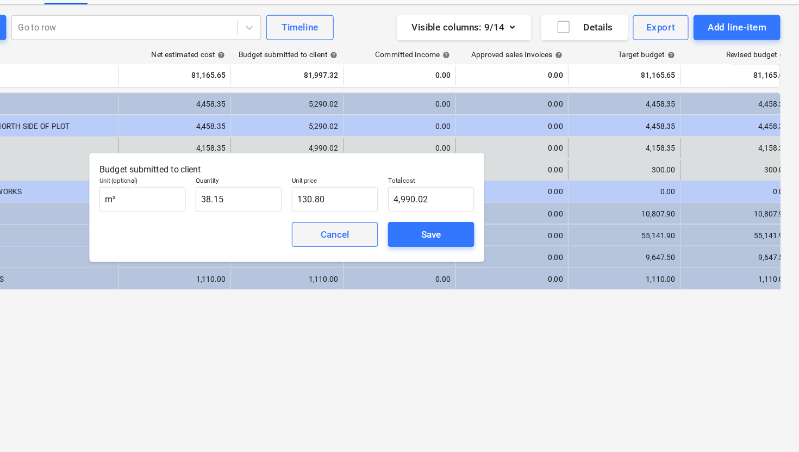
click at [390, 254] on div "Cancel" at bounding box center [395, 249] width 25 height 14
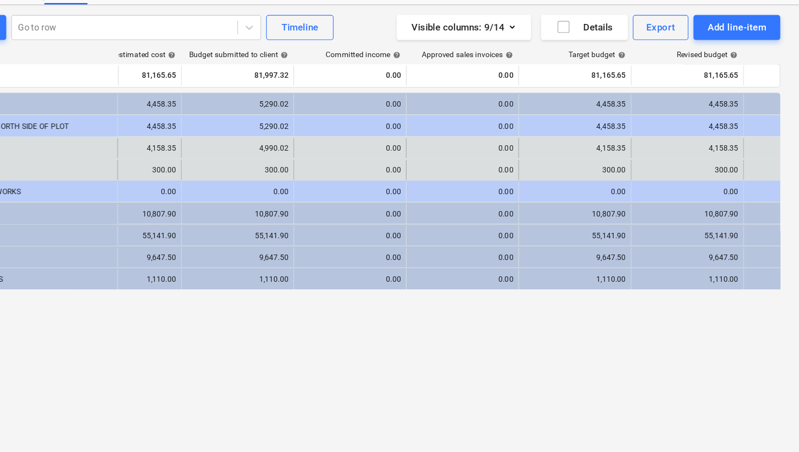
scroll to position [0, 43]
